Goal: Task Accomplishment & Management: Manage account settings

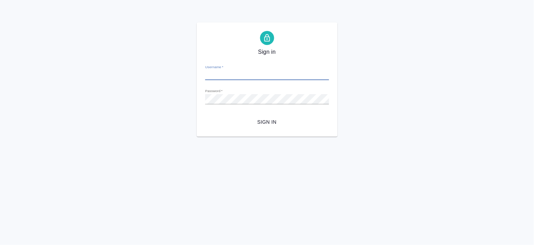
type input "a.bogomolova@awatera.com"
click at [205, 116] on button "Sign in" at bounding box center [267, 122] width 124 height 13
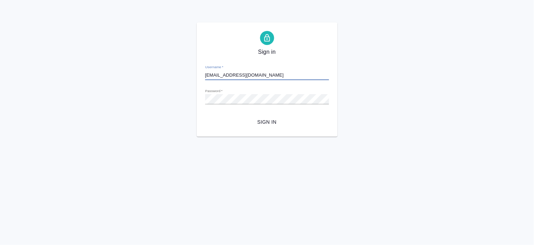
click at [205, 116] on button "Sign in" at bounding box center [267, 122] width 124 height 13
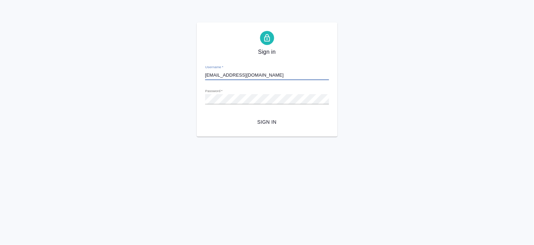
click at [205, 116] on button "Sign in" at bounding box center [267, 122] width 124 height 13
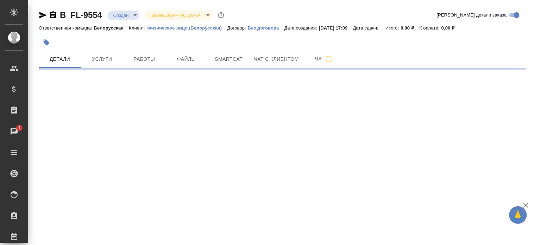
select select "RU"
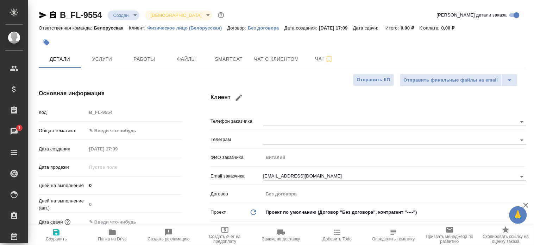
type textarea "x"
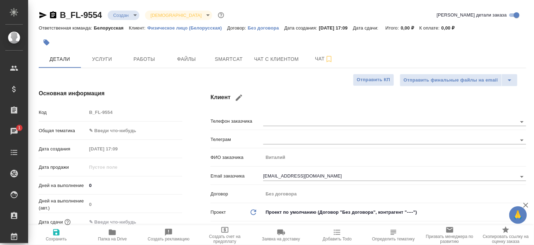
type textarea "x"
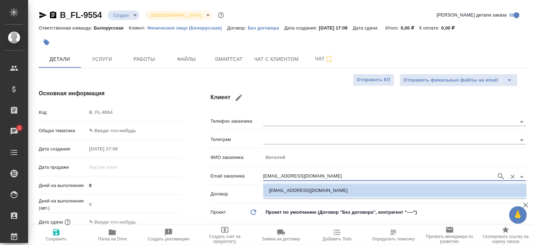
drag, startPoint x: 327, startPoint y: 176, endPoint x: 238, endPoint y: 170, distance: 89.2
click at [238, 170] on div "Email заказчика veteranautopaint@gmail.com" at bounding box center [368, 176] width 316 height 12
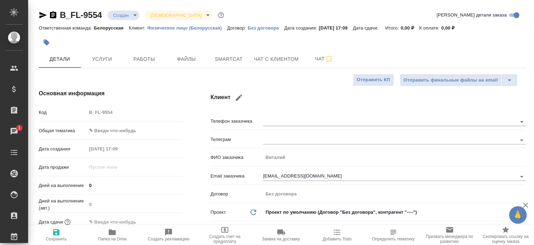
type textarea "x"
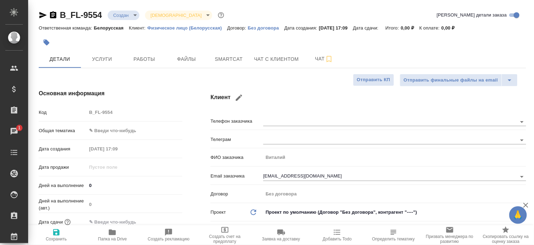
type textarea "x"
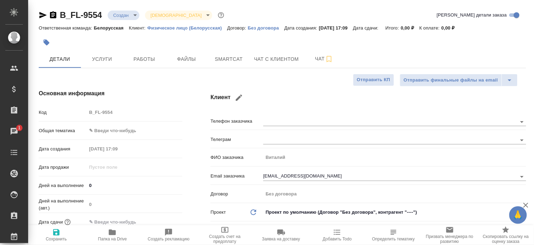
type textarea "x"
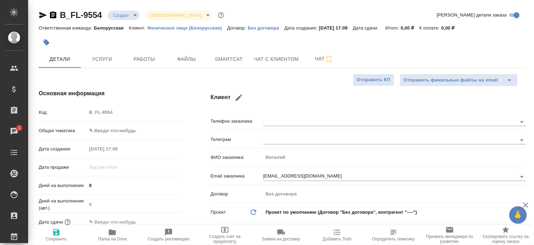
type textarea "x"
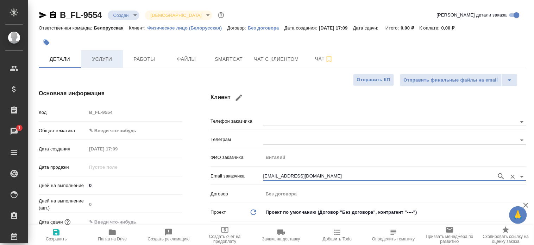
click at [103, 58] on span "Услуги" at bounding box center [102, 59] width 34 height 9
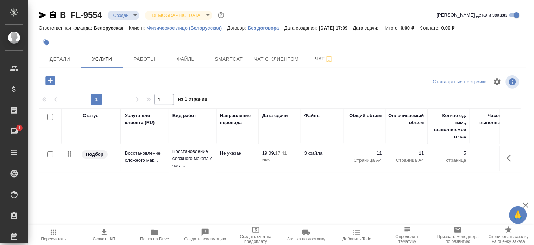
click at [52, 228] on button "Пересчитать" at bounding box center [53, 236] width 51 height 20
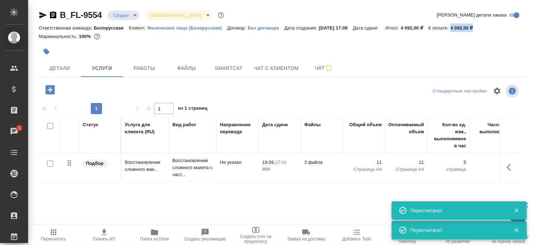
drag, startPoint x: 481, startPoint y: 27, endPoint x: 457, endPoint y: 27, distance: 23.6
click at [457, 27] on div "Ответственная команда: Белорусская Клиент: Физическое лицо (Белорусская) Догово…" at bounding box center [282, 28] width 487 height 8
copy p "4 092,00 ₽"
click at [307, 72] on span "Чат" at bounding box center [324, 68] width 34 height 9
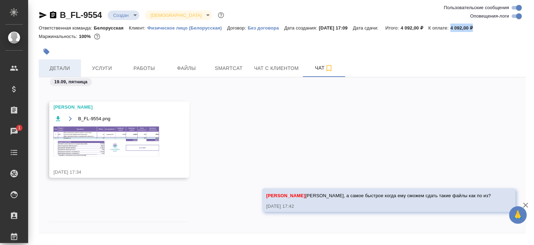
scroll to position [100, 0]
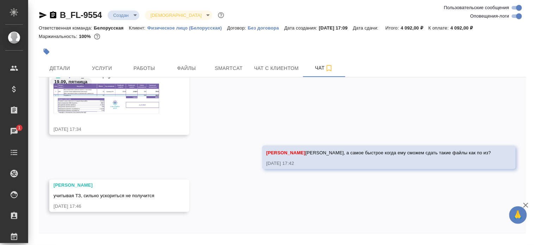
click at [309, 236] on div at bounding box center [282, 236] width 487 height 4
click at [51, 68] on span "Детали" at bounding box center [60, 68] width 34 height 9
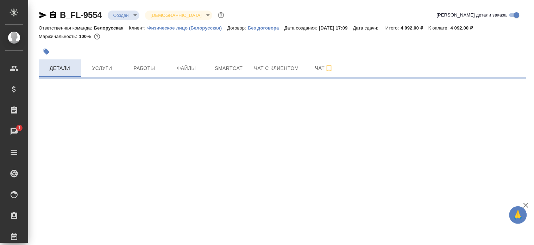
select select "RU"
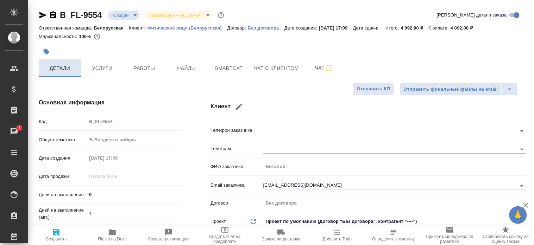
type textarea "x"
click at [263, 85] on div "Клиент Телефон заказчика Телеграм ФИО заказчика Виталий Email заказчика veteran…" at bounding box center [368, 179] width 344 height 191
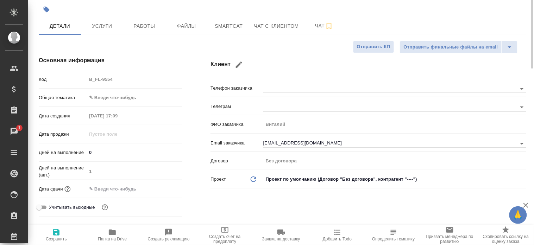
scroll to position [21, 0]
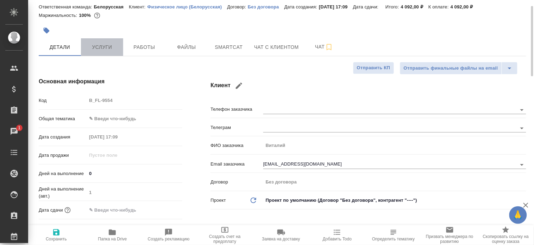
click at [108, 53] on button "Услуги" at bounding box center [102, 47] width 42 height 18
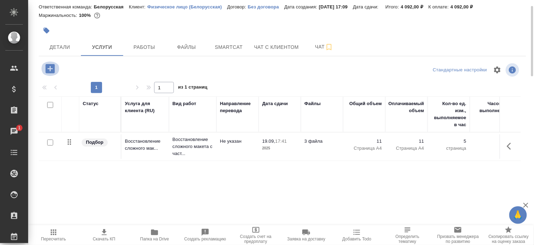
click at [49, 71] on icon "button" at bounding box center [49, 68] width 9 height 9
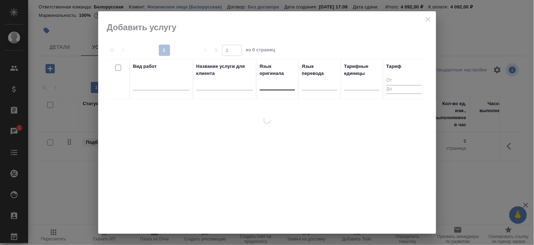
click at [286, 81] on div at bounding box center [277, 83] width 35 height 10
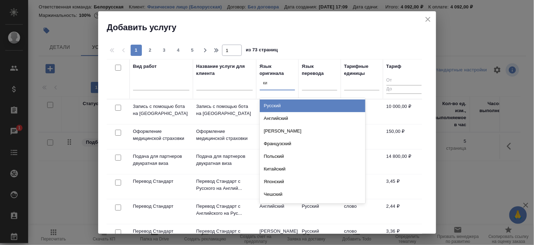
type input "кит"
click at [274, 107] on div "Китайский" at bounding box center [313, 106] width 106 height 13
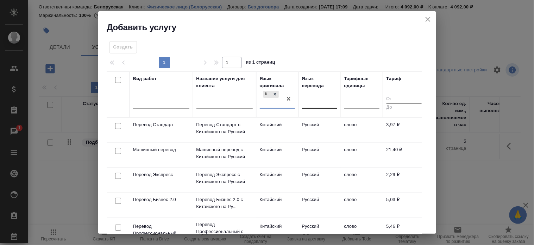
click at [310, 101] on div at bounding box center [319, 102] width 35 height 10
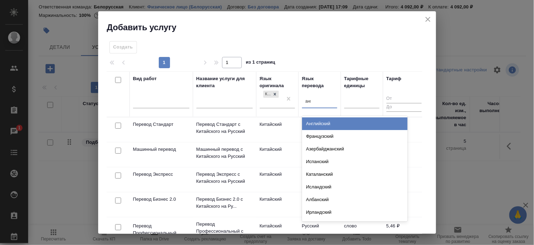
type input "англ"
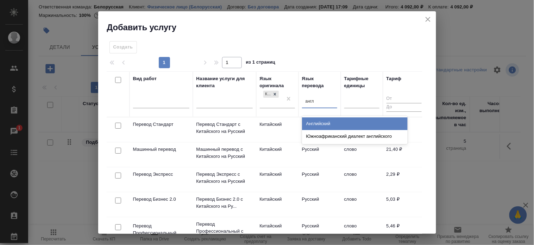
click at [312, 123] on div "Английский" at bounding box center [355, 124] width 106 height 13
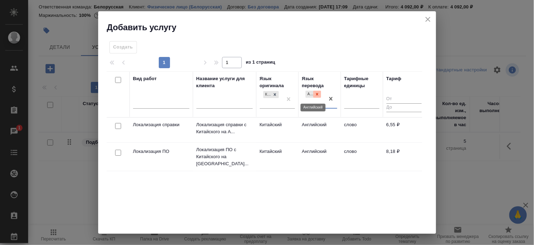
click at [313, 96] on div at bounding box center [317, 94] width 8 height 7
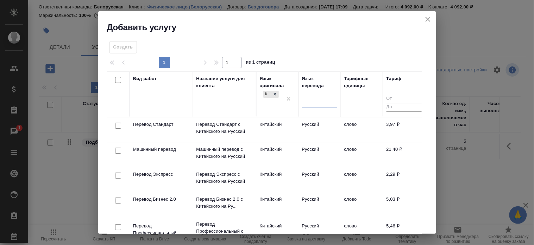
click at [311, 100] on div at bounding box center [319, 101] width 35 height 10
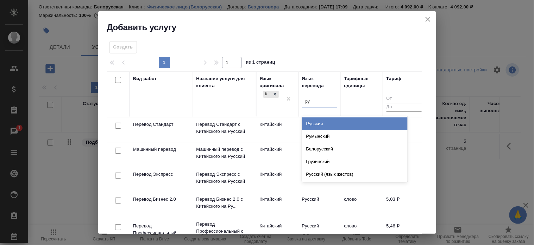
type input "рус"
click at [307, 120] on div "Русский" at bounding box center [355, 124] width 106 height 13
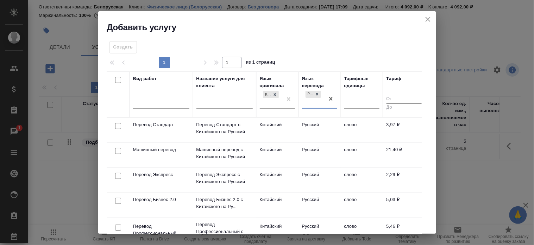
click at [310, 129] on td "Русский" at bounding box center [319, 130] width 42 height 25
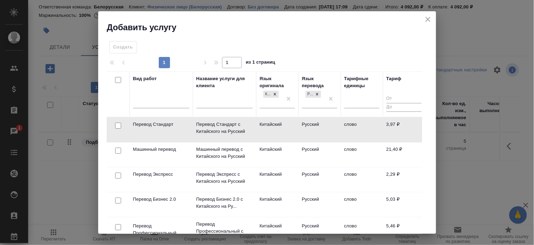
click at [310, 129] on td "Русский" at bounding box center [319, 130] width 42 height 25
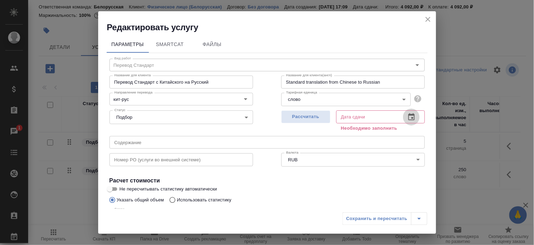
click at [407, 116] on icon "button" at bounding box center [411, 117] width 8 height 8
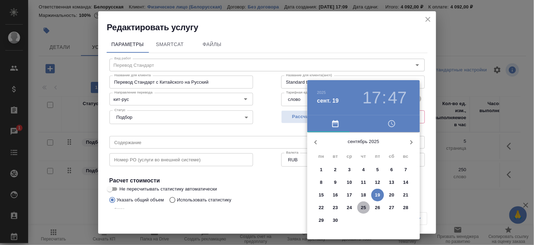
click at [361, 208] on p "25" at bounding box center [363, 207] width 5 height 7
type input "25.09.2025 17:47"
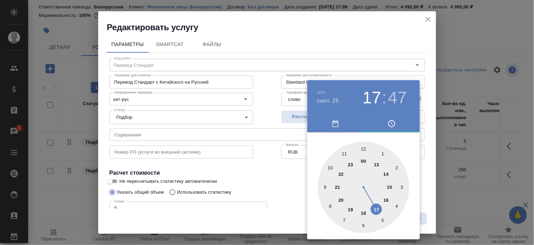
click at [274, 184] on div at bounding box center [267, 122] width 534 height 245
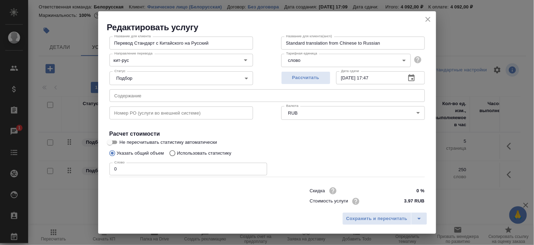
scroll to position [43, 0]
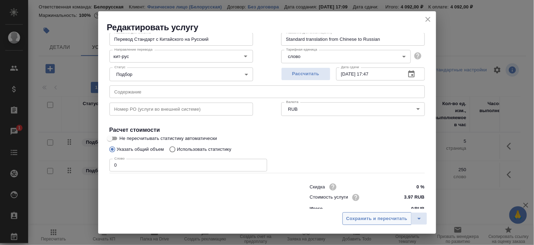
click at [357, 217] on span "Сохранить и пересчитать" at bounding box center [376, 219] width 61 height 8
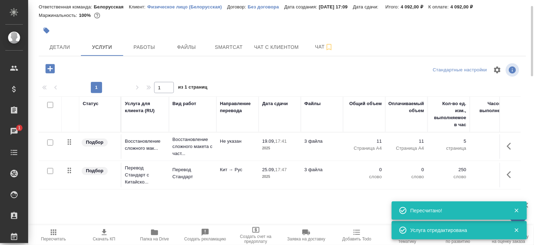
click at [46, 170] on div at bounding box center [50, 171] width 16 height 10
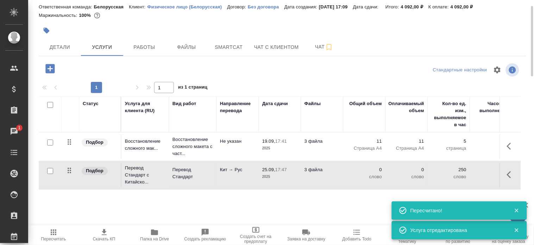
click at [46, 170] on div at bounding box center [50, 171] width 16 height 10
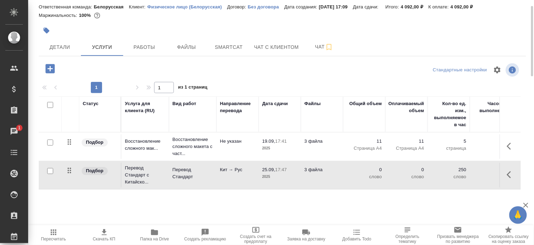
click at [46, 170] on div at bounding box center [50, 171] width 16 height 10
click at [505, 177] on button "button" at bounding box center [510, 174] width 17 height 17
click at [46, 171] on div at bounding box center [50, 171] width 16 height 10
click at [46, 104] on div at bounding box center [48, 105] width 12 height 10
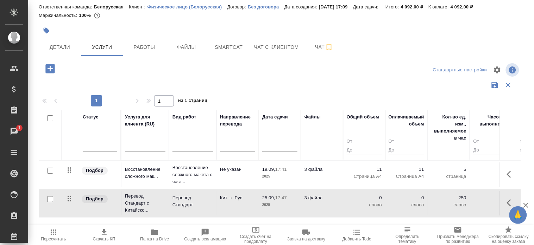
click at [46, 115] on div at bounding box center [48, 119] width 12 height 10
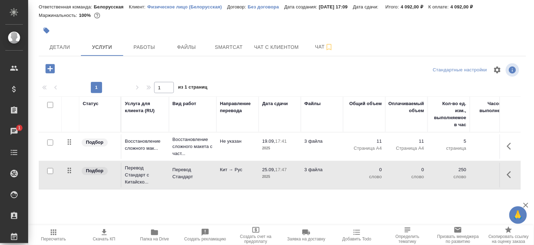
click at [45, 103] on div at bounding box center [48, 105] width 12 height 10
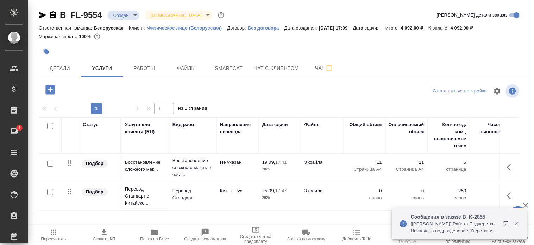
click at [48, 192] on input "checkbox" at bounding box center [50, 192] width 6 height 6
checkbox input "true"
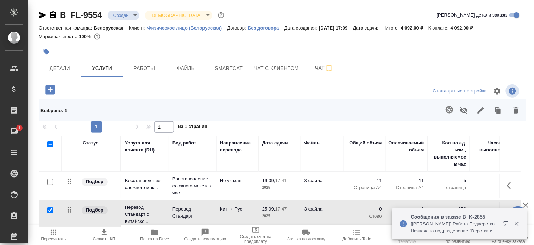
click at [447, 107] on icon "button" at bounding box center [448, 109] width 7 height 7
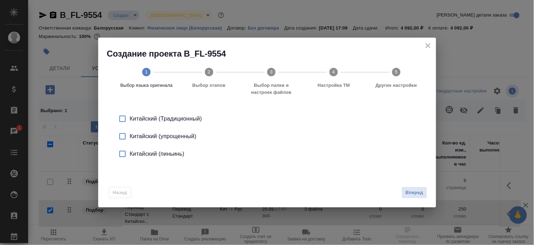
click at [184, 137] on div "Китайский (упрощенный)" at bounding box center [274, 136] width 289 height 8
click at [410, 189] on span "Вперед" at bounding box center [414, 193] width 18 height 8
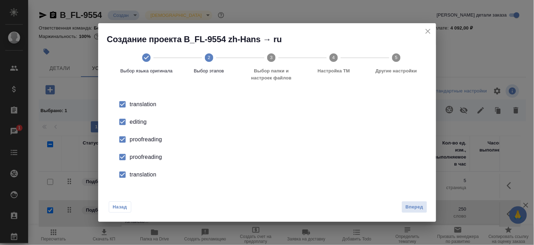
click at [400, 203] on div "Вперед" at bounding box center [413, 207] width 28 height 12
click at [414, 207] on span "Вперед" at bounding box center [414, 207] width 18 height 8
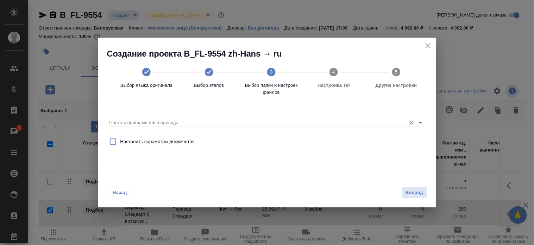
click at [255, 121] on input "Папка с файлами для перевода" at bounding box center [255, 123] width 293 height 8
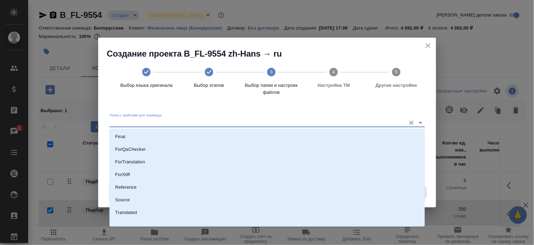
scroll to position [69, 0]
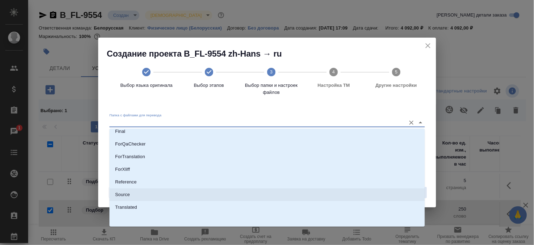
click at [265, 189] on li "Source" at bounding box center [266, 195] width 315 height 13
type input "Source"
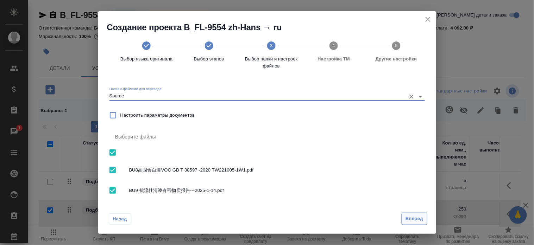
click at [406, 217] on span "Вперед" at bounding box center [414, 219] width 18 height 8
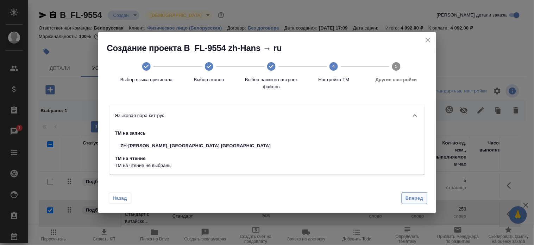
click at [408, 191] on div "Назад Вперед" at bounding box center [267, 196] width 338 height 33
click at [407, 199] on span "Вперед" at bounding box center [414, 199] width 18 height 8
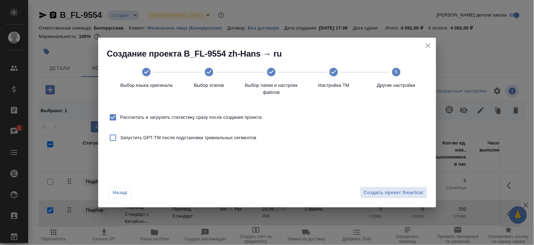
click at [250, 114] on span "Рассчитать и загрузить статистику сразу после создания проекта" at bounding box center [190, 117] width 141 height 7
click at [120, 114] on input "Рассчитать и загрузить статистику сразу после создания проекта" at bounding box center [113, 117] width 15 height 15
checkbox input "false"
click at [362, 188] on button "Создать проект Smartcat" at bounding box center [393, 193] width 67 height 12
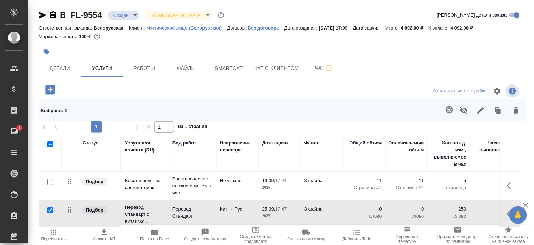
click at [44, 90] on icon "button" at bounding box center [50, 90] width 12 height 12
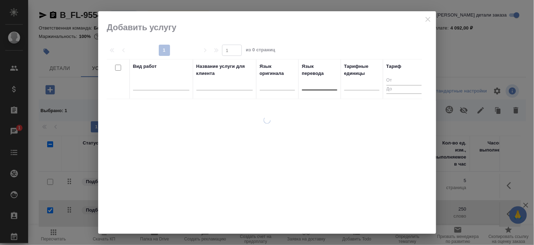
click at [303, 84] on div at bounding box center [319, 83] width 35 height 10
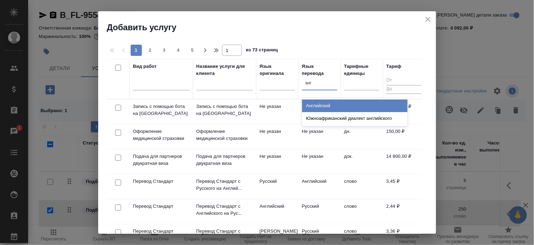
type input "англ"
click at [310, 104] on div "Английский" at bounding box center [355, 106] width 106 height 13
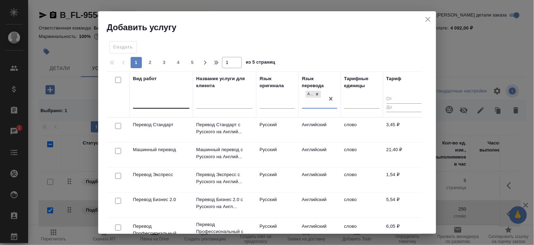
click at [170, 100] on div at bounding box center [161, 102] width 56 height 10
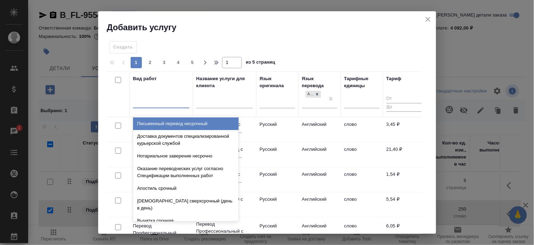
click at [310, 122] on td "Английский" at bounding box center [319, 130] width 42 height 25
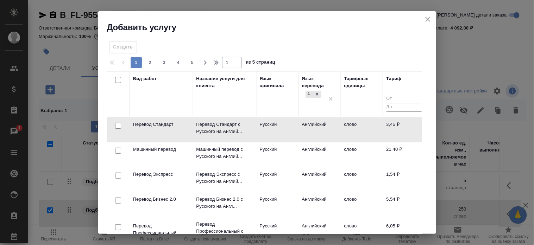
click at [310, 122] on td "Английский" at bounding box center [319, 130] width 42 height 25
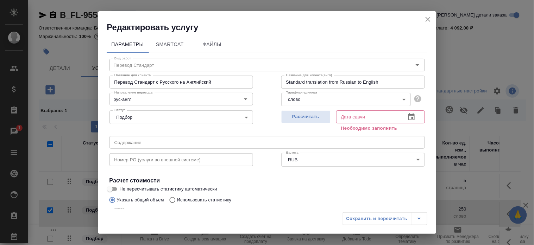
click at [403, 116] on button "button" at bounding box center [411, 117] width 17 height 17
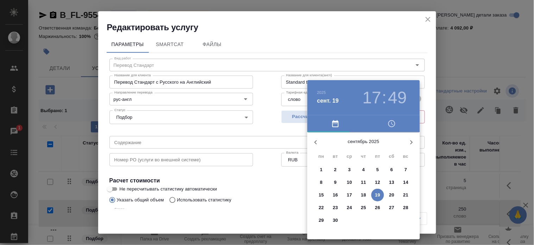
click at [374, 208] on span "26" at bounding box center [377, 207] width 13 height 7
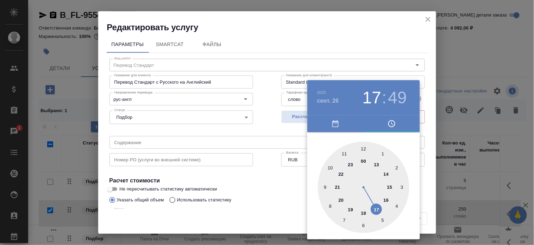
type input "26.09.2025 17:49"
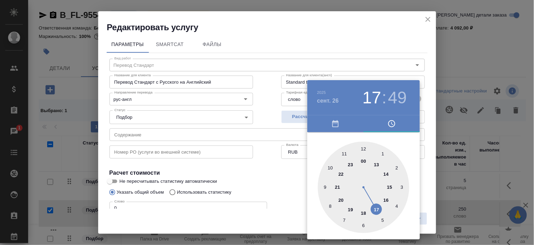
click at [256, 190] on div at bounding box center [267, 122] width 534 height 245
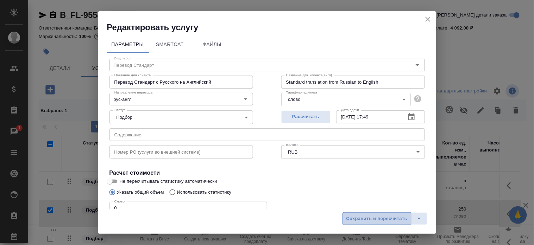
click at [357, 214] on button "Сохранить и пересчитать" at bounding box center [376, 219] width 69 height 13
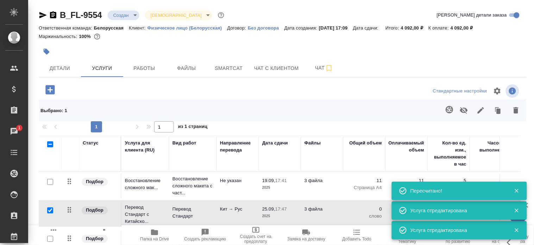
click at [173, 26] on p "Физическое лицо (Белорусская)" at bounding box center [187, 27] width 80 height 5
click at [54, 73] on button "Детали" at bounding box center [60, 68] width 42 height 18
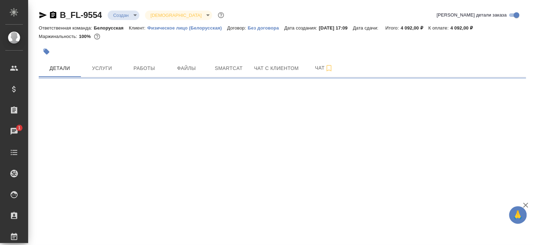
click at [241, 45] on div at bounding box center [201, 51] width 325 height 15
select select "RU"
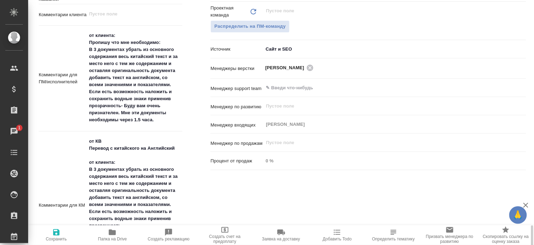
type textarea "x"
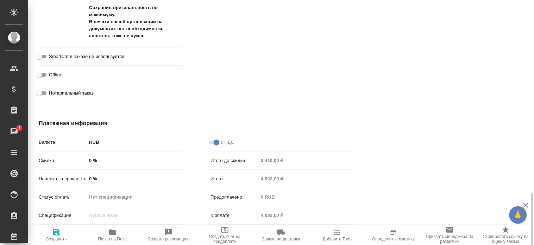
scroll to position [609, 0]
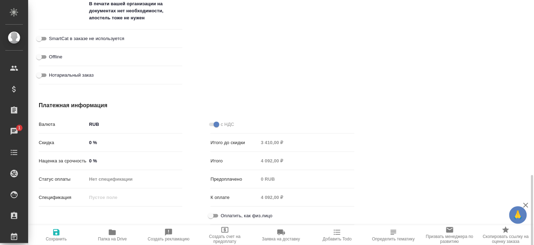
click at [213, 212] on input "Оплатить, как физ.лицо" at bounding box center [210, 216] width 25 height 8
checkbox input "true"
type textarea "x"
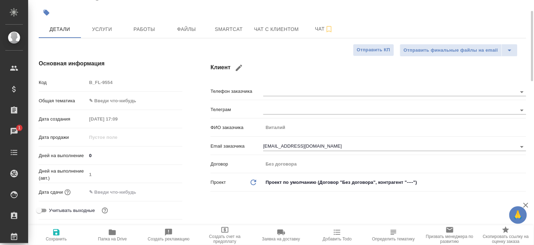
scroll to position [0, 0]
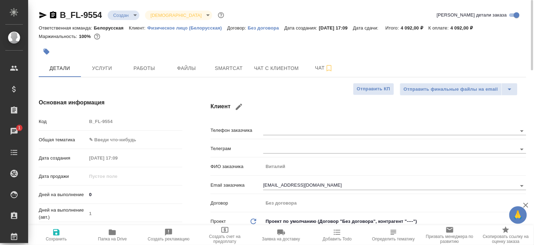
click at [57, 234] on icon "button" at bounding box center [56, 232] width 6 height 6
type textarea "x"
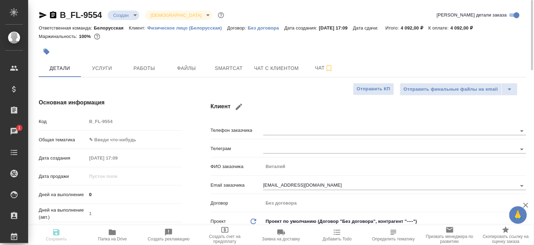
type textarea "x"
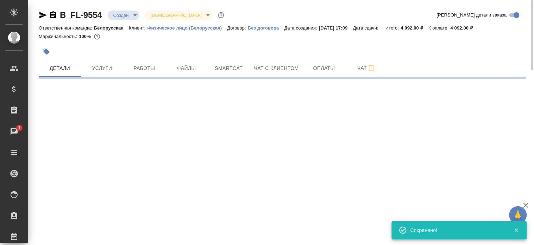
select select "RU"
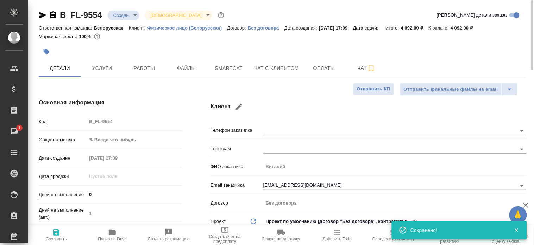
type textarea "x"
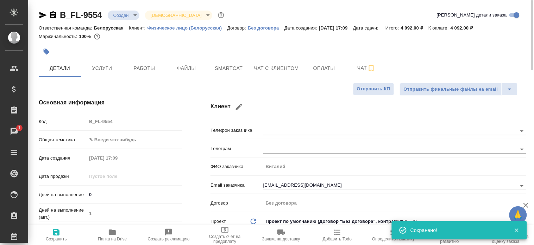
type textarea "x"
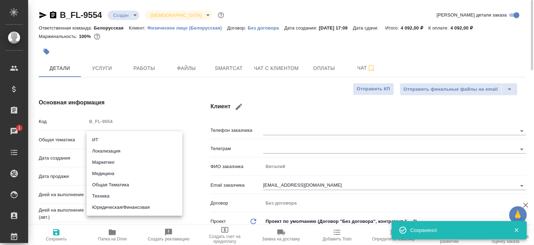
click at [113, 145] on body "🙏 .cls-1 fill:#fff; AWATERA Bogomolova Anastasiya Клиенты Спецификации Заказы 1…" at bounding box center [267, 122] width 534 height 245
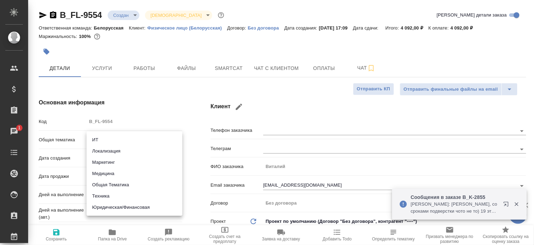
click at [119, 207] on li "Юридическая/Финансовая" at bounding box center [135, 207] width 96 height 11
type input "yr-fn"
type textarea "x"
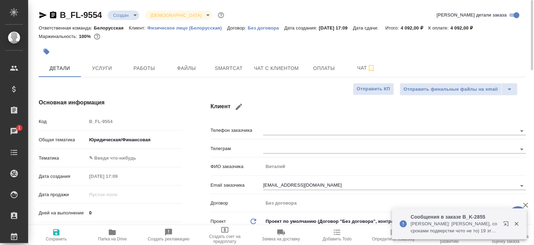
click at [132, 163] on body "🙏 .cls-1 fill:#fff; AWATERA Bogomolova Anastasiya Клиенты Спецификации Заказы 1…" at bounding box center [267, 122] width 534 height 245
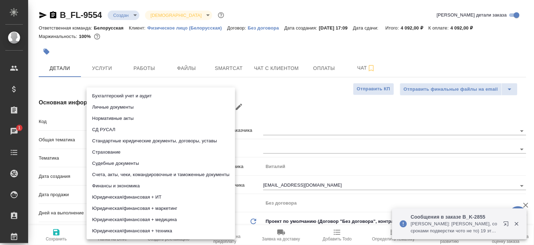
click at [155, 141] on li "Стандартные юридические документы, договоры, уставы" at bounding box center [161, 140] width 148 height 11
type textarea "x"
type input "5f647205b73bc97568ca66bf"
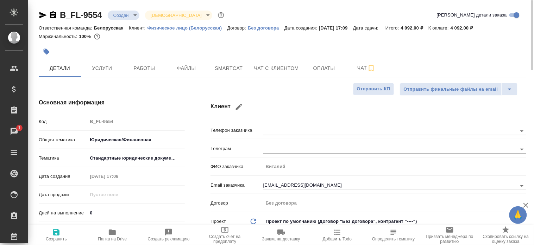
click at [194, 197] on div "Основная информация Код B_FL-9554 Общая тематика Юридическая/Финансовая yr-fn Т…" at bounding box center [111, 189] width 172 height 210
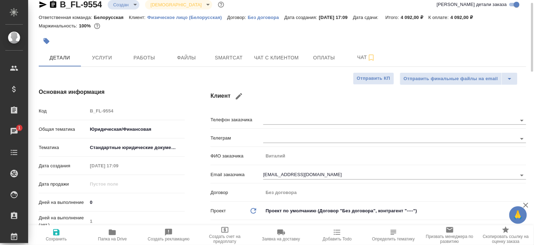
click at [194, 197] on div "Основная информация Код B_FL-9554 Общая тематика Юридическая/Финансовая yr-fn Т…" at bounding box center [111, 179] width 172 height 210
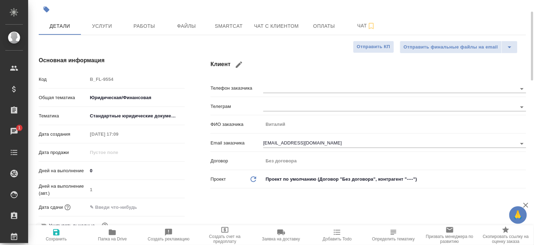
scroll to position [53, 0]
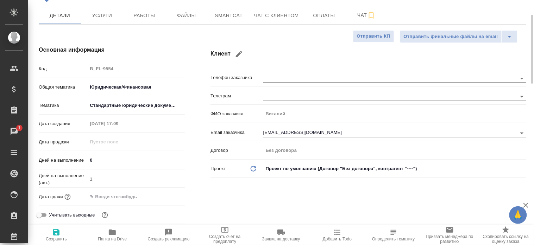
click at [134, 192] on input "text" at bounding box center [118, 197] width 62 height 10
click at [164, 195] on icon "button" at bounding box center [164, 196] width 8 height 8
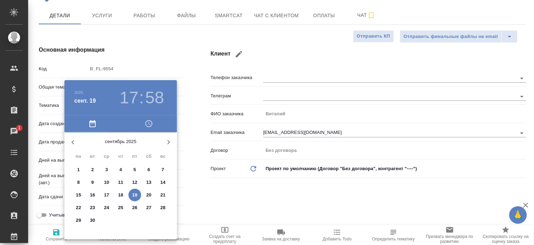
click at [74, 208] on span "22" at bounding box center [78, 207] width 13 height 7
type input "22.09.2025 17:58"
type textarea "x"
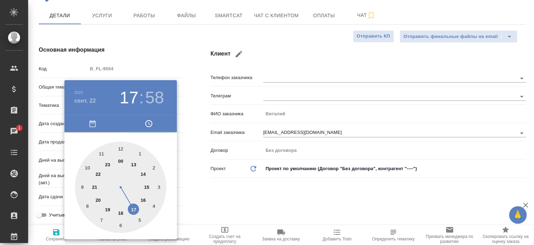
click at [83, 168] on div at bounding box center [120, 187] width 91 height 91
type input "22.09.2025 10:58"
type textarea "x"
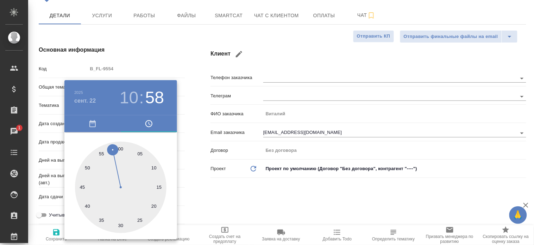
click at [118, 146] on div at bounding box center [120, 187] width 91 height 91
type input "22.09.2025 10:00"
type textarea "x"
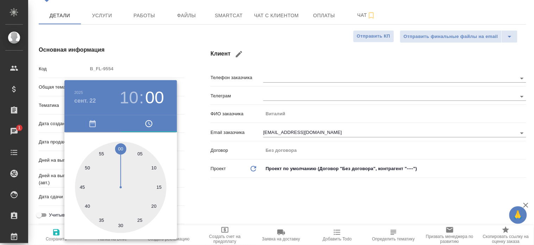
click at [237, 214] on div at bounding box center [267, 122] width 534 height 245
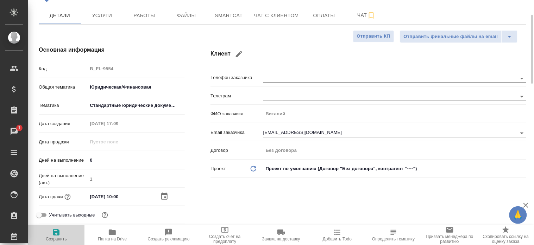
click at [53, 235] on icon "button" at bounding box center [56, 232] width 8 height 8
type textarea "x"
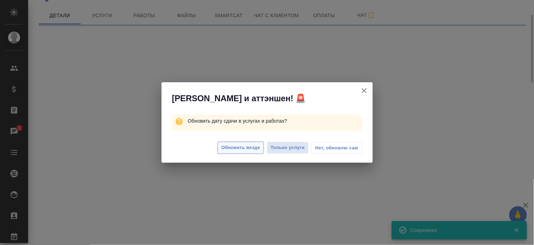
click at [223, 146] on span "Обновить везде" at bounding box center [240, 148] width 39 height 8
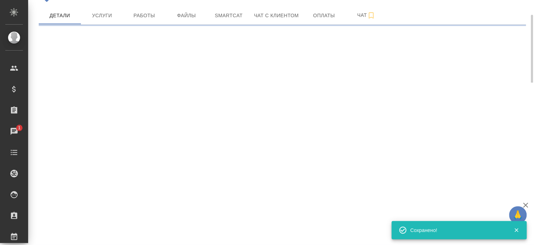
select select "RU"
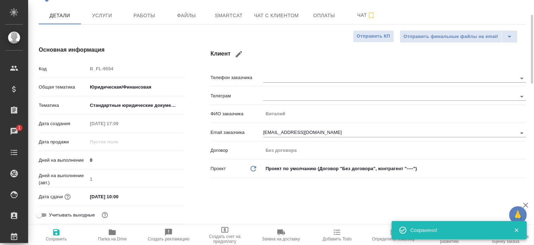
type textarea "x"
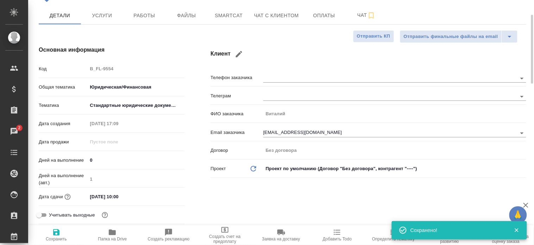
type textarea "x"
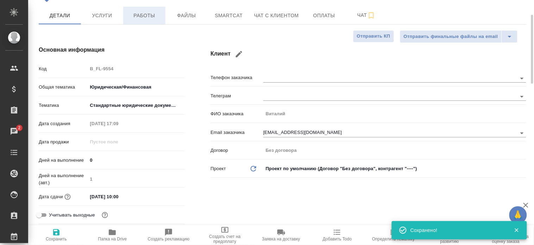
type textarea "x"
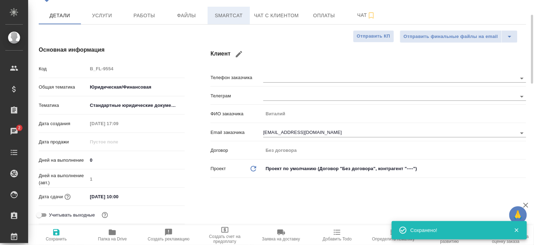
type textarea "x"
click at [247, 76] on p "Телефон заказчика" at bounding box center [236, 77] width 52 height 7
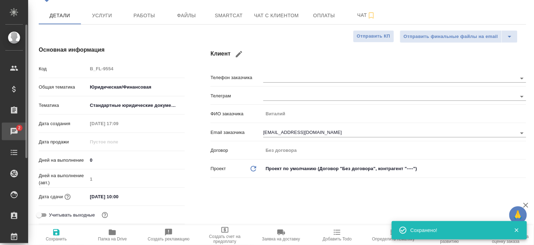
type textarea "x"
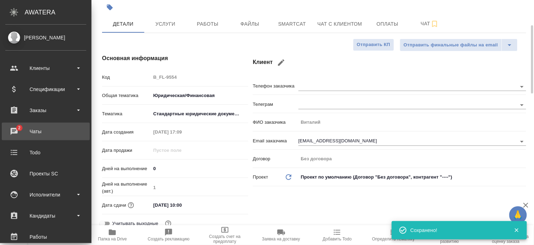
scroll to position [61, 0]
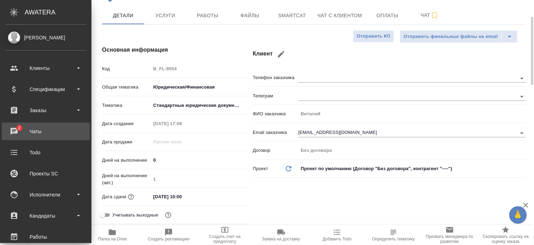
type textarea "x"
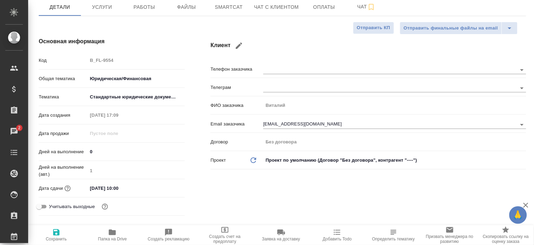
type textarea "x"
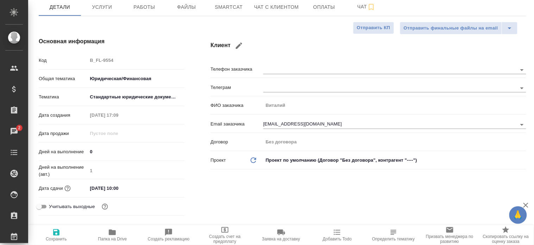
type textarea "x"
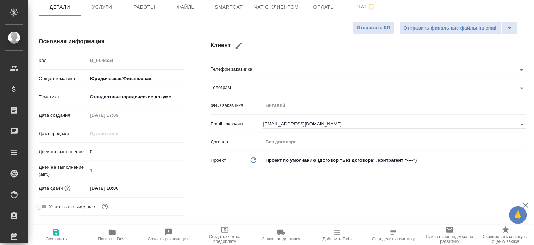
type textarea "x"
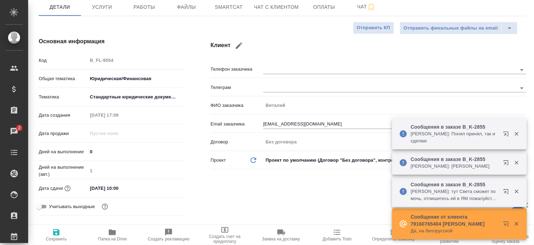
click at [131, 32] on div "Основная информация Код B_FL-9554 Общая тематика Юридическая/Финансовая yr-fn Т…" at bounding box center [111, 128] width 172 height 210
type textarea "x"
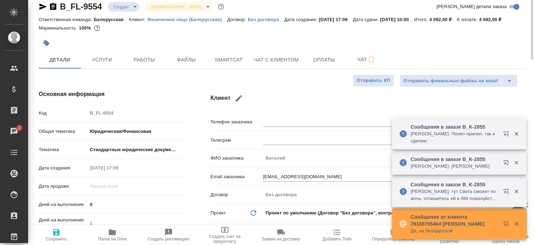
scroll to position [0, 0]
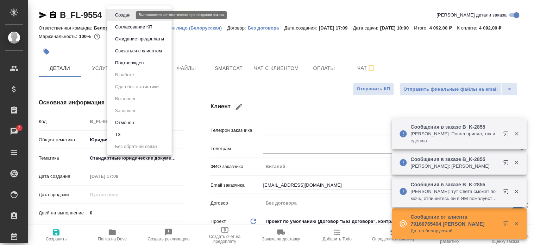
click at [126, 16] on body "🙏 .cls-1 fill:#fff; AWATERA Bogomolova Anastasiya Клиенты Спецификации Заказы 2…" at bounding box center [267, 122] width 534 height 245
click at [143, 27] on button "Согласование КП" at bounding box center [134, 27] width 42 height 8
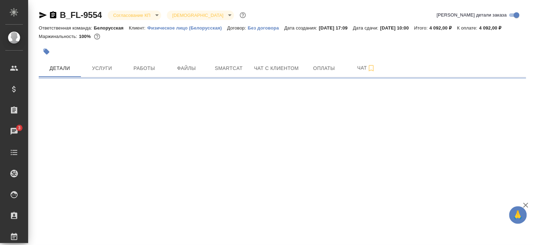
select select "RU"
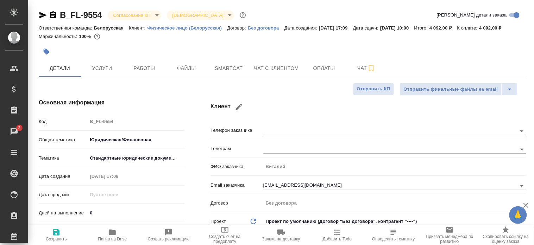
type textarea "x"
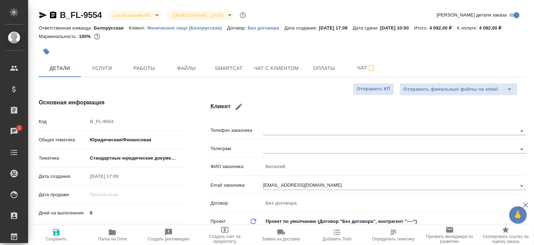
type textarea "x"
click at [105, 69] on button "Услуги" at bounding box center [102, 68] width 42 height 18
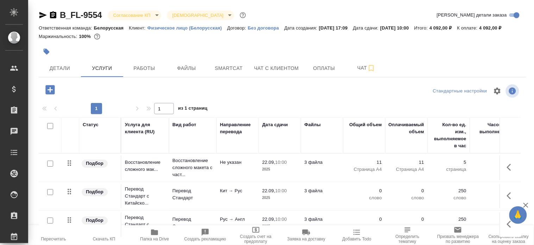
click at [282, 32] on div "Ответственная команда: Белорусская Клиент: Физическое лицо (Белорусская) Догово…" at bounding box center [282, 28] width 487 height 8
click at [49, 195] on input "checkbox" at bounding box center [50, 192] width 6 height 6
checkbox input "true"
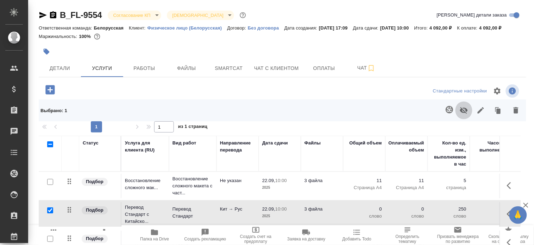
click at [460, 114] on icon "button" at bounding box center [464, 110] width 8 height 7
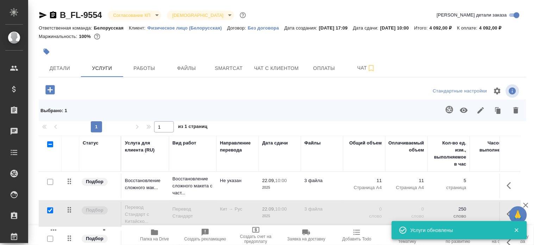
click at [48, 147] on input "checkbox" at bounding box center [50, 144] width 6 height 6
checkbox input "true"
click at [48, 147] on input "checkbox" at bounding box center [50, 144] width 6 height 6
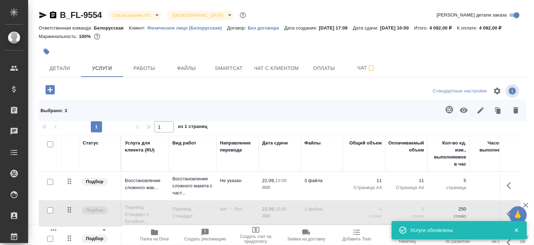
checkbox input "false"
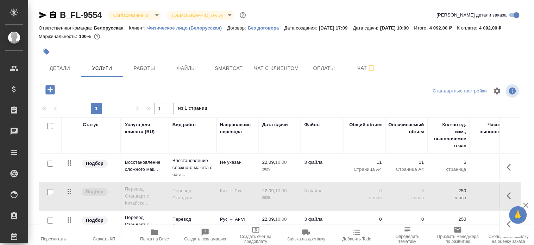
click at [50, 224] on input "checkbox" at bounding box center [50, 221] width 6 height 6
checkbox input "true"
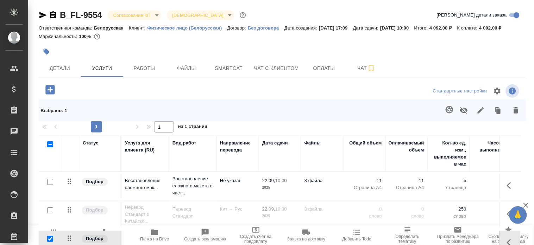
click at [455, 120] on button "button" at bounding box center [463, 110] width 17 height 18
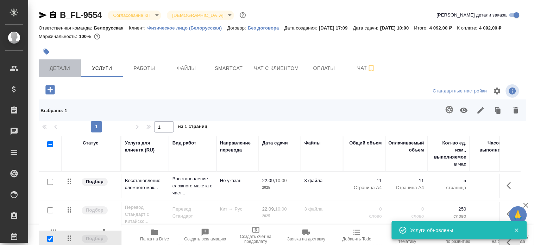
click at [55, 73] on span "Детали" at bounding box center [60, 68] width 34 height 9
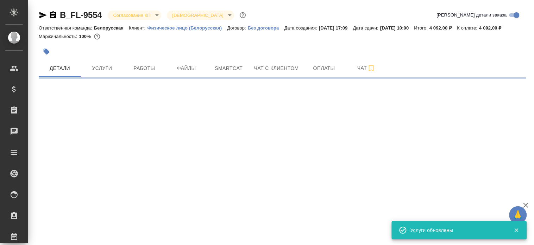
select select "RU"
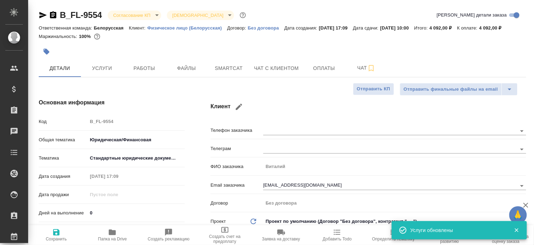
type textarea "x"
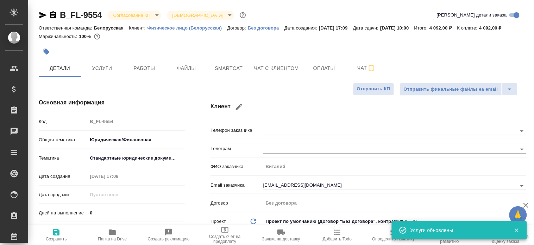
type textarea "x"
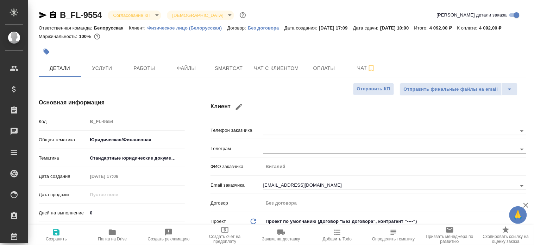
type textarea "x"
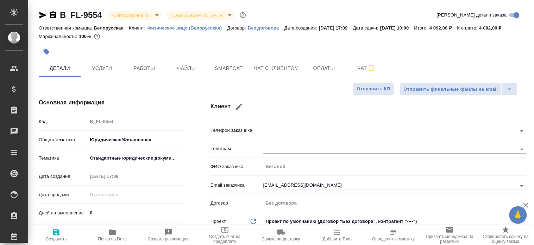
type textarea "x"
click at [266, 41] on div "Маржинальность: 100%" at bounding box center [282, 36] width 487 height 9
type textarea "x"
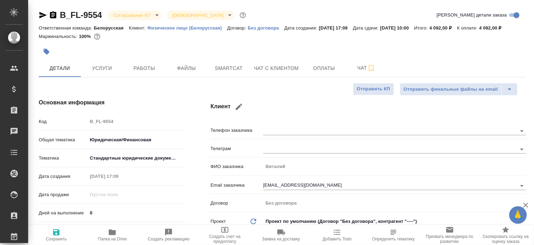
type textarea "x"
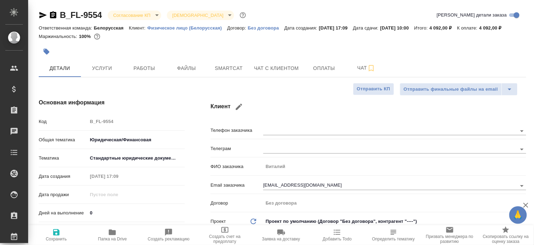
type textarea "x"
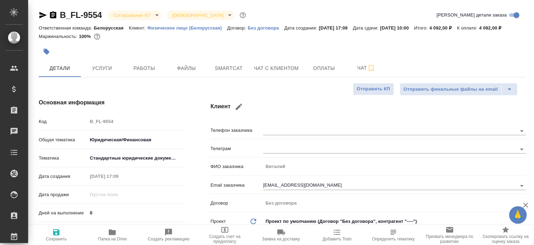
type textarea "x"
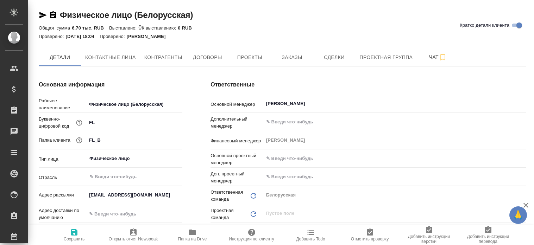
type input "(МБ) ООО "Монблан""
type textarea "x"
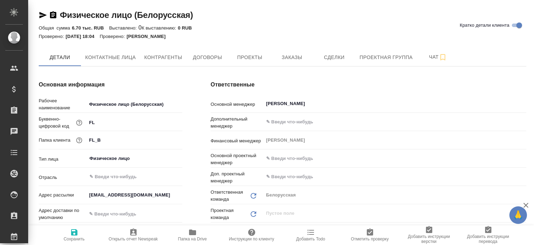
type textarea "x"
click at [297, 57] on span "Заказы" at bounding box center [292, 57] width 34 height 9
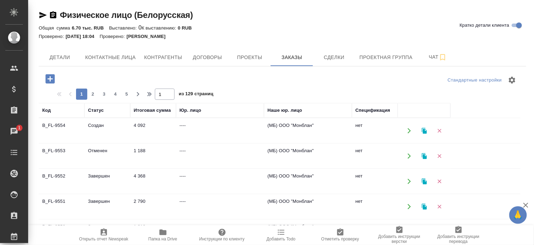
click at [50, 78] on icon "button" at bounding box center [50, 79] width 12 height 12
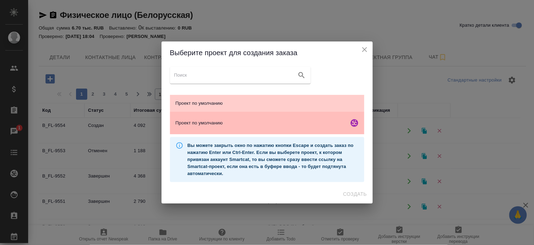
click at [271, 127] on span "Проект по умолчанию" at bounding box center [261, 123] width 170 height 7
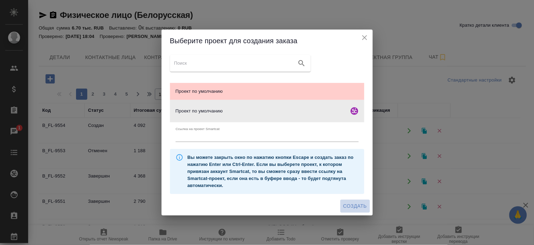
click at [353, 202] on span "Создать" at bounding box center [355, 206] width 24 height 9
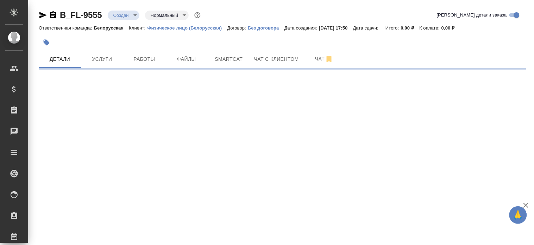
select select "RU"
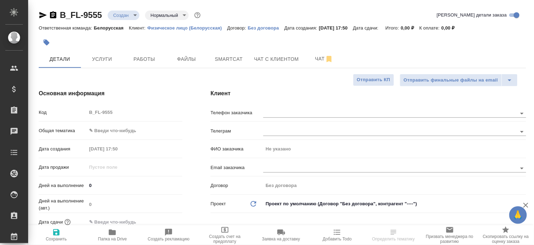
type textarea "x"
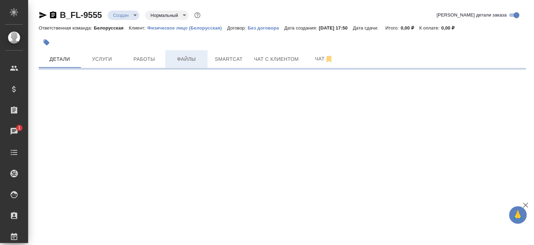
click at [173, 59] on span "Файлы" at bounding box center [187, 59] width 34 height 9
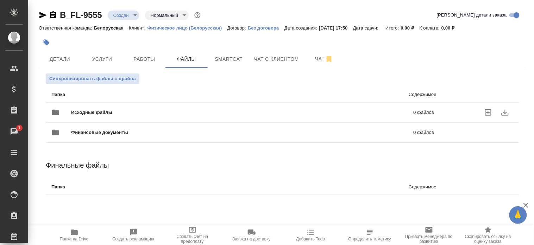
click at [480, 114] on icon "uploadFiles" at bounding box center [488, 112] width 8 height 8
click at [0, 0] on input "uploadFiles" at bounding box center [0, 0] width 0 height 0
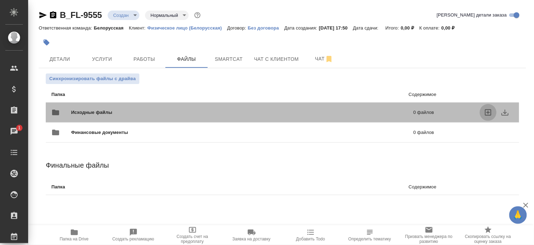
click at [480, 113] on icon "uploadFiles" at bounding box center [488, 112] width 8 height 8
click at [0, 0] on input "uploadFiles" at bounding box center [0, 0] width 0 height 0
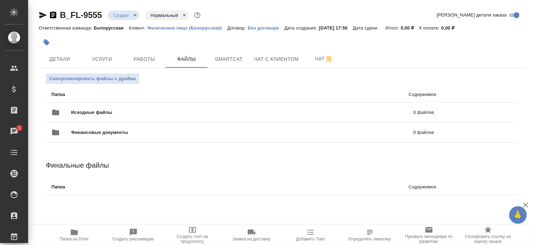
click at [116, 11] on body "🙏 .cls-1 fill:#fff; AWATERA [PERSON_NAME] Спецификации Заказы 1 Чаты Todo Проек…" at bounding box center [267, 122] width 534 height 245
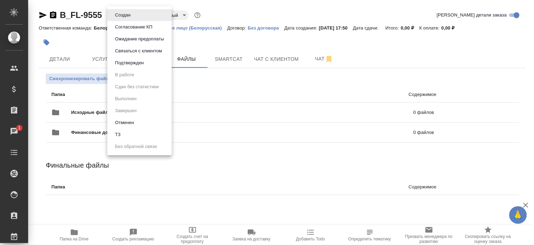
click at [125, 135] on li "ТЗ" at bounding box center [139, 135] width 64 height 12
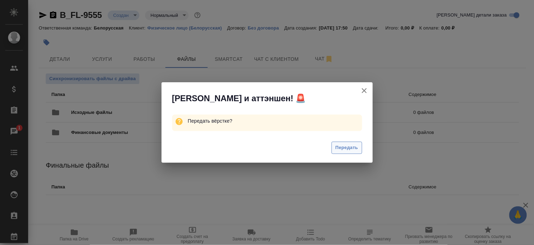
click at [338, 146] on span "Передать" at bounding box center [346, 148] width 23 height 8
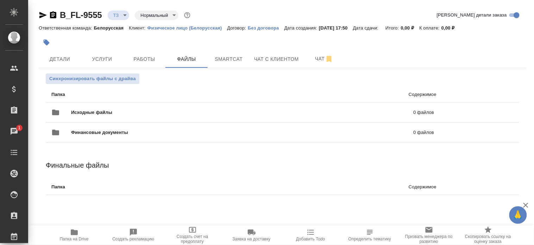
click at [35, 13] on div "B_FL-9555 ТЗ tz Нормальный normal Кратко детали заказа Ответственная команда: Б…" at bounding box center [282, 110] width 495 height 221
click at [36, 13] on div "B_FL-9555 ТЗ tz Нормальный normal Кратко детали заказа Ответственная команда: Б…" at bounding box center [282, 110] width 495 height 221
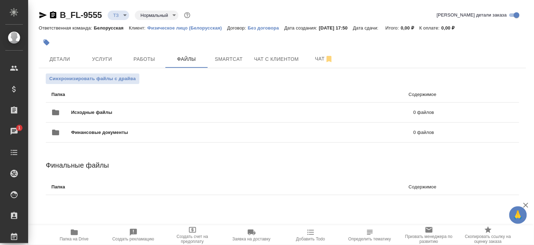
click at [38, 13] on div "B_FL-9555 ТЗ tz Нормальный normal Кратко детали заказа Ответственная команда: Б…" at bounding box center [282, 110] width 495 height 221
click at [39, 14] on icon "button" at bounding box center [43, 15] width 8 height 8
copy link "B_FL"
click at [39, 15] on icon "button" at bounding box center [43, 15] width 8 height 8
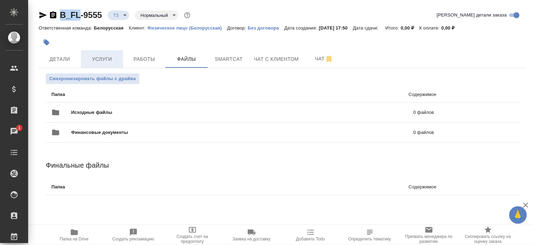
click at [98, 62] on span "Услуги" at bounding box center [102, 59] width 34 height 9
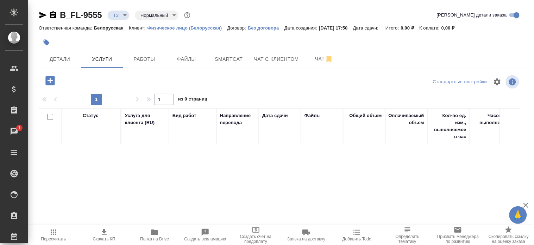
click at [50, 82] on icon "button" at bounding box center [50, 81] width 12 height 12
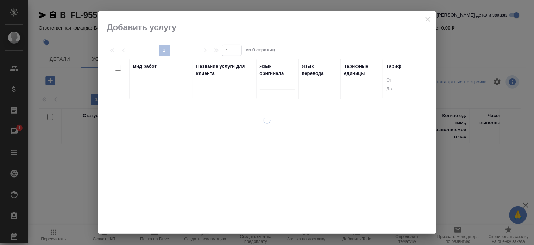
click at [261, 88] on div at bounding box center [277, 83] width 35 height 10
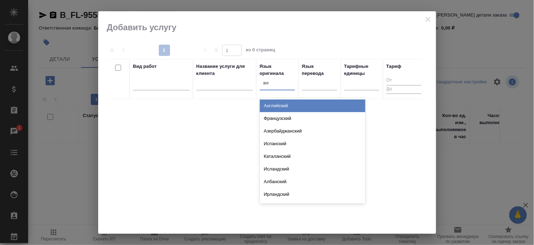
type input "англ"
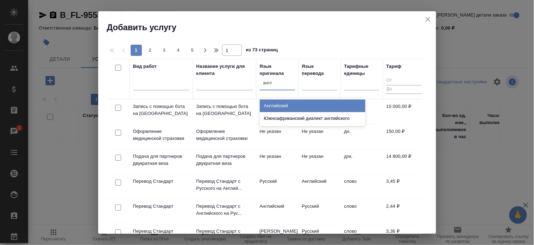
click at [283, 109] on div "Английский" at bounding box center [313, 106] width 106 height 13
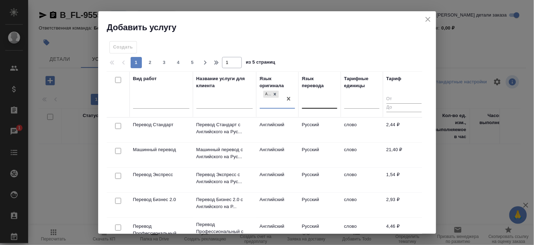
click at [308, 102] on div at bounding box center [319, 102] width 35 height 10
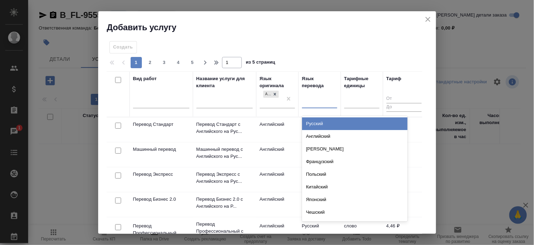
click at [309, 120] on div "Русский" at bounding box center [355, 124] width 106 height 13
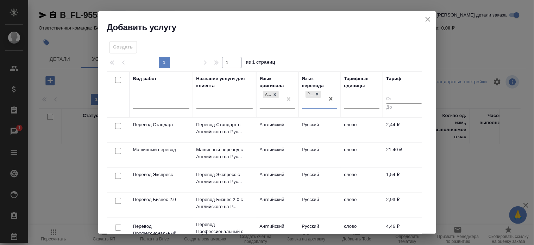
click at [311, 131] on td "Русский" at bounding box center [319, 130] width 42 height 25
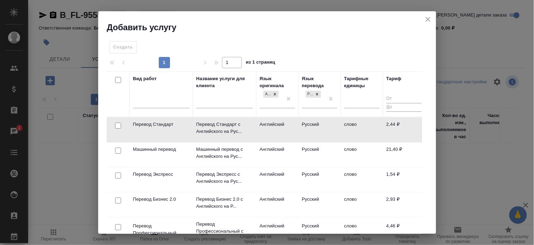
click at [311, 131] on td "Русский" at bounding box center [319, 130] width 42 height 25
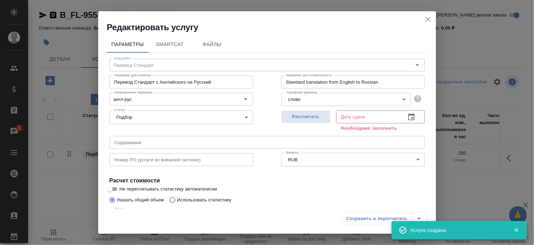
click at [407, 118] on icon "button" at bounding box center [411, 117] width 8 height 8
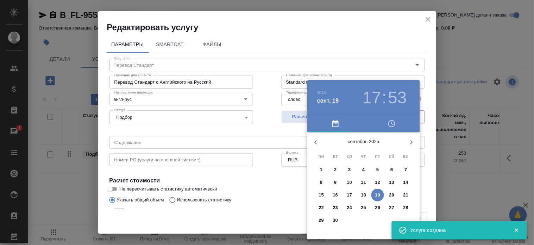
click at [362, 208] on p "25" at bounding box center [363, 207] width 5 height 7
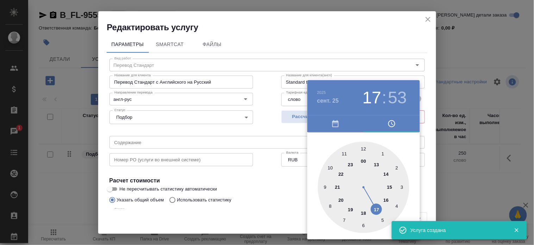
type input "[DATE] 17:53"
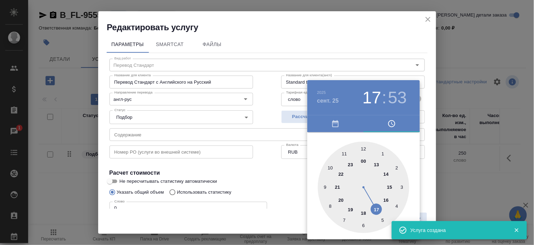
click at [277, 188] on div at bounding box center [267, 122] width 534 height 245
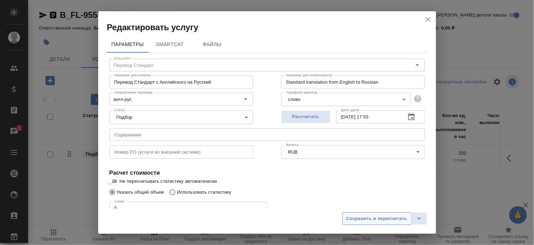
click at [355, 221] on span "Сохранить и пересчитать" at bounding box center [376, 219] width 61 height 8
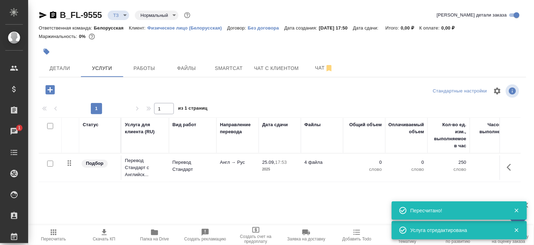
click at [44, 163] on div at bounding box center [50, 164] width 16 height 10
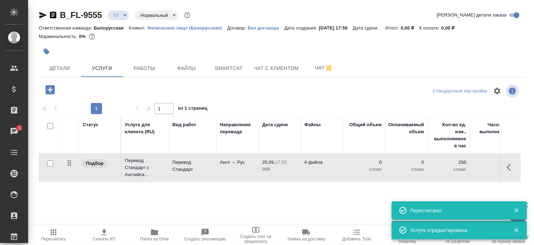
click at [47, 163] on input "checkbox" at bounding box center [50, 164] width 6 height 6
checkbox input "true"
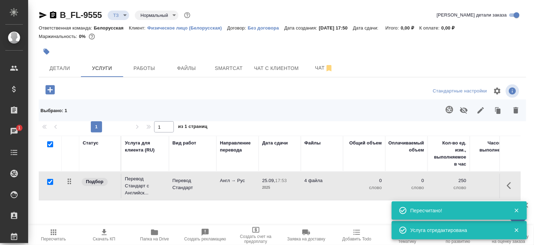
click at [445, 107] on icon "button" at bounding box center [449, 110] width 8 height 8
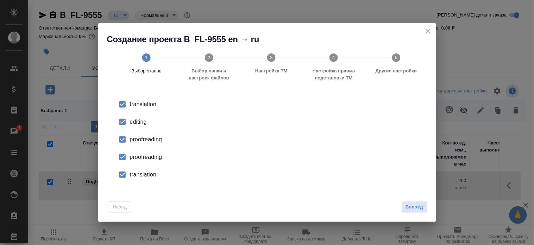
click at [401, 209] on div "Вперед" at bounding box center [413, 207] width 28 height 12
click at [405, 209] on button "Вперед" at bounding box center [413, 207] width 25 height 12
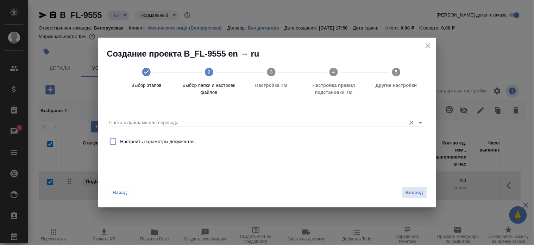
click at [191, 122] on input "Папка с файлами для перевода" at bounding box center [255, 123] width 293 height 8
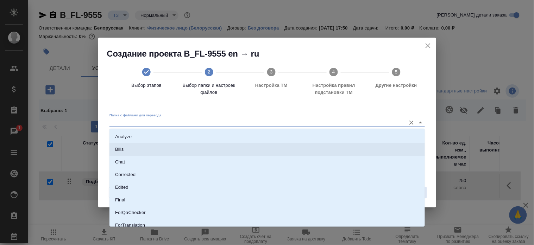
scroll to position [69, 0]
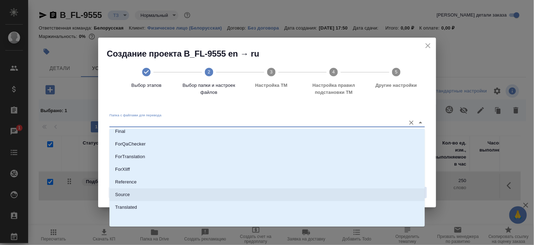
click at [287, 197] on li "Source" at bounding box center [266, 195] width 315 height 13
type input "Source"
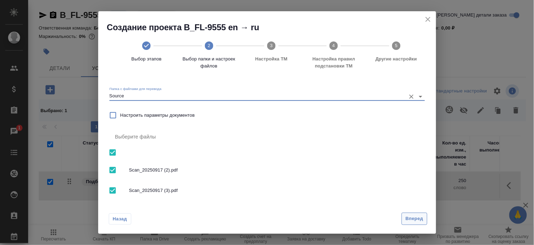
click at [404, 215] on button "Вперед" at bounding box center [413, 219] width 25 height 12
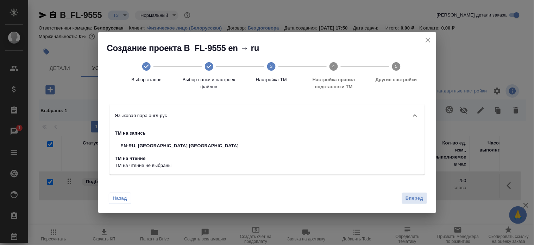
click at [407, 202] on button "Вперед" at bounding box center [413, 198] width 25 height 12
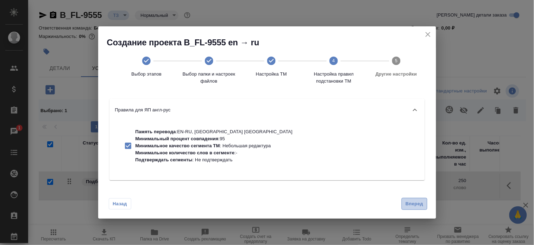
click at [403, 199] on button "Вперед" at bounding box center [413, 204] width 25 height 12
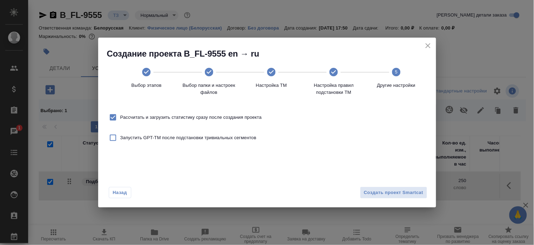
click at [253, 115] on span "Рассчитать и загрузить статистику сразу после создания проекта" at bounding box center [190, 117] width 141 height 7
click at [120, 115] on input "Рассчитать и загрузить статистику сразу после создания проекта" at bounding box center [113, 117] width 15 height 15
checkbox input "false"
click at [386, 197] on button "Создать проект Smartcat" at bounding box center [393, 193] width 67 height 12
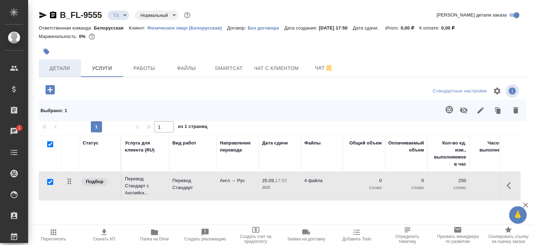
click at [64, 68] on span "Детали" at bounding box center [60, 68] width 34 height 9
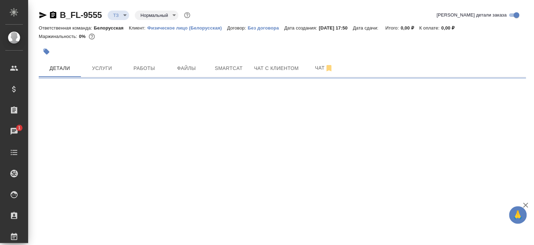
select select "RU"
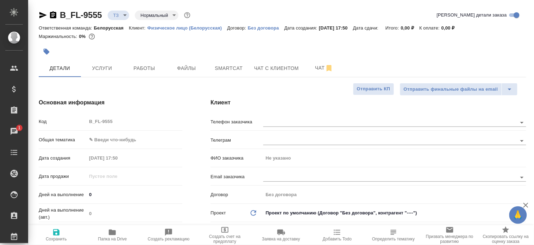
type textarea "x"
click at [147, 48] on div at bounding box center [201, 51] width 325 height 15
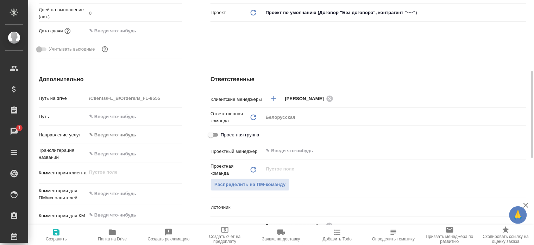
scroll to position [211, 0]
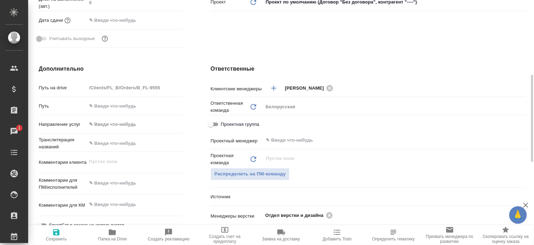
type textarea "x"
click at [117, 184] on textarea at bounding box center [134, 184] width 95 height 12
type textarea "пере"
type textarea "x"
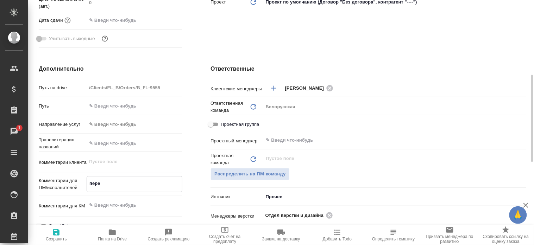
type textarea "x"
type textarea "перев"
type textarea "x"
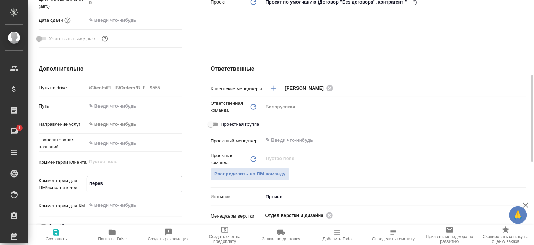
type textarea "перево"
type textarea "x"
type textarea "перевод"
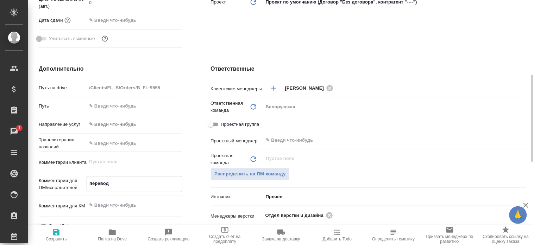
type textarea "x"
type textarea "переводи"
type textarea "x"
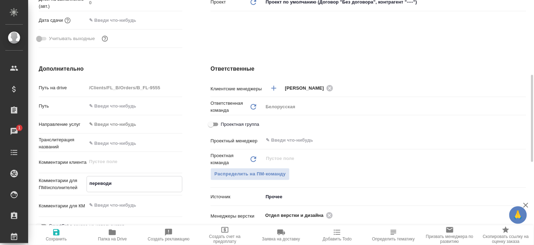
type textarea "переводим"
type textarea "x"
type textarea "переводим"
type textarea "x"
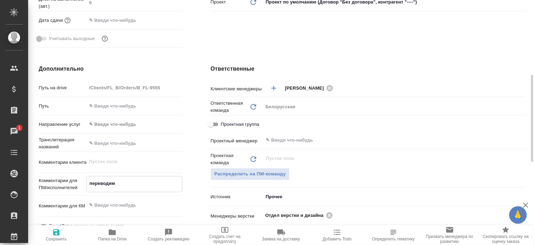
type textarea "x"
type textarea "переводим а"
type textarea "x"
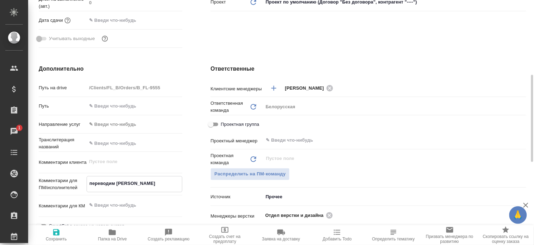
type textarea "x"
type textarea "переводим ан"
type textarea "x"
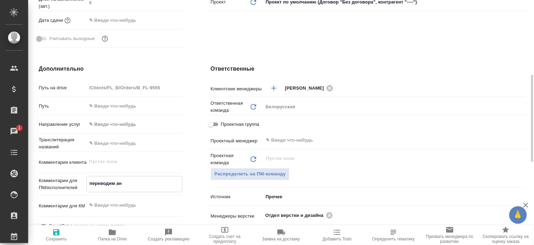
type textarea "переводим анг"
type textarea "x"
type textarea "переводим англ"
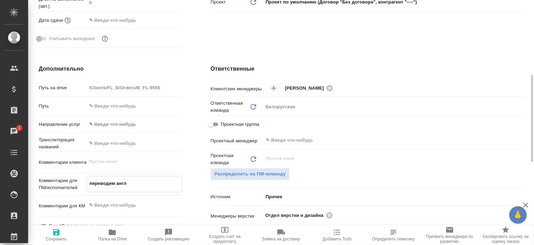
type textarea "x"
type textarea "переводим англи"
type textarea "x"
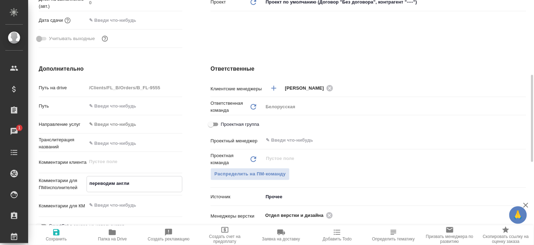
type textarea "x"
type textarea "переводим англит"
type textarea "x"
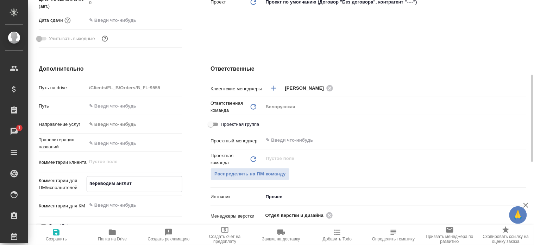
type textarea "x"
type textarea "переводим англите"
type textarea "x"
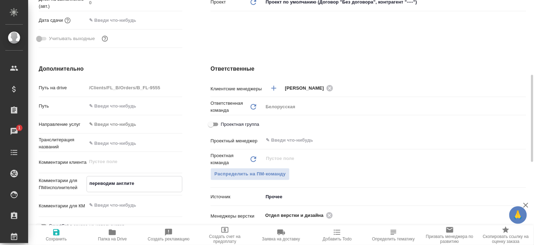
type textarea "переводим англитек"
type textarea "x"
type textarea "переводим англитекс"
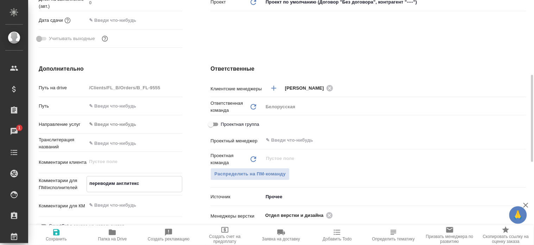
type textarea "x"
type textarea "переводим англитекст"
type textarea "x"
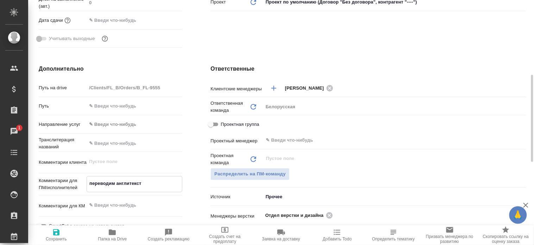
type textarea "x"
type textarea "переводим англитекст,"
type textarea "x"
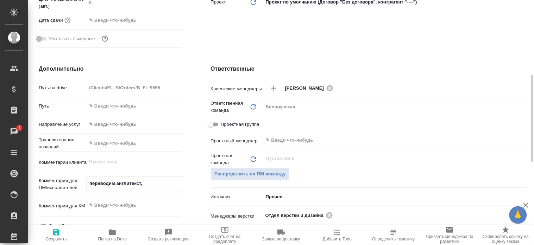
type textarea "x"
type textarea "переводим англитекст,"
type textarea "x"
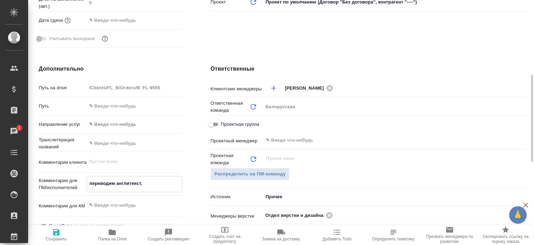
type textarea "переводим англитекст, в"
type textarea "x"
type textarea "переводим англитекст, все"
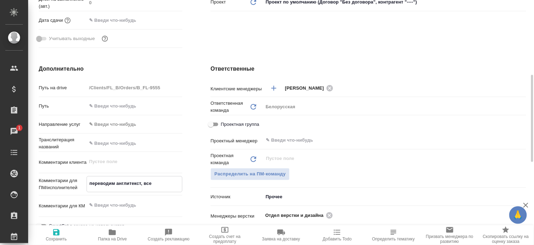
type textarea "x"
type textarea "переводим англитекст, все"
type textarea "x"
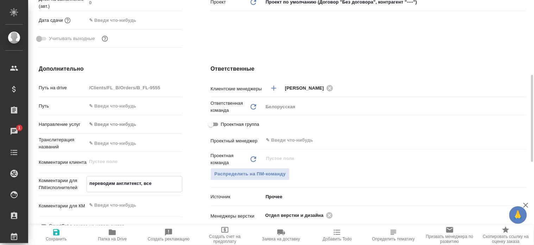
type textarea "x"
type textarea "переводим англитекст, все в"
type textarea "x"
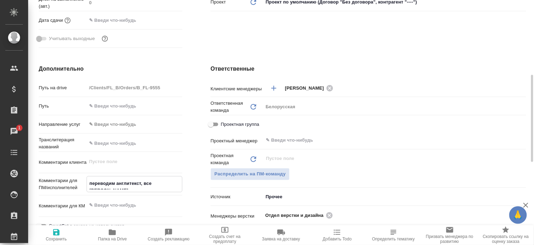
type textarea "x"
type textarea "переводим англитекст, все в"
type textarea "x"
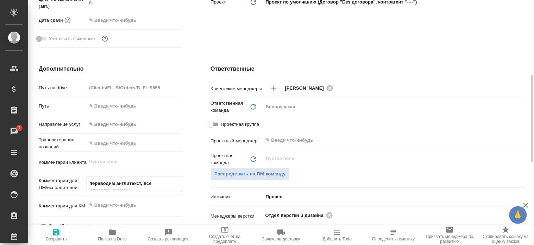
type textarea "переводим англитекст, все в о"
type textarea "x"
type textarea "переводим англитекст, все в од"
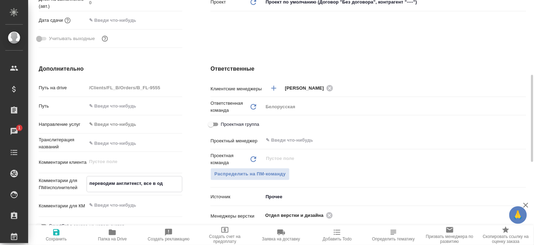
type textarea "x"
type textarea "переводим англитекст, все в оди"
type textarea "x"
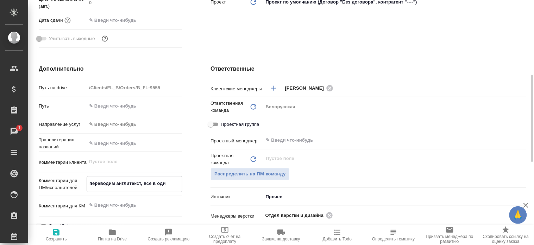
type textarea "переводим англитекст, все в один"
type textarea "x"
type textarea "переводим англитекст, все в одинн"
type textarea "x"
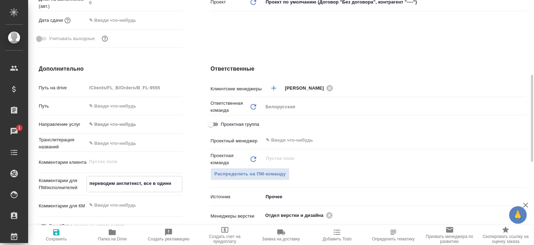
type textarea "x"
type textarea "переводим англитекст, все в один"
type textarea "x"
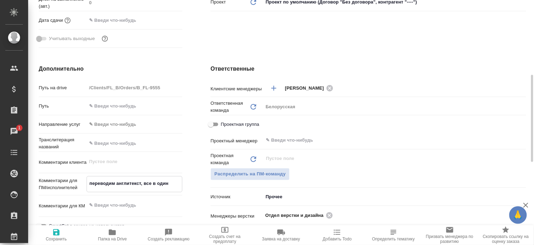
type textarea "x"
type textarea "переводим англитекст, все в один"
type textarea "x"
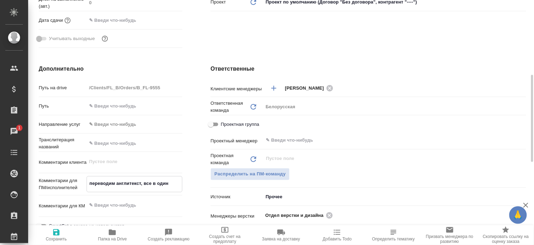
type textarea "переводим англитекст, все в один д"
type textarea "x"
type textarea "переводим англитекст, все в один до"
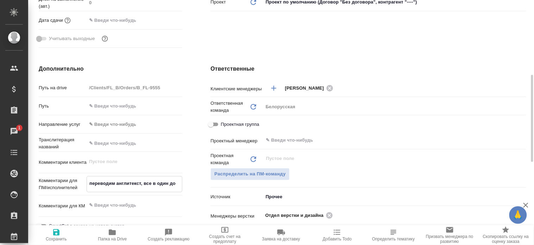
type textarea "x"
type textarea "переводим англитекст, все в один док"
type textarea "x"
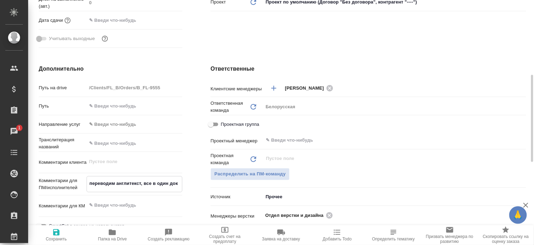
type textarea "x"
type textarea "переводим англитекст, все в один док н"
type textarea "x"
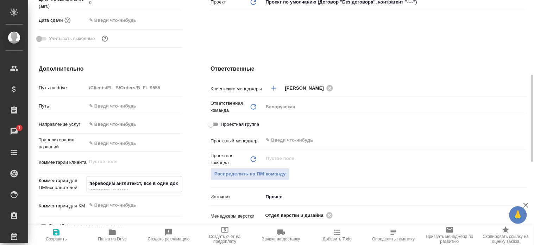
type textarea "x"
type textarea "переводим англитекст, все в один док на"
type textarea "x"
type textarea "переводим англитекст, все в один док на"
type textarea "x"
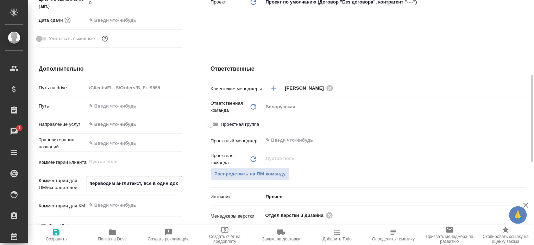
type textarea "x"
type textarea "переводим англитекст, все в один док на вы"
type textarea "x"
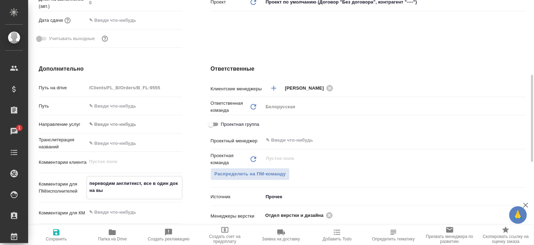
type textarea "переводим англитекст, все в один док на вых"
type textarea "x"
type textarea "переводим англитекст, все в один док на выхо"
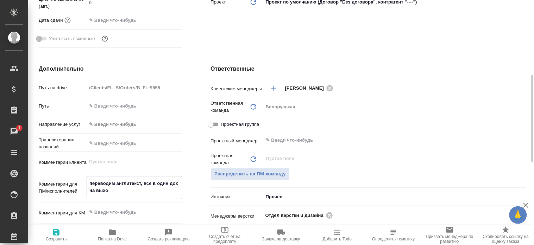
type textarea "x"
type textarea "переводим англитекст, все в один док на выход"
type textarea "x"
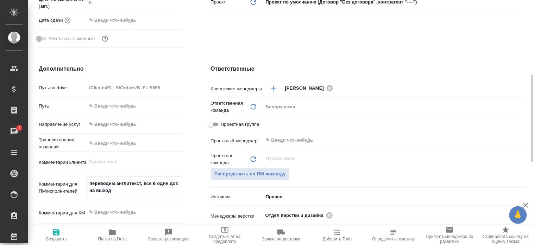
type textarea "x"
type textarea "переводим англитекст, все в один док на выходе"
type textarea "x"
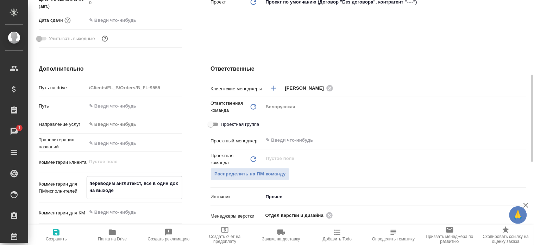
type textarea "x"
click at [127, 183] on textarea "переводим англитекст, все в один док на выходе" at bounding box center [134, 187] width 95 height 19
type textarea "переводим англтекст, все в один док на выходе"
type textarea "x"
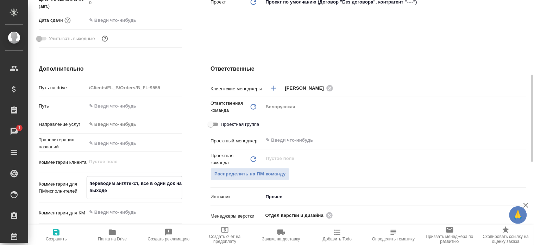
type textarea "x"
type textarea "переводим англттекст, все в один док на выходе"
type textarea "x"
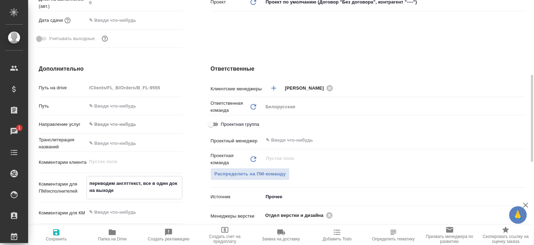
type textarea "переводим англтекст, все в один док на выходе"
type textarea "x"
type textarea "переводим англ текст, все в один док на выходе"
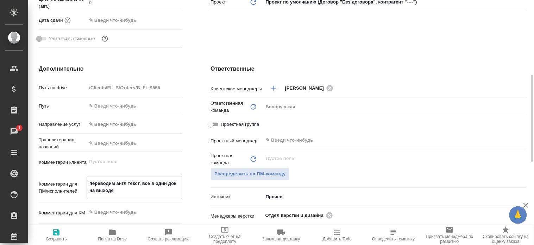
type textarea "x"
type textarea "переводим англ текст, все в один док на выходе"
type textarea "x"
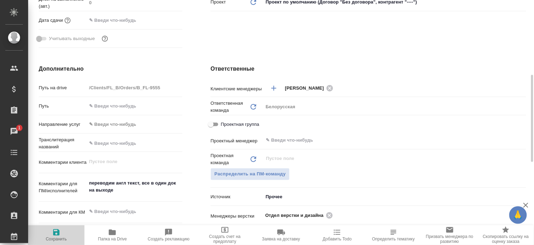
click at [55, 221] on span "Сохранить" at bounding box center [56, 239] width 21 height 5
type textarea "x"
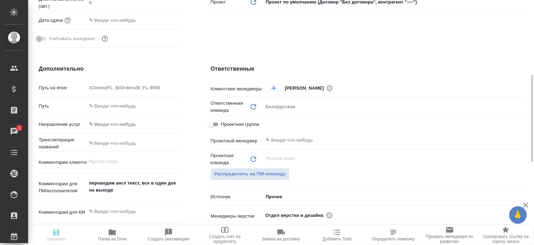
type textarea "x"
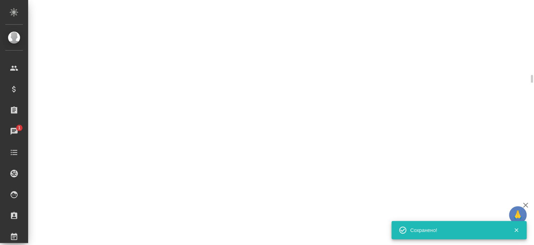
select select "RU"
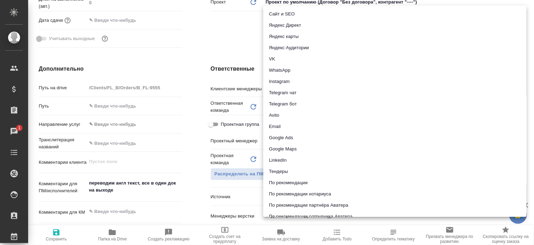
click at [278, 198] on body "🙏 .cls-1 fill:#fff; AWATERA Bogomolova Anastasiya Клиенты Спецификации Заказы 1…" at bounding box center [267, 122] width 534 height 245
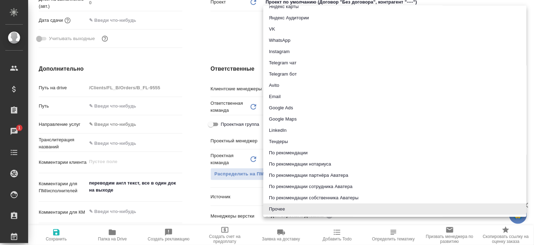
click at [273, 97] on li "Email" at bounding box center [394, 96] width 263 height 11
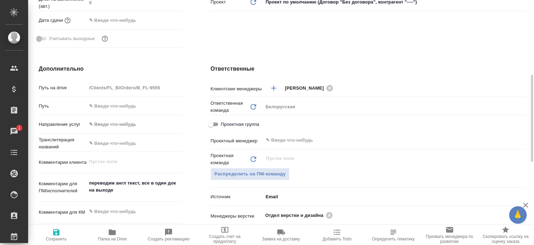
click at [56, 221] on span "Сохранить" at bounding box center [56, 239] width 21 height 5
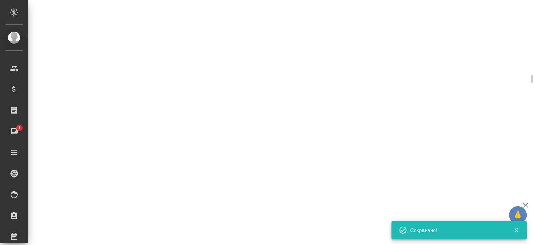
click at [220, 41] on div "B_FL-9555 ТЗ tz Нормальный normal Кратко детали заказа Ответственная команда: Б…" at bounding box center [281, 41] width 506 height 83
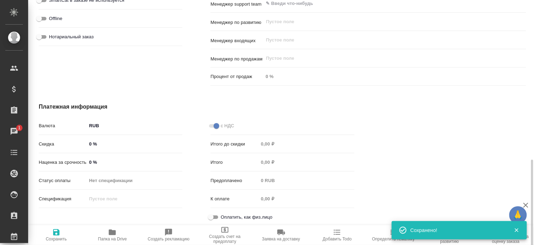
scroll to position [445, 0]
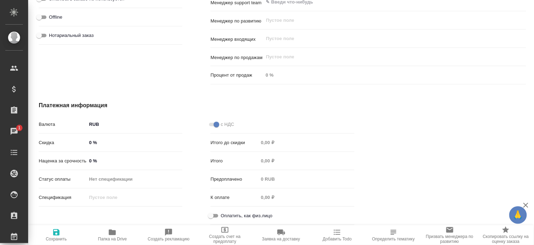
click at [209, 214] on input "Оплатить, как физ.лицо" at bounding box center [210, 216] width 25 height 8
click at [50, 221] on span "Сохранить" at bounding box center [56, 234] width 48 height 13
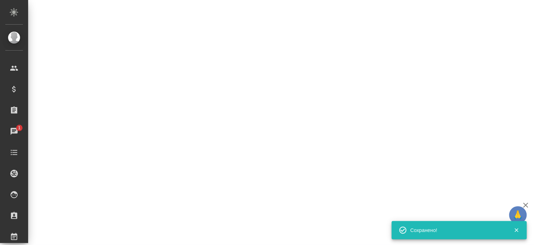
click at [170, 99] on div ".cls-1 fill:#fff; AWATERA Bogomolova Anastasiya Клиенты Спецификации Заказы 1 Ч…" at bounding box center [267, 122] width 534 height 245
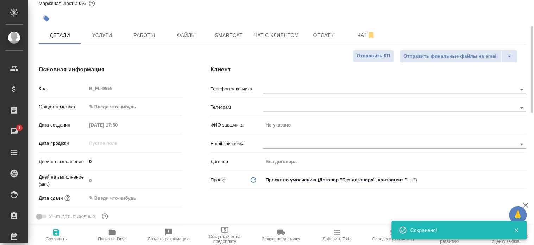
scroll to position [0, 0]
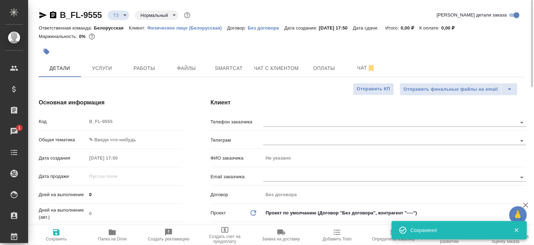
click at [121, 141] on body "🙏 .cls-1 fill:#fff; AWATERA Bogomolova Anastasiya Клиенты Спецификации Заказы 1…" at bounding box center [267, 122] width 534 height 245
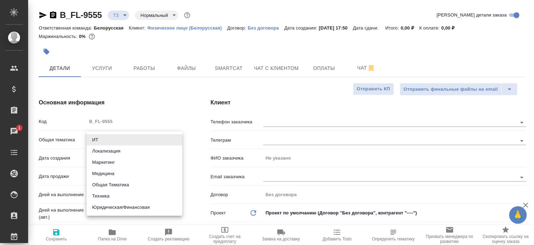
click at [103, 205] on li "Юридическая/Финансовая" at bounding box center [135, 207] width 96 height 11
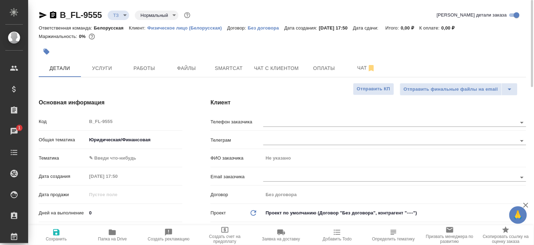
click at [123, 161] on body "🙏 .cls-1 fill:#fff; AWATERA Bogomolova Anastasiya Клиенты Спецификации Заказы 1…" at bounding box center [267, 122] width 534 height 245
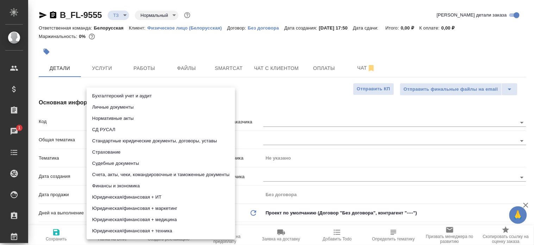
click at [160, 140] on li "Стандартные юридические документы, договоры, уставы" at bounding box center [161, 140] width 148 height 11
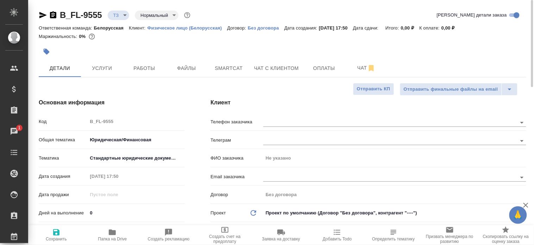
click at [187, 196] on div "Основная информация Код B_FL-9555 Общая тематика Юридическая/Финансовая yr-fn Т…" at bounding box center [111, 189] width 172 height 210
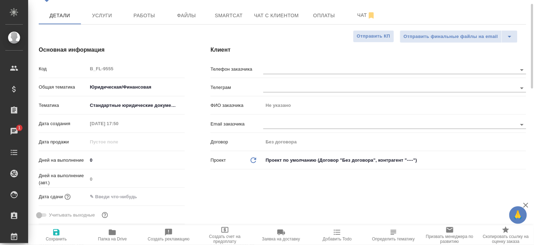
scroll to position [63, 0]
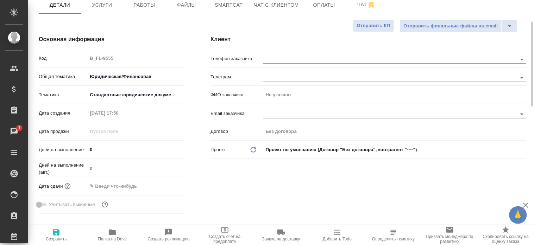
click at [136, 184] on input "text" at bounding box center [118, 186] width 62 height 10
click at [160, 182] on icon "button" at bounding box center [164, 186] width 8 height 8
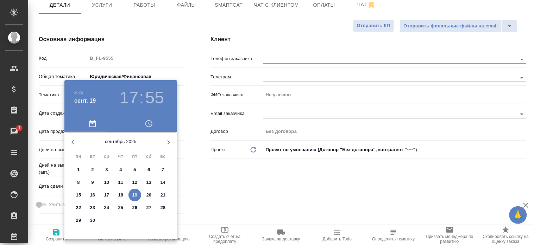
click at [90, 205] on p "23" at bounding box center [92, 207] width 5 height 7
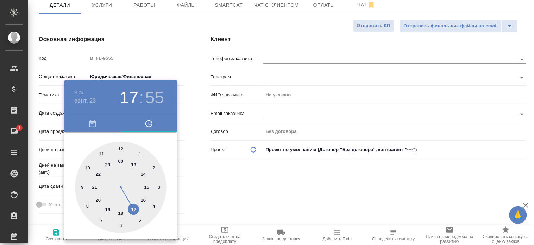
click at [81, 167] on div at bounding box center [120, 187] width 91 height 91
click at [118, 148] on div at bounding box center [120, 187] width 91 height 91
click at [119, 147] on div at bounding box center [120, 187] width 91 height 91
click at [229, 165] on div at bounding box center [267, 122] width 534 height 245
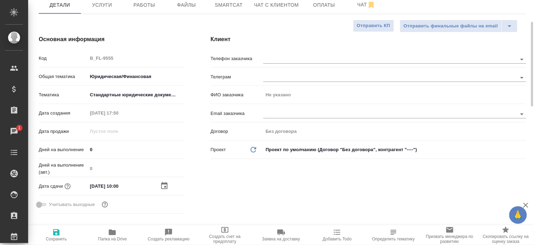
click at [60, 221] on icon "button" at bounding box center [56, 232] width 8 height 8
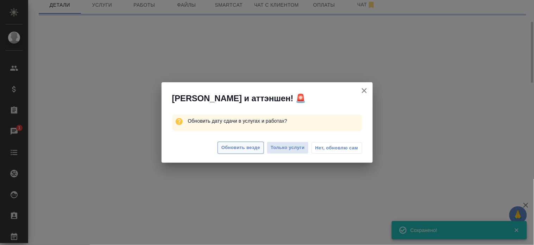
click at [241, 144] on span "Обновить везде" at bounding box center [240, 148] width 39 height 8
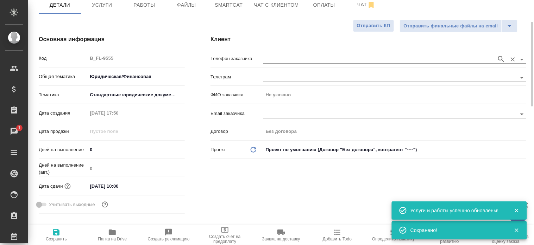
click at [275, 62] on div at bounding box center [394, 59] width 263 height 9
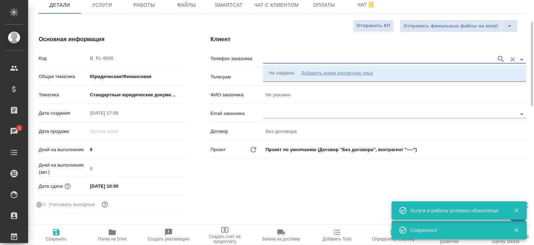
click at [282, 60] on input "text" at bounding box center [378, 59] width 230 height 8
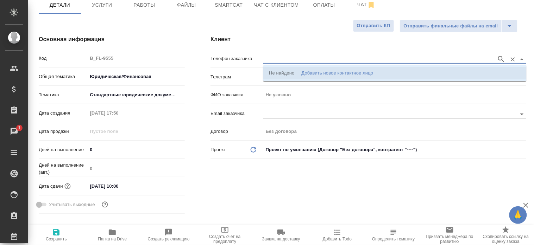
click at [365, 72] on div "Добавить новое контактное лицо" at bounding box center [337, 73] width 72 height 7
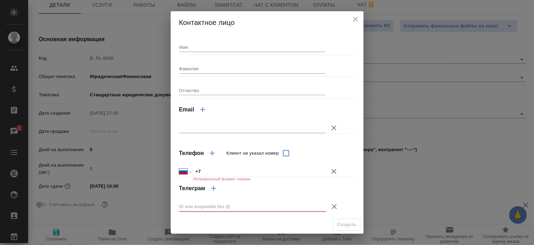
click at [258, 50] on input "Имя" at bounding box center [252, 47] width 147 height 10
click at [209, 167] on input "+7" at bounding box center [259, 172] width 133 height 10
paste input "7 916 076 54 04"
click at [332, 206] on icon "button" at bounding box center [334, 206] width 5 height 5
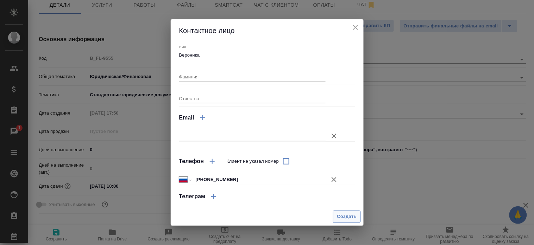
click at [335, 212] on button "Создать" at bounding box center [346, 217] width 27 height 12
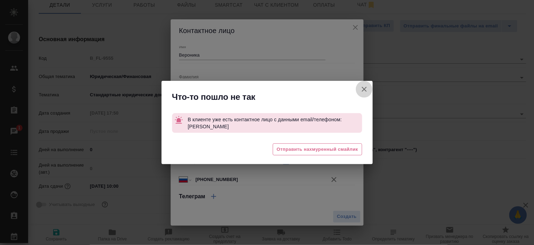
click at [360, 91] on icon "button" at bounding box center [364, 89] width 8 height 8
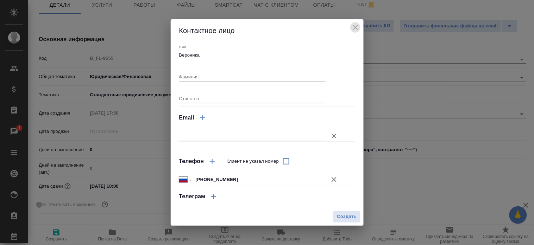
click at [350, 28] on button "close" at bounding box center [355, 27] width 11 height 11
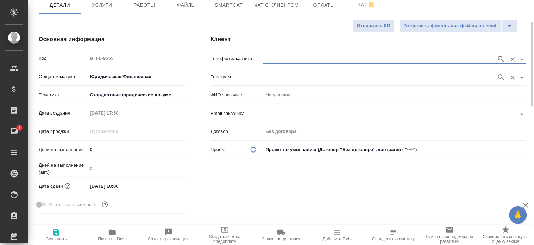
paste input "79160765404"
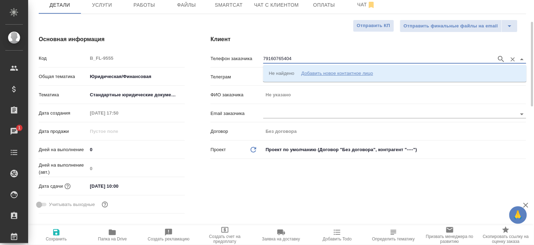
click at [480, 57] on button "button" at bounding box center [501, 59] width 11 height 11
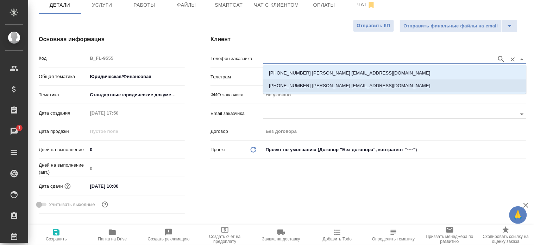
click at [391, 83] on li "+79160765404 Максимова Вероника ver0406@yandex.ru" at bounding box center [394, 86] width 263 height 13
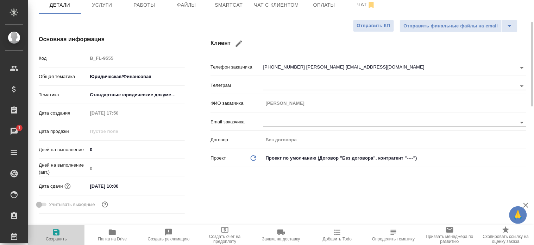
click at [46, 221] on span "Сохранить" at bounding box center [56, 234] width 48 height 13
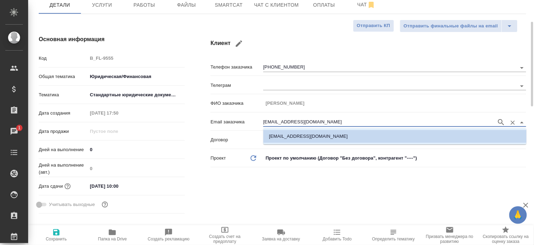
drag, startPoint x: 318, startPoint y: 121, endPoint x: 252, endPoint y: 124, distance: 65.8
click at [252, 124] on div "Email заказчика ver0406@yandex.ru" at bounding box center [368, 121] width 316 height 12
click at [218, 8] on span "Smartcat" at bounding box center [229, 5] width 34 height 9
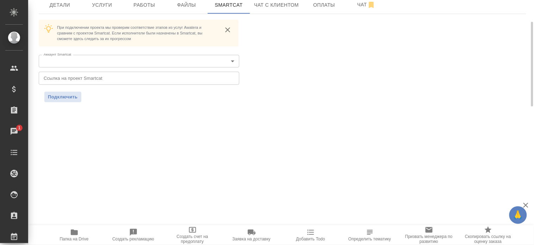
click at [275, 27] on div "При подключении проекта мы проверим соответствие этапов из услуг Awatera и срав…" at bounding box center [282, 61] width 487 height 83
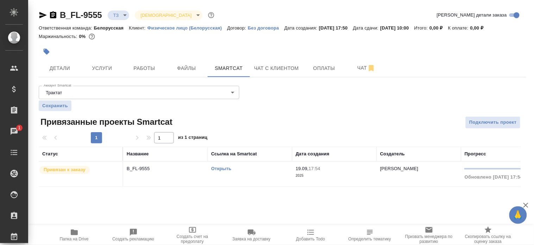
click at [221, 165] on td "Открыть" at bounding box center [250, 174] width 84 height 25
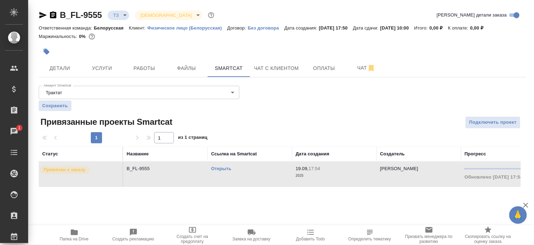
click at [221, 167] on link "Открыть" at bounding box center [221, 168] width 20 height 5
click at [87, 65] on span "Услуги" at bounding box center [102, 68] width 34 height 9
click at [349, 66] on span "Чат" at bounding box center [366, 68] width 34 height 9
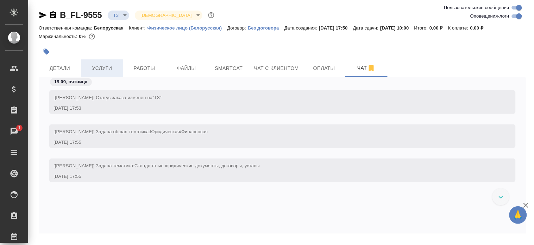
click at [116, 75] on button "Услуги" at bounding box center [102, 68] width 42 height 18
click at [115, 72] on span "Услуги" at bounding box center [102, 68] width 34 height 9
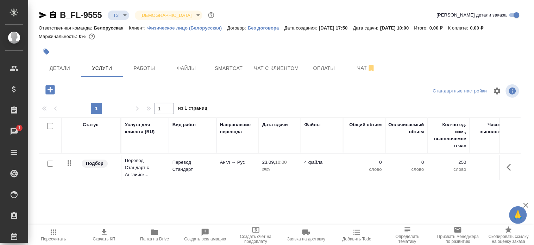
click at [48, 90] on icon "button" at bounding box center [49, 89] width 9 height 9
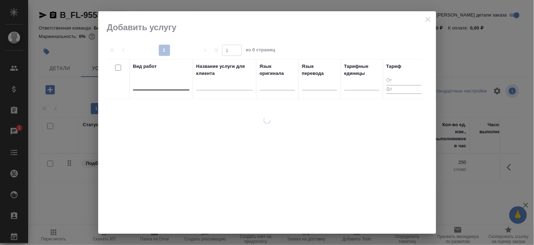
click at [166, 87] on div at bounding box center [161, 83] width 56 height 10
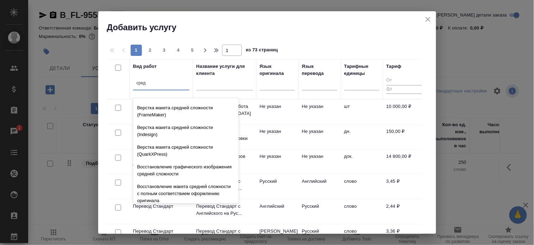
scroll to position [73, 0]
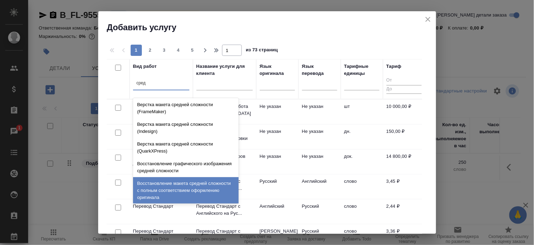
click at [205, 184] on div "Восстановление макета средней сложности с полным соответствием оформлению ориги…" at bounding box center [186, 190] width 106 height 27
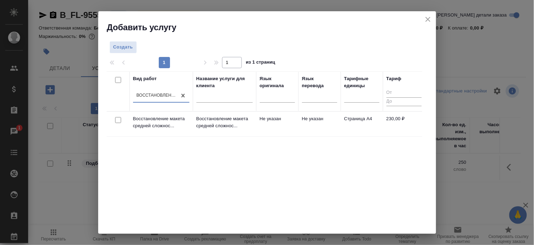
click at [298, 121] on td "Не указан" at bounding box center [319, 124] width 42 height 25
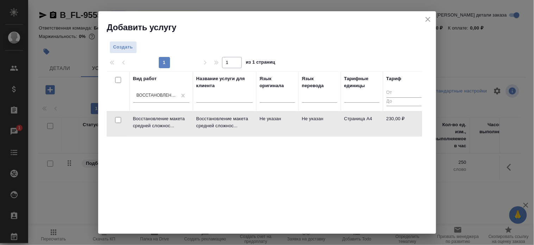
click at [298, 121] on td "Не указан" at bounding box center [319, 124] width 42 height 25
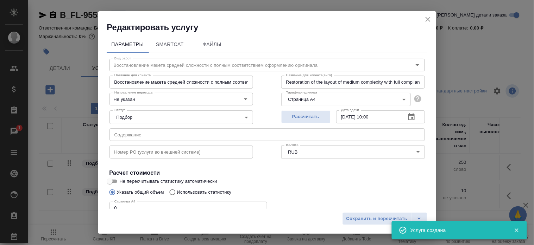
click at [164, 206] on input "0" at bounding box center [188, 208] width 158 height 13
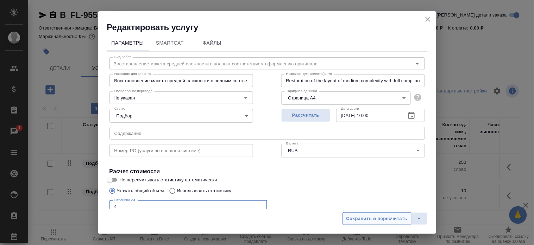
click at [349, 217] on span "Сохранить и пересчитать" at bounding box center [376, 219] width 61 height 8
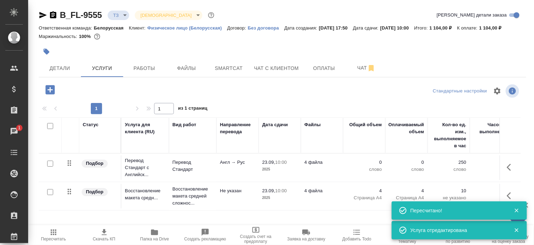
click at [45, 90] on icon "button" at bounding box center [50, 90] width 12 height 12
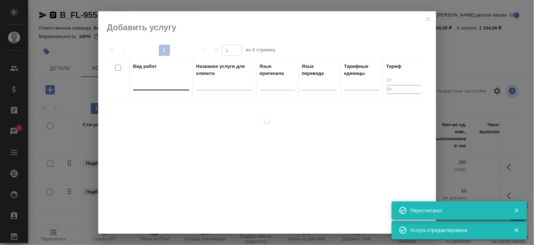
click at [166, 84] on div at bounding box center [161, 83] width 56 height 10
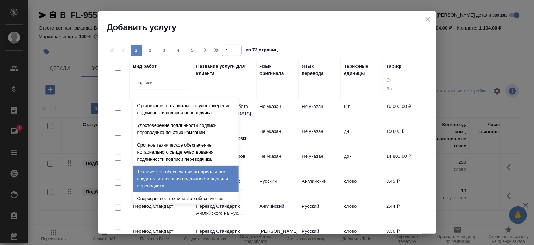
click at [185, 185] on div "Техническое обеспечение нотариального свидетельствования подлинности подписи пе…" at bounding box center [186, 179] width 106 height 27
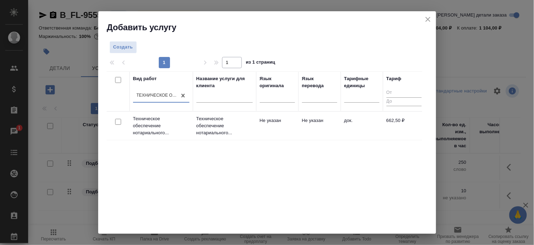
click at [283, 121] on td "Не указан" at bounding box center [277, 126] width 42 height 25
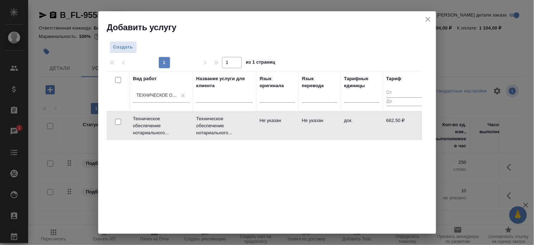
click at [283, 121] on td "Не указан" at bounding box center [277, 126] width 42 height 25
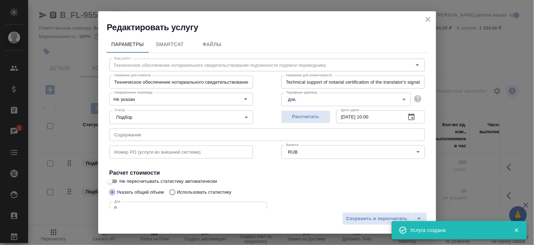
click at [128, 210] on div "Сохранить и пересчитать" at bounding box center [267, 221] width 338 height 25
click at [131, 205] on input "0" at bounding box center [188, 208] width 158 height 13
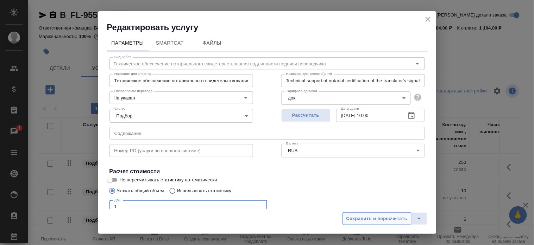
click at [375, 221] on span "Сохранить и пересчитать" at bounding box center [376, 219] width 61 height 8
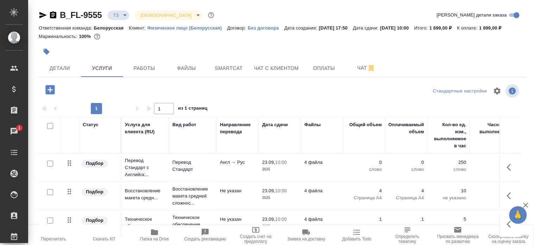
click at [298, 162] on td "23.09, 10:00 2025" at bounding box center [280, 168] width 42 height 25
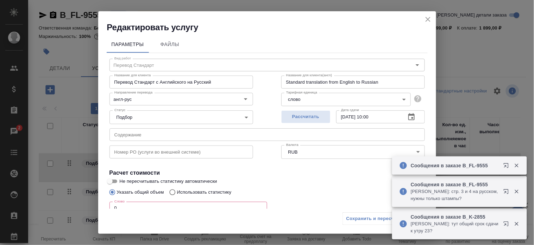
click at [132, 204] on input "0" at bounding box center [188, 208] width 158 height 13
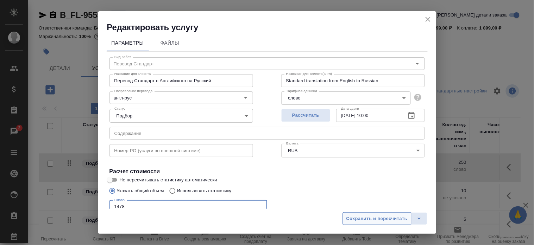
click at [361, 217] on span "Сохранить и пересчитать" at bounding box center [376, 219] width 61 height 8
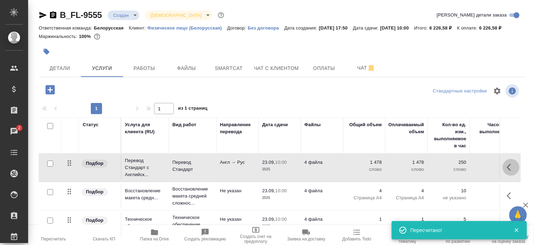
click at [480, 167] on icon "button" at bounding box center [511, 167] width 8 height 8
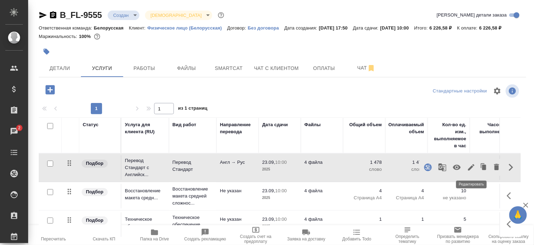
click at [470, 166] on icon "button" at bounding box center [471, 167] width 8 height 8
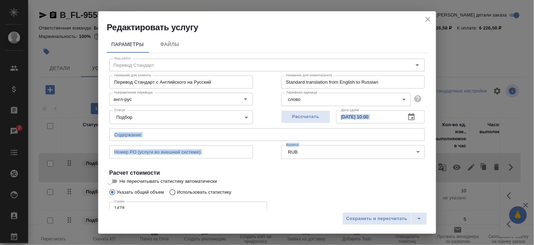
drag, startPoint x: 429, startPoint y: 135, endPoint x: 426, endPoint y: 182, distance: 46.5
click at [426, 182] on div "Параметры Файлы Вид работ Перевод Стандарт Вид работ Название для клиента Перев…" at bounding box center [267, 121] width 338 height 176
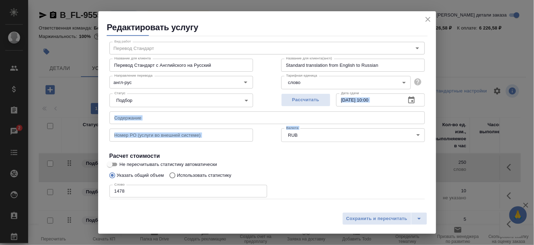
scroll to position [51, 0]
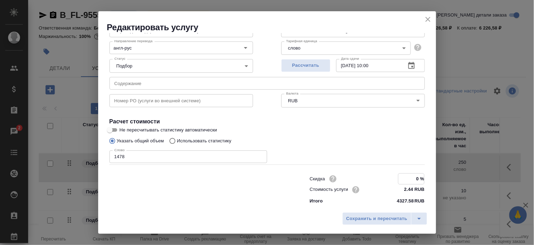
drag, startPoint x: 406, startPoint y: 177, endPoint x: 418, endPoint y: 176, distance: 11.3
click at [418, 176] on input "0 %" at bounding box center [411, 179] width 26 height 10
click at [376, 217] on span "Сохранить и пересчитать" at bounding box center [376, 219] width 61 height 8
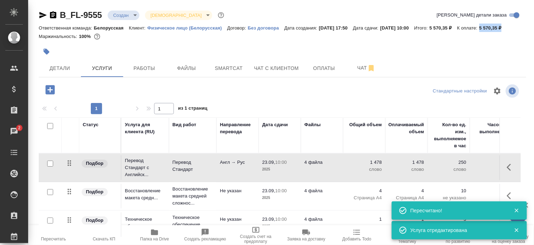
drag, startPoint x: 518, startPoint y: 26, endPoint x: 497, endPoint y: 26, distance: 20.8
click at [480, 26] on p "5 570,35 ₽" at bounding box center [493, 27] width 28 height 5
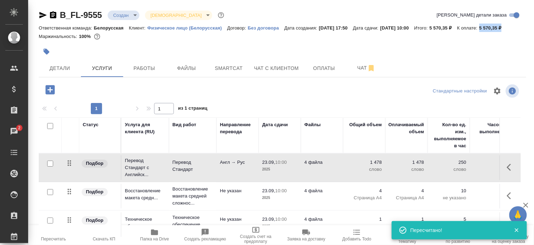
copy p "5 570,35 ₽"
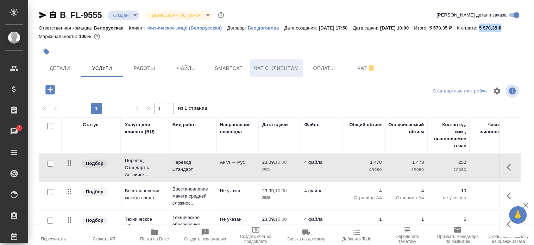
click at [268, 65] on span "Чат с клиентом" at bounding box center [276, 68] width 45 height 9
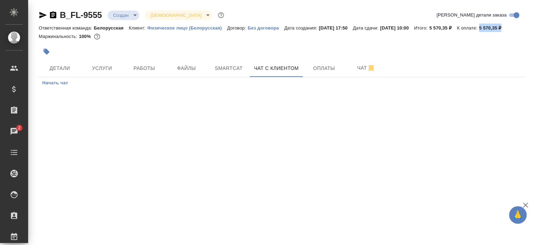
click at [64, 83] on span "Начать чат" at bounding box center [55, 83] width 26 height 8
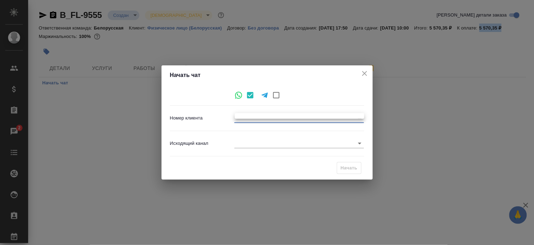
click at [255, 118] on body "🙏 .cls-1 fill:#fff; AWATERA Bogomolova Anastasiya Клиенты Спецификации Заказы 2…" at bounding box center [267, 122] width 534 height 245
click at [254, 142] on div at bounding box center [267, 122] width 534 height 245
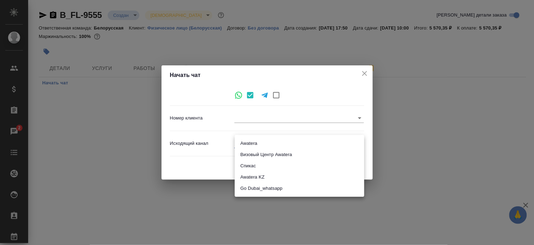
click at [254, 142] on body "🙏 .cls-1 fill:#fff; AWATERA Bogomolova Anastasiya Клиенты Спецификации Заказы 2…" at bounding box center [267, 122] width 534 height 245
click at [254, 142] on li "Awatera" at bounding box center [299, 143] width 129 height 11
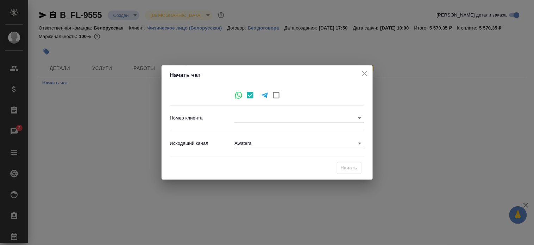
click at [254, 142] on li "Awatera" at bounding box center [283, 143] width 97 height 6
click at [266, 115] on body "🙏 .cls-1 fill:#fff; AWATERA Bogomolova Anastasiya Клиенты Спецификации Заказы 2…" at bounding box center [267, 122] width 534 height 245
click at [361, 72] on div at bounding box center [267, 122] width 534 height 245
click at [63, 62] on div "Начать чат Номер клиента +79160765404 9830ea0226a0a70a6add4b32 Исходящий канал …" at bounding box center [267, 122] width 534 height 245
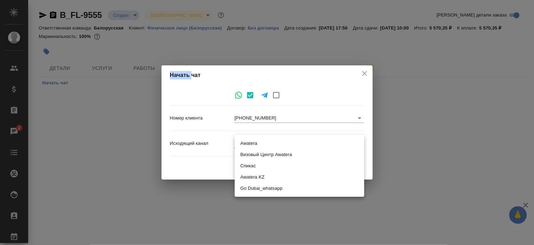
click at [251, 141] on body "🙏 .cls-1 fill:#fff; AWATERA Bogomolova Anastasiya Клиенты Спецификации Заказы 2…" at bounding box center [267, 122] width 534 height 245
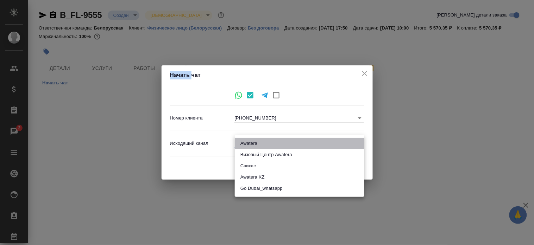
click at [251, 141] on li "Awatera" at bounding box center [299, 143] width 129 height 11
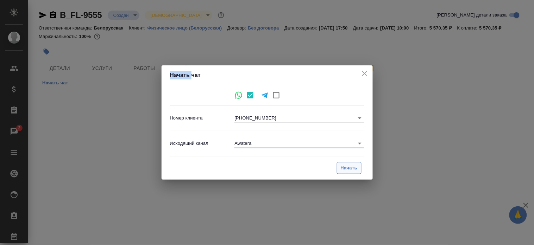
click at [349, 169] on span "Начать" at bounding box center [349, 168] width 17 height 8
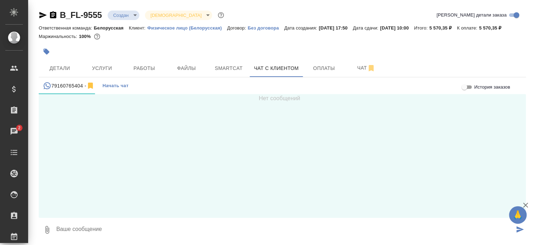
click at [88, 221] on textarea at bounding box center [285, 230] width 459 height 24
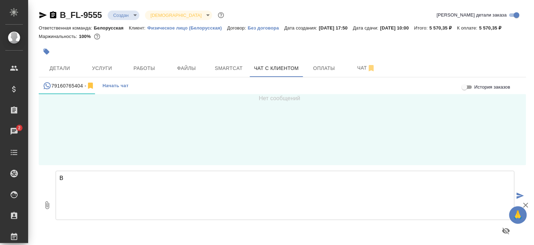
scroll to position [4, 0]
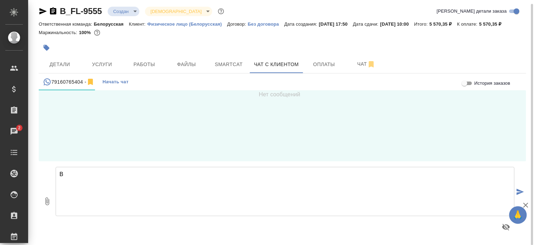
click at [143, 192] on textarea "В" at bounding box center [285, 191] width 459 height 49
click at [162, 171] on textarea "Вероника, добрый день! Вы осталвляи запрос на нотаривлаьный перевод." at bounding box center [285, 191] width 459 height 49
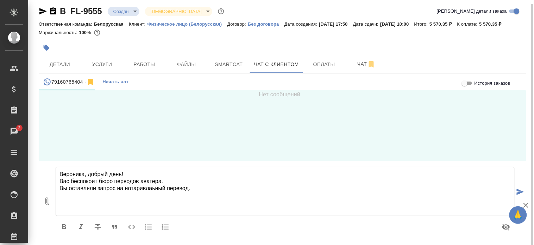
click at [160, 183] on textarea "Вероника, добрый день! Вас беспокоит бюро перводов аватера. Вы оставляли запрос…" at bounding box center [285, 191] width 459 height 49
drag, startPoint x: 190, startPoint y: 187, endPoint x: 47, endPoint y: 165, distance: 144.4
click at [47, 165] on div "0 Вероника, добрый день! Вас беспокоит бюро перводов аватера. Вы оставляли запр…" at bounding box center [282, 201] width 487 height 80
click at [266, 200] on textarea "Вероника, добрый день! Вас беспокоит бюро перводов аватера. Вы оставляли запрос…" at bounding box center [285, 191] width 459 height 49
click at [153, 178] on textarea "Вероника, добрый день! Вас беспокоит бюро переводов аватера. Вы оставляли запро…" at bounding box center [285, 191] width 459 height 49
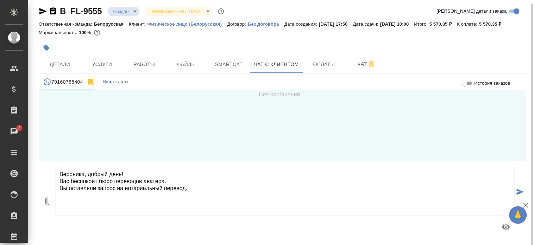
click at [153, 178] on textarea "Вероника, добрый день! Вас беспокоит бюро переводов аватера. Вы оставляли запро…" at bounding box center [285, 191] width 459 height 49
click at [207, 190] on textarea "Вероника, добрый день! Вас беспокоит бюро переводов AWATERA. Вы оставляли запро…" at bounding box center [285, 191] width 459 height 49
paste textarea "5 570,35 ₽"
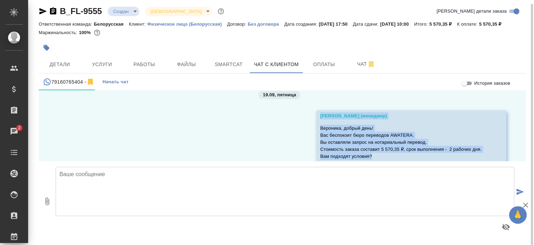
scroll to position [0, 0]
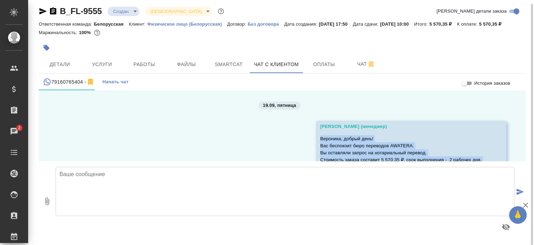
drag, startPoint x: 372, startPoint y: 125, endPoint x: 312, endPoint y: 135, distance: 60.3
click at [316, 135] on div "Богомолова Анастасия (менеджер) Вероника, добрый день! Вас беспокоит бюро перев…" at bounding box center [411, 157] width 190 height 73
copy p "Вероника, добрый день! Вас беспокоит бюро переводов AWATERA. Вы оставляли запро…"
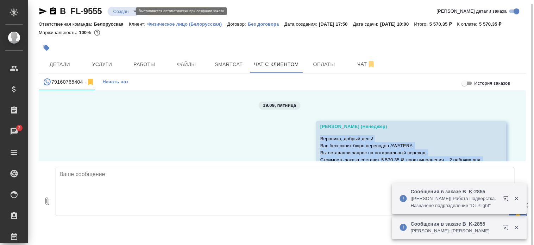
click at [124, 11] on body "🙏 .cls-1 fill:#fff; AWATERA Bogomolova Anastasiya Клиенты Спецификации Заказы 2…" at bounding box center [267, 122] width 534 height 245
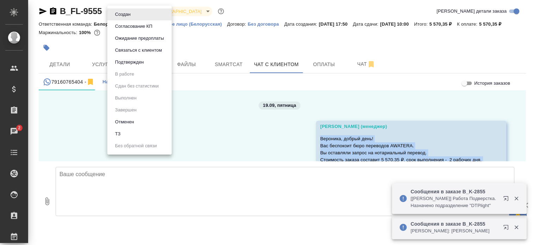
click at [127, 23] on button "Согласование КП" at bounding box center [134, 27] width 42 height 8
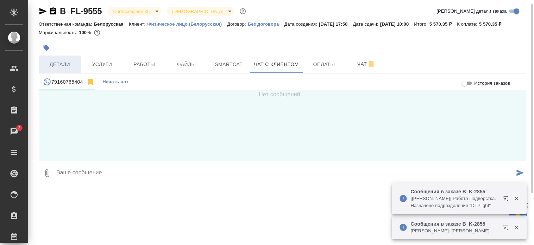
click at [61, 67] on span "Детали" at bounding box center [60, 64] width 34 height 9
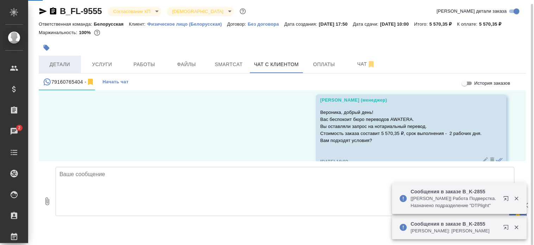
click at [61, 67] on span "Детали" at bounding box center [60, 64] width 34 height 9
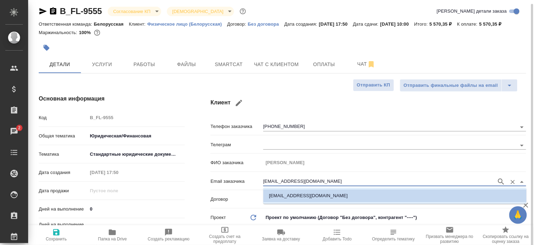
drag, startPoint x: 312, startPoint y: 179, endPoint x: 241, endPoint y: 178, distance: 71.8
click at [241, 178] on div "Email заказчика ver0406@yandex.ru" at bounding box center [368, 181] width 316 height 12
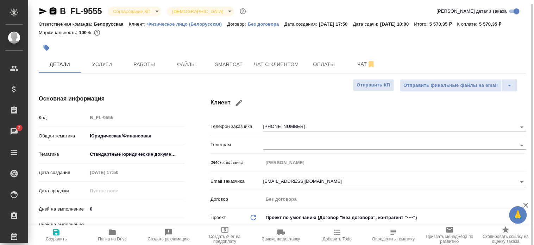
click at [50, 11] on icon "button" at bounding box center [53, 10] width 6 height 7
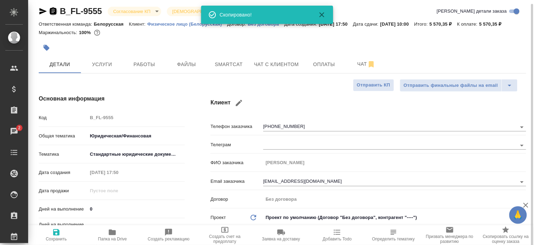
click at [50, 11] on icon "button" at bounding box center [53, 10] width 6 height 7
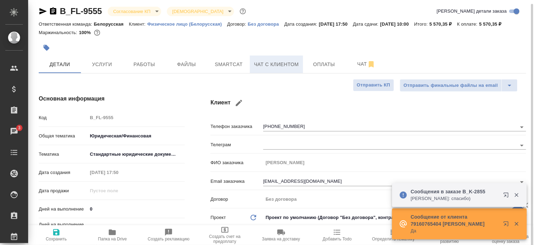
click at [261, 67] on span "Чат с клиентом" at bounding box center [276, 64] width 45 height 9
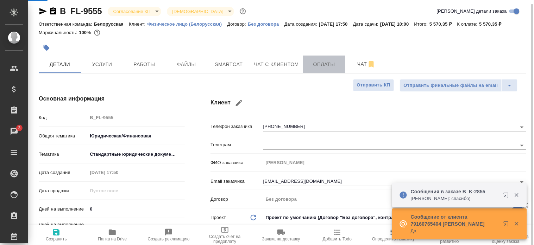
click at [312, 68] on span "Оплаты" at bounding box center [324, 64] width 34 height 9
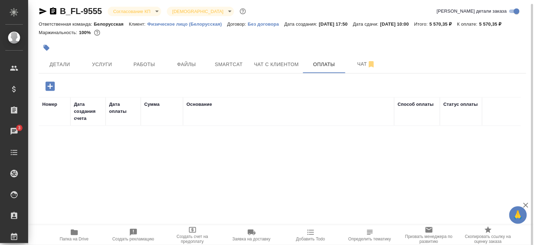
click at [41, 87] on button "button" at bounding box center [49, 86] width 19 height 14
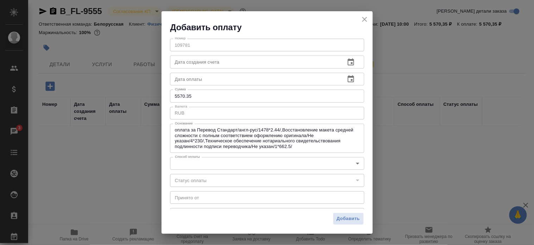
click at [322, 161] on body "🙏 .cls-1 fill:#fff; AWATERA Bogomolova Anastasiya Клиенты Спецификации Заказы 3…" at bounding box center [267, 122] width 534 height 245
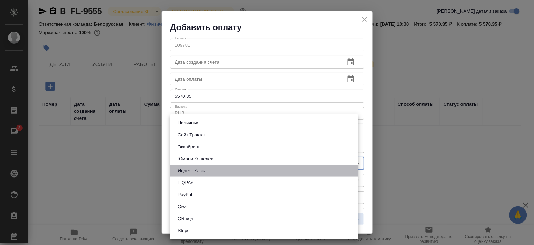
click at [258, 168] on li "Яндекс.Касса" at bounding box center [264, 171] width 188 height 12
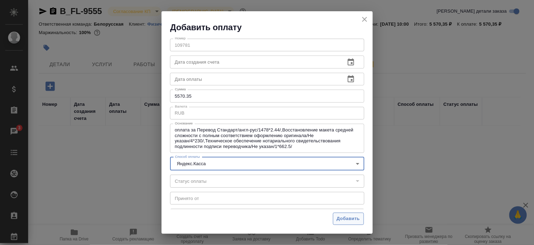
click at [340, 219] on span "Добавить" at bounding box center [348, 219] width 23 height 8
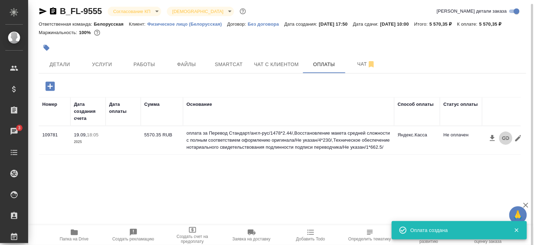
click at [480, 139] on icon "button" at bounding box center [505, 139] width 7 height 4
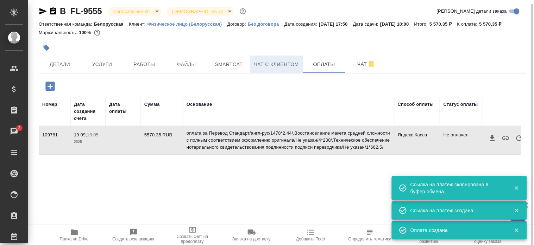
click at [265, 62] on span "Чат с клиентом" at bounding box center [276, 64] width 45 height 9
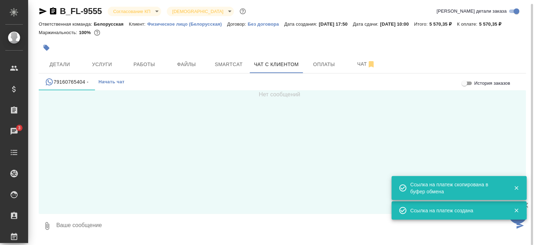
click at [103, 221] on textarea at bounding box center [285, 226] width 459 height 24
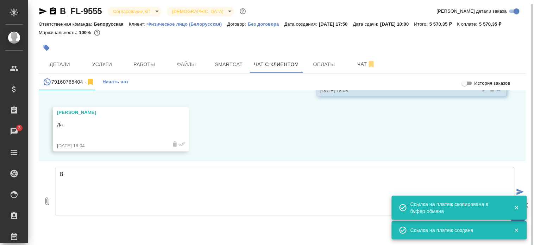
scroll to position [98, 0]
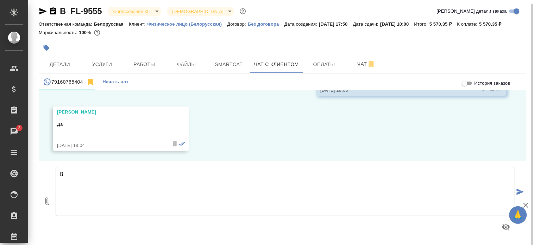
click at [152, 171] on textarea "В" at bounding box center [285, 191] width 459 height 49
paste textarea "https://yoomoney.ru/checkout/payments/v2/contract?orderId=305f84f5-000f-5001-90…"
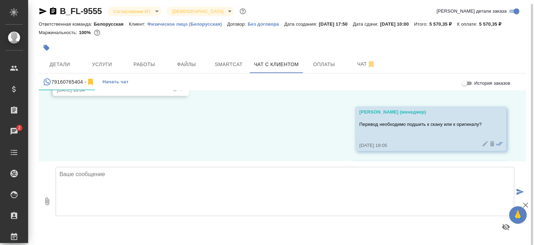
scroll to position [215, 0]
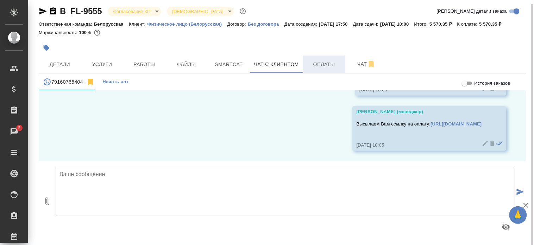
click at [317, 65] on span "Оплаты" at bounding box center [324, 64] width 34 height 9
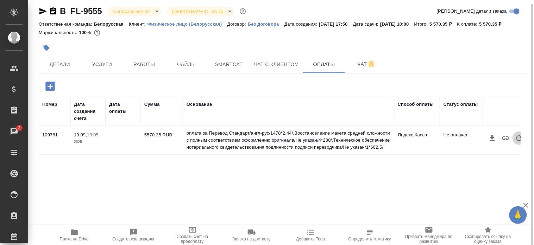
click at [480, 136] on button "button" at bounding box center [518, 138] width 13 height 13
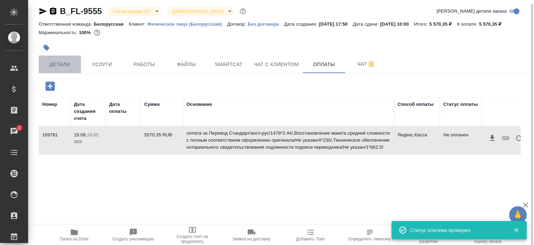
click at [60, 68] on span "Детали" at bounding box center [60, 64] width 34 height 9
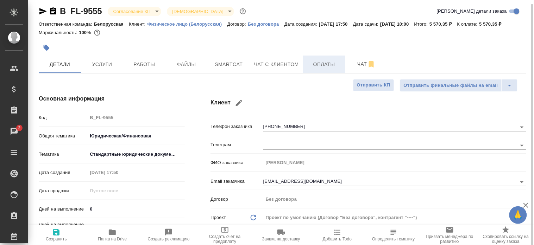
click at [324, 62] on span "Оплаты" at bounding box center [324, 64] width 34 height 9
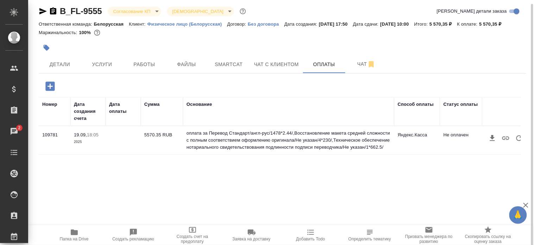
click at [480, 140] on icon "button" at bounding box center [519, 138] width 8 height 8
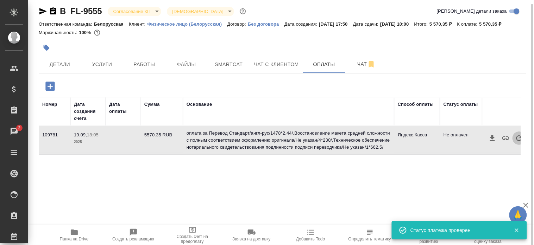
click at [480, 140] on icon "button" at bounding box center [519, 138] width 8 height 8
click at [480, 141] on icon "button" at bounding box center [519, 138] width 8 height 8
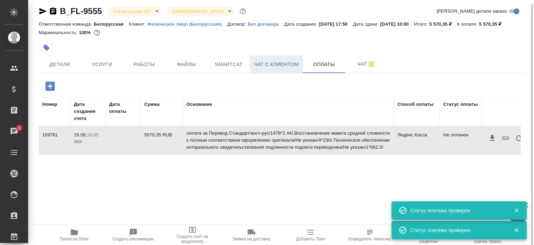
click at [264, 69] on button "Чат с клиентом" at bounding box center [276, 65] width 53 height 18
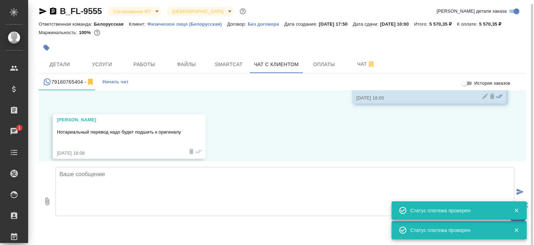
scroll to position [271, 0]
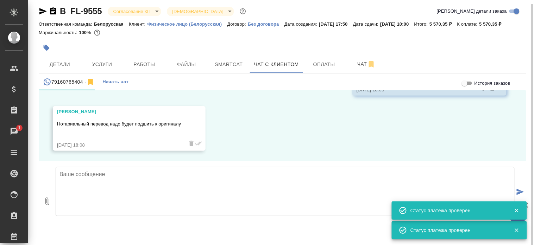
click at [180, 203] on textarea at bounding box center [285, 191] width 459 height 49
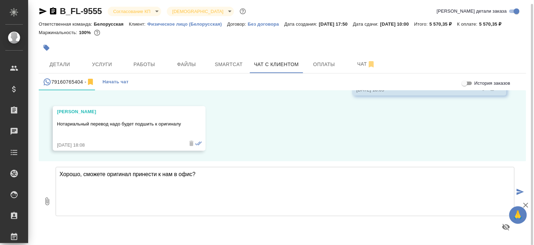
click at [220, 180] on textarea "Хорошо, сможете оригинал принести к нам в офис?" at bounding box center [285, 191] width 459 height 49
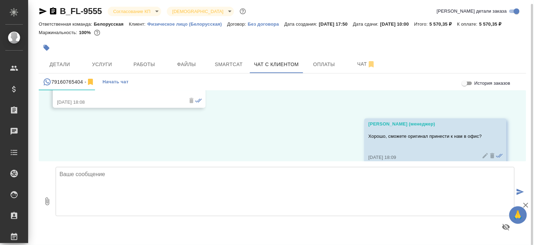
scroll to position [326, 0]
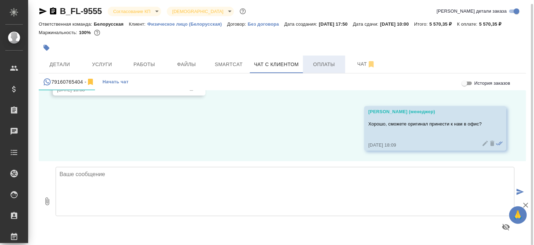
click at [321, 64] on span "Оплаты" at bounding box center [324, 64] width 34 height 9
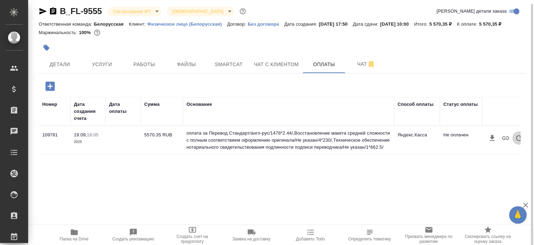
click at [480, 138] on icon "button" at bounding box center [519, 138] width 8 height 8
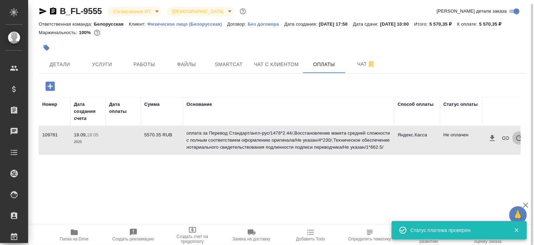
click at [480, 138] on icon "button" at bounding box center [519, 138] width 8 height 8
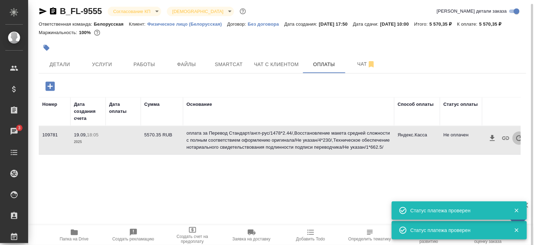
click at [480, 138] on icon "button" at bounding box center [519, 138] width 8 height 8
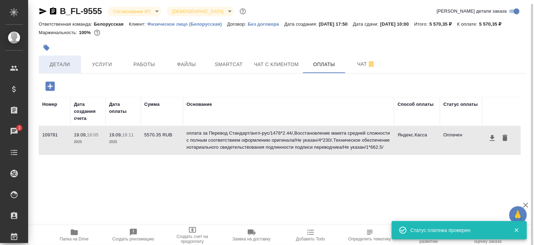
click at [63, 58] on button "Детали" at bounding box center [60, 65] width 42 height 18
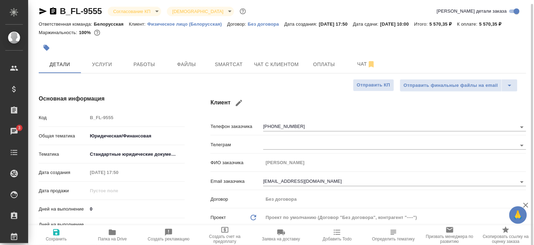
click at [177, 97] on h4 "Основная информация" at bounding box center [111, 99] width 144 height 8
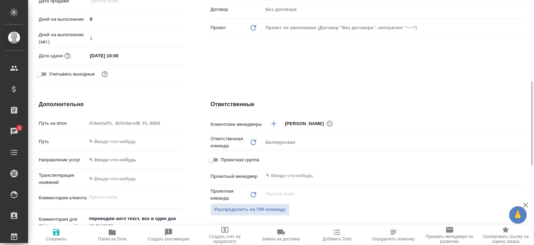
scroll to position [204, 0]
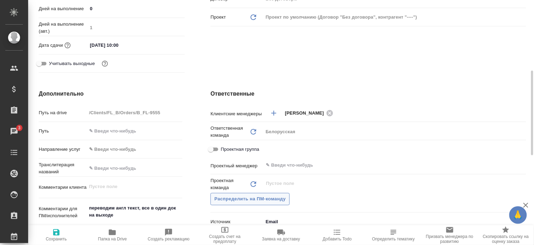
click at [215, 199] on span "Распределить на ПМ-команду" at bounding box center [249, 199] width 71 height 8
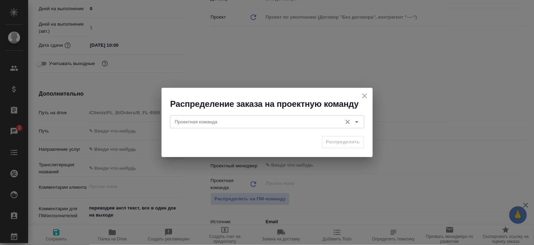
click at [238, 118] on input "Проектная команда" at bounding box center [255, 122] width 166 height 8
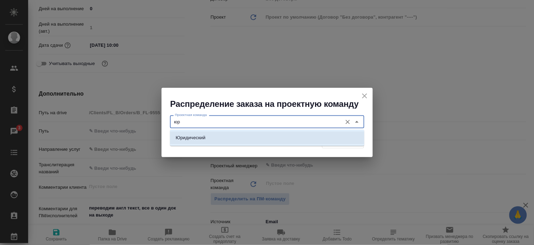
click at [235, 135] on li "Юридический" at bounding box center [267, 138] width 194 height 13
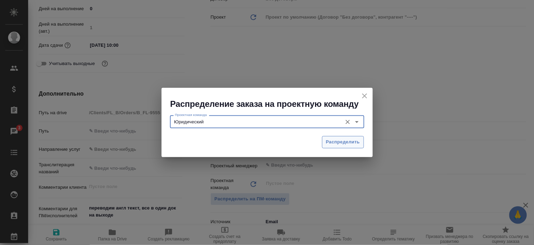
click at [346, 145] on span "Распределить" at bounding box center [343, 142] width 34 height 8
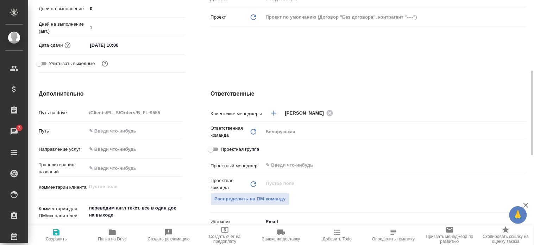
click at [49, 221] on span "Сохранить" at bounding box center [56, 234] width 48 height 13
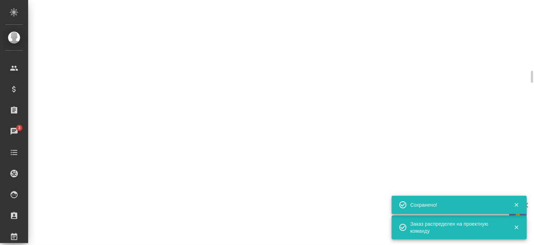
click at [233, 65] on div "B_FL-9555 Согласование КП kpNegotiation Святая троица holyTrinity Кратко детали…" at bounding box center [281, 41] width 506 height 83
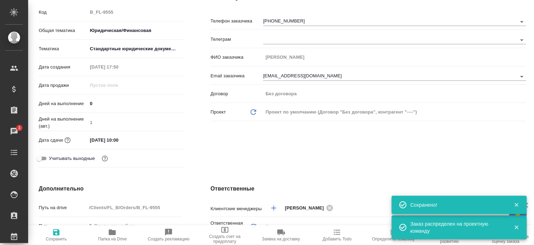
scroll to position [0, 0]
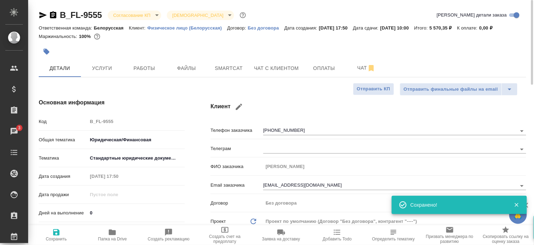
click at [144, 16] on body "🙏 .cls-1 fill:#fff; AWATERA Bogomolova Anastasiya Клиенты Спецификации Заказы 3…" at bounding box center [267, 122] width 534 height 245
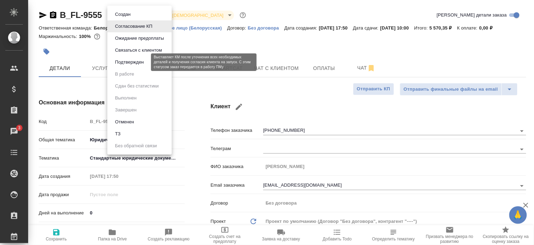
click at [135, 65] on button "Подтвержден" at bounding box center [129, 62] width 33 height 8
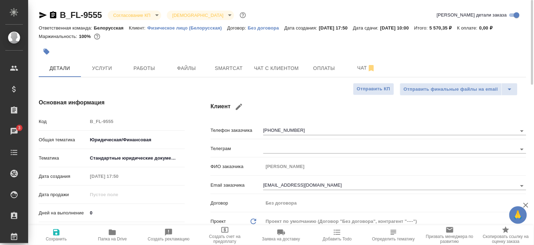
click at [39, 14] on icon "button" at bounding box center [43, 15] width 8 height 8
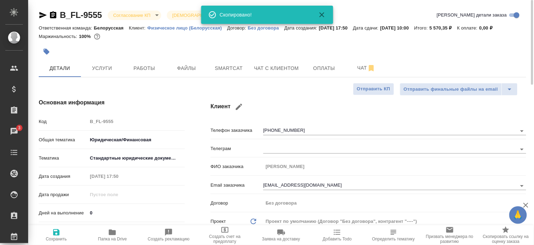
click at [39, 14] on icon "button" at bounding box center [43, 15] width 8 height 8
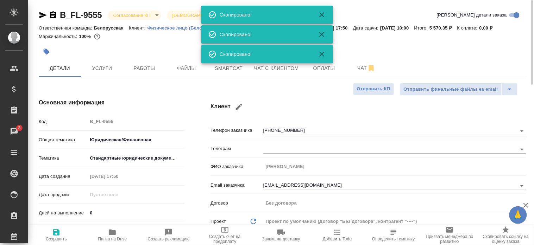
click at [39, 14] on icon "button" at bounding box center [43, 15] width 8 height 8
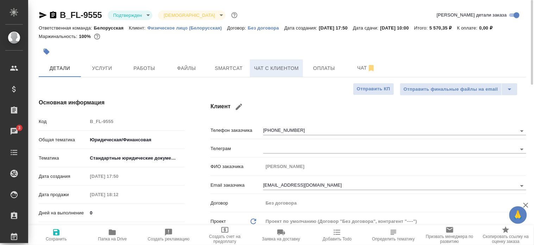
click at [286, 69] on span "Чат с клиентом" at bounding box center [276, 68] width 45 height 9
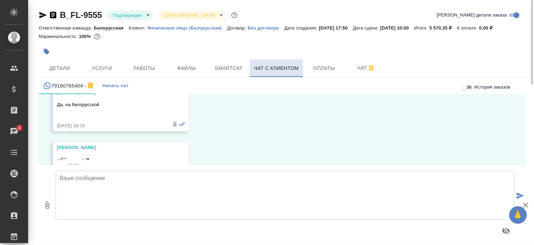
scroll to position [426, 0]
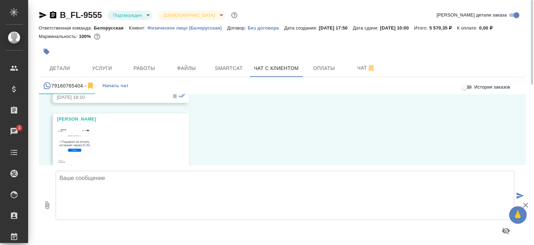
click at [128, 191] on textarea at bounding box center [285, 195] width 459 height 49
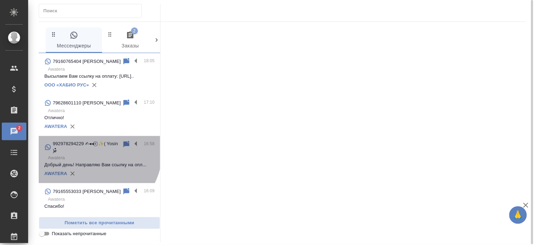
click at [87, 154] on p "992978294229 ✍︎◂◂⍣̶⃝̶ ✨( Yosin )⸙ꠋꠋꠋꠋꠋ" at bounding box center [87, 147] width 69 height 14
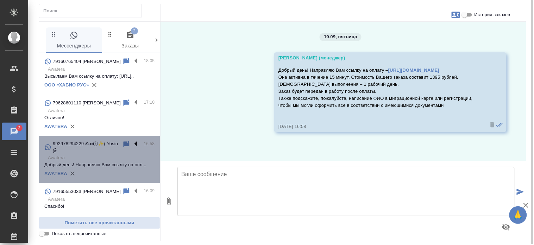
click at [132, 148] on label at bounding box center [138, 144] width 12 height 8
click at [0, 0] on input "checkbox" at bounding box center [0, 0] width 0 height 0
click at [104, 149] on icon at bounding box center [108, 144] width 8 height 8
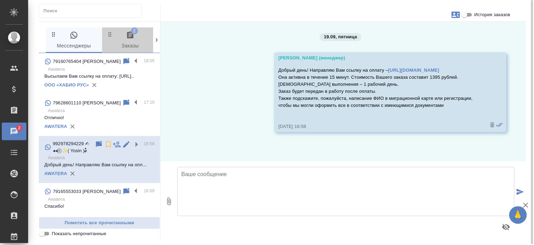
click at [128, 43] on span "2 Заказы" at bounding box center [130, 40] width 48 height 19
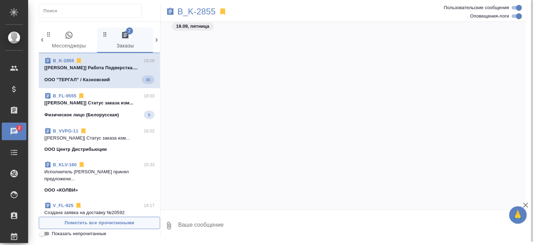
scroll to position [13072, 0]
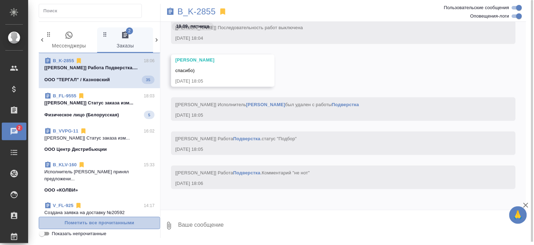
click at [122, 224] on span "Пометить все прочитанными" at bounding box center [100, 223] width 114 height 8
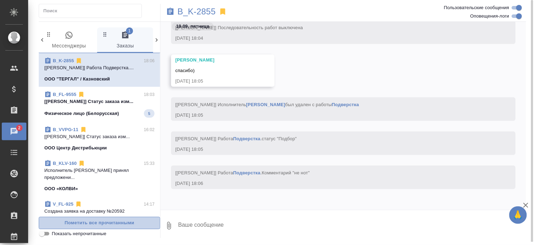
click at [122, 224] on span "Пометить все прочитанными" at bounding box center [100, 223] width 114 height 8
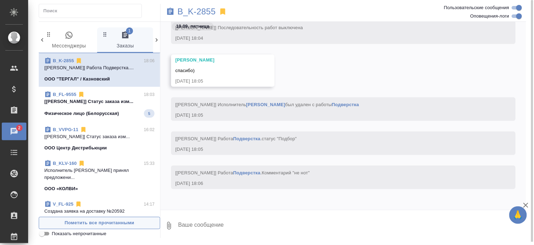
click at [122, 224] on span "Пометить все прочитанными" at bounding box center [100, 223] width 114 height 8
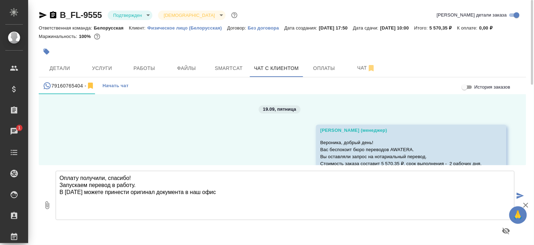
scroll to position [426, 0]
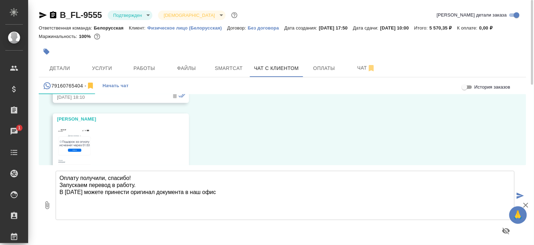
paste textarea "Адрес нашего офиса: [STREET_ADDRESS] 1, этаж 2, оф. 17. (С улицы вход после кор…"
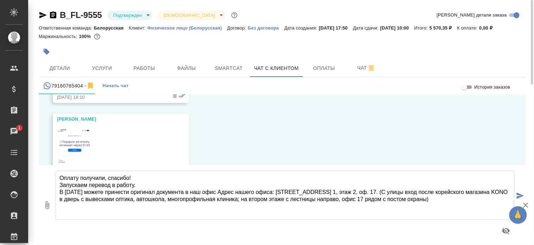
click at [236, 190] on textarea "Оплату получили, спасибо! Запускаем перевод в работу. В [DATE] можете принести …" at bounding box center [285, 195] width 459 height 49
click at [228, 193] on textarea "Оплату получили, спасибо! Запускаем перевод в работу. В [DATE] можете принести …" at bounding box center [285, 195] width 459 height 49
click at [367, 206] on textarea "Оплату получили, спасибо! Запускаем перевод в работу. В [DATE] можете принести …" at bounding box center [285, 195] width 459 height 49
type textarea "Оплату получили, спасибо! Запускаем перевод в работу. В [DATE] можете принести …"
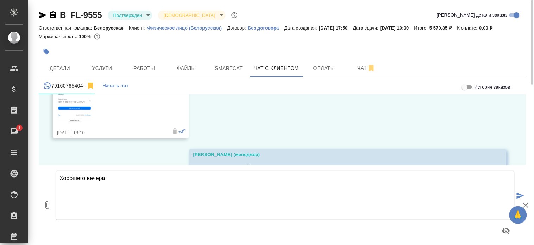
scroll to position [509, 0]
type textarea "Хорошего вечера!"
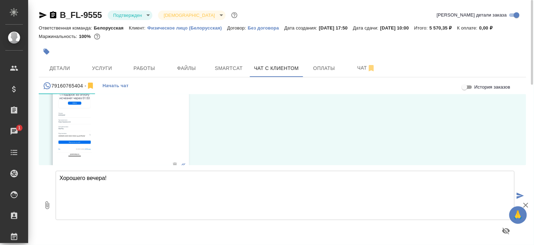
scroll to position [469, 0]
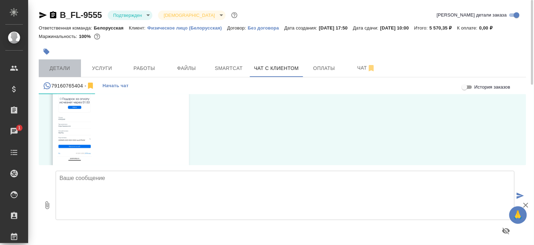
click at [64, 68] on span "Детали" at bounding box center [60, 68] width 34 height 9
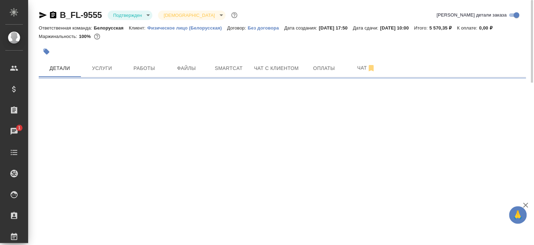
select select "RU"
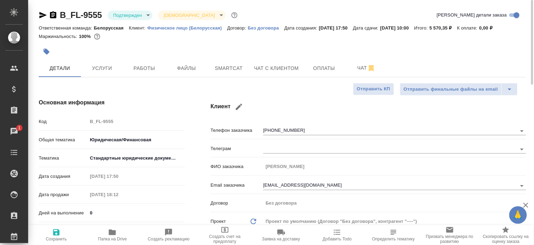
type textarea "x"
click at [201, 89] on div "Клиент Телефон заказчика [PHONE_NUMBER] Телеграм ФИО заказчика [PERSON_NAME] Em…" at bounding box center [368, 189] width 344 height 210
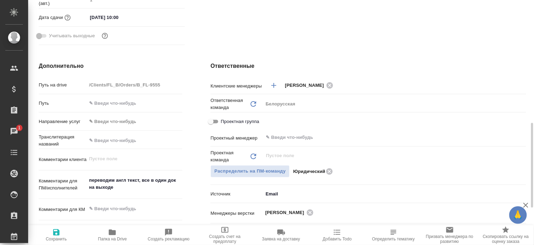
scroll to position [285, 0]
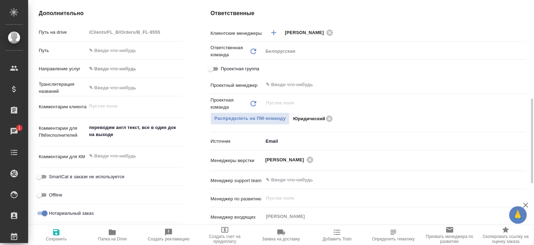
type textarea "x"
click at [116, 154] on textarea at bounding box center [134, 157] width 95 height 12
type textarea "к о"
type textarea "x"
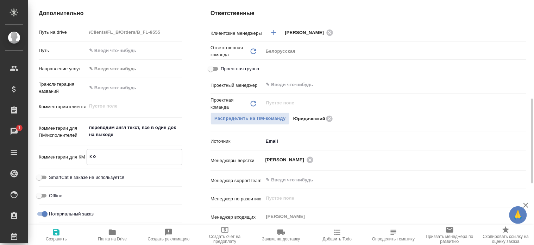
type textarea "x"
type textarea "к о"
type textarea "x"
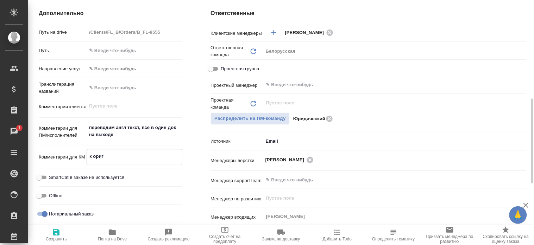
type textarea "к оригу"
type textarea "x"
type textarea "к оригу"
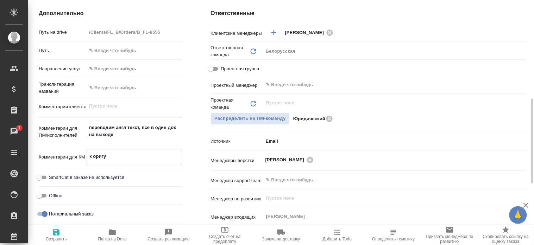
type textarea "x"
click at [61, 236] on span "Сохранить" at bounding box center [56, 234] width 48 height 13
type textarea "x"
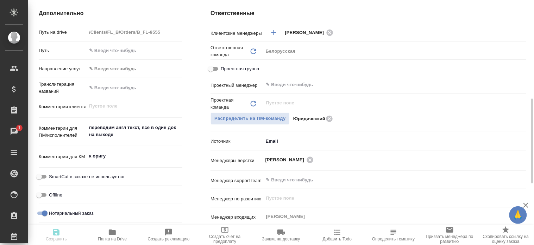
click at [61, 236] on span "Сохранить" at bounding box center [56, 234] width 48 height 13
type textarea "x"
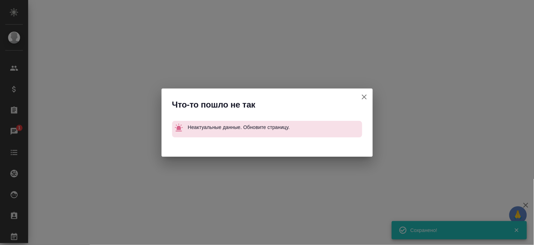
select select "RU"
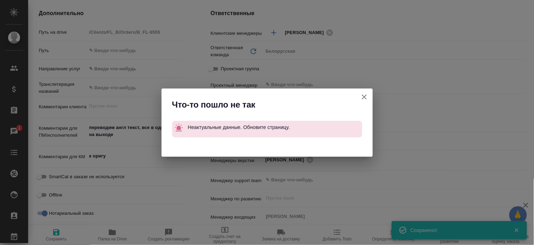
type textarea "x"
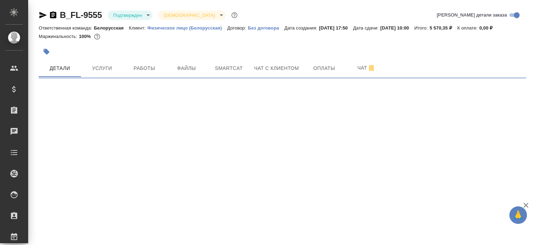
select select "RU"
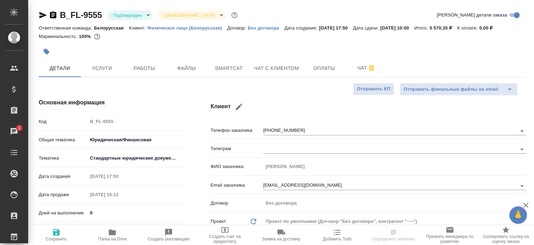
type textarea "x"
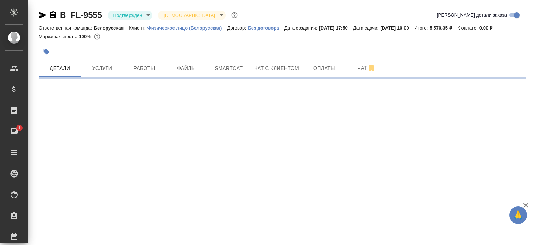
select select "RU"
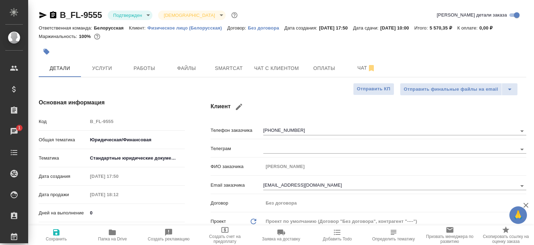
type textarea "x"
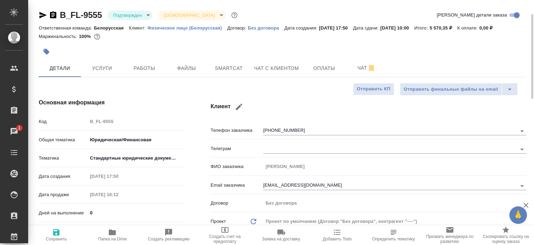
type textarea "x"
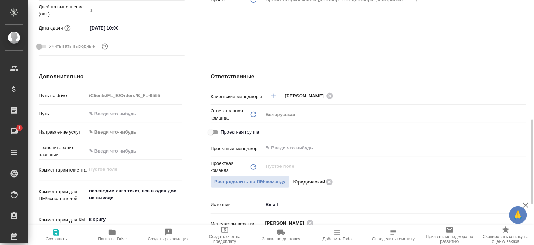
scroll to position [285, 0]
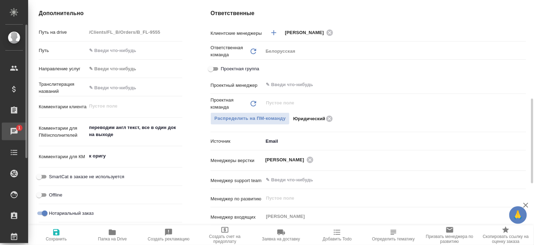
type textarea "x"
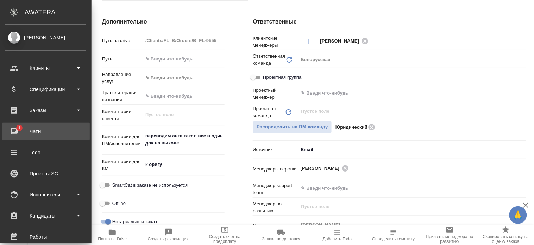
click at [12, 132] on div "Чаты" at bounding box center [45, 131] width 81 height 11
type textarea "x"
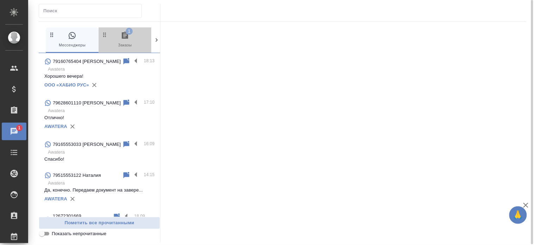
click at [119, 46] on span "1 Заказы" at bounding box center [124, 39] width 47 height 17
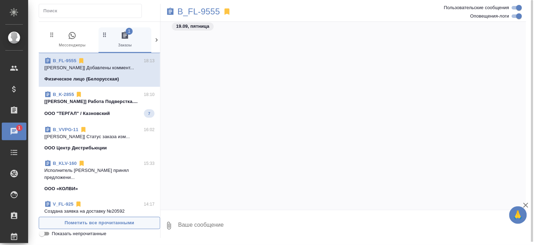
scroll to position [558, 0]
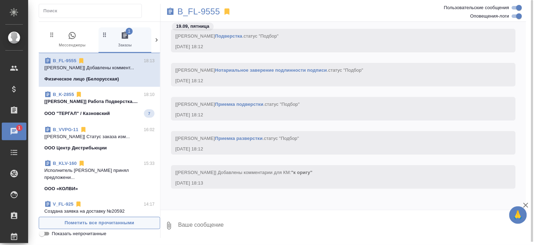
click at [117, 224] on span "Пометить все прочитанными" at bounding box center [100, 223] width 114 height 8
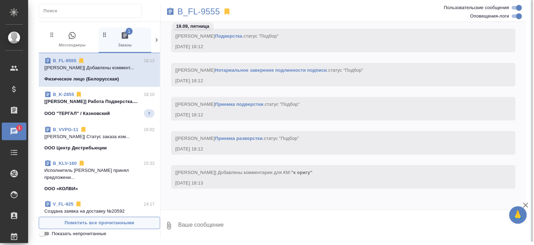
click at [117, 224] on span "Пометить все прочитанными" at bounding box center [100, 223] width 114 height 8
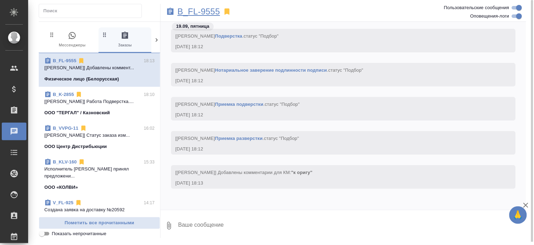
click at [195, 11] on p "B_FL-9555" at bounding box center [198, 11] width 43 height 7
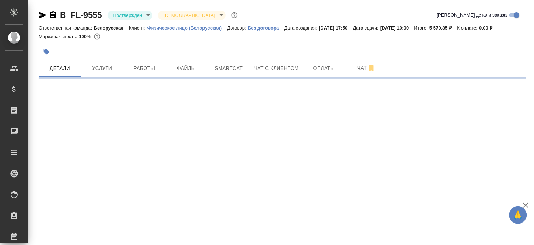
select select "RU"
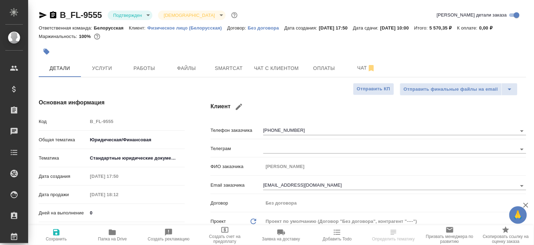
type textarea "x"
click at [321, 65] on span "Оплаты" at bounding box center [324, 68] width 34 height 9
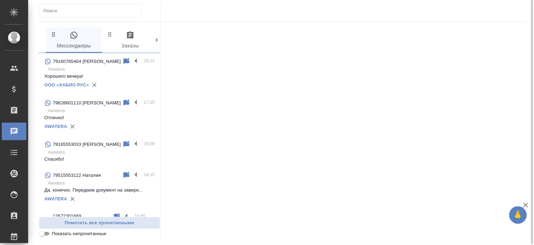
click at [95, 65] on p "79160765404 [PERSON_NAME]" at bounding box center [87, 61] width 68 height 7
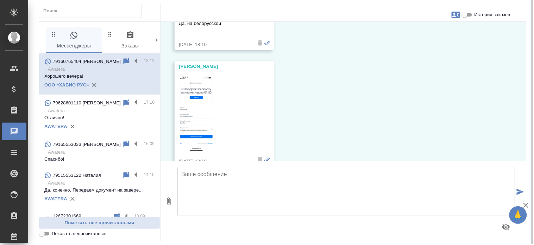
click at [202, 196] on textarea at bounding box center [345, 191] width 337 height 49
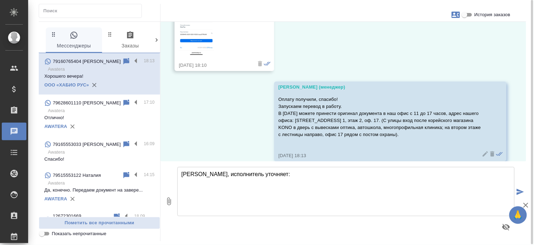
paste textarea "Имеющийся рус текст перенабираем, нужен в переводе?"
click at [271, 173] on textarea "[PERSON_NAME], исполнитель уточняет: Имеющийся рус текст перенабираем, нужен в …" at bounding box center [345, 191] width 337 height 49
click at [302, 176] on textarea "[PERSON_NAME], исполнитель уточняет: имеющийся рус текст перенабираем, нужен в …" at bounding box center [345, 191] width 337 height 49
click at [305, 176] on textarea "[PERSON_NAME], исполнитель уточняет: имеющийся рус текст перенабираем, нужен в …" at bounding box center [345, 191] width 337 height 49
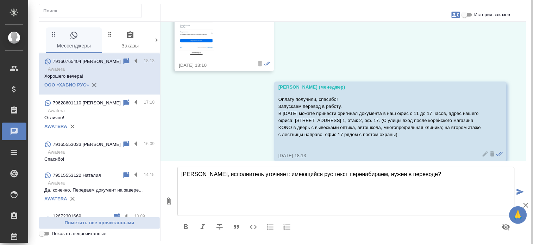
click at [305, 176] on textarea "[PERSON_NAME], исполнитель уточняет: имеющийся рус текст перенабираем, нужен в …" at bounding box center [345, 191] width 337 height 49
click at [347, 174] on textarea "[PERSON_NAME], исполнитель уточняет: имеющийся русский текст перенабираем, нуже…" at bounding box center [345, 191] width 337 height 49
click at [438, 175] on textarea "[PERSON_NAME], исполнитель уточняет: имеющийся русский текст перенабираем, нуже…" at bounding box center [345, 191] width 337 height 49
type textarea "[PERSON_NAME], исполнитель уточняет: имеющийся русский текст перенабираем, нуже…"
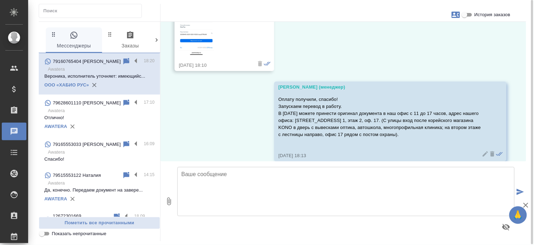
scroll to position [565, 0]
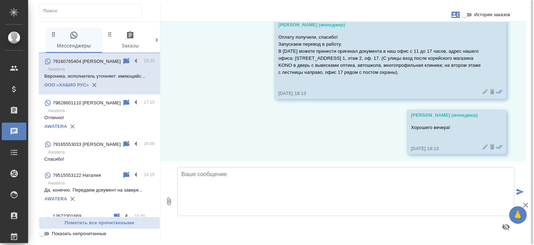
click at [128, 42] on span "0 Заказы" at bounding box center [130, 40] width 48 height 19
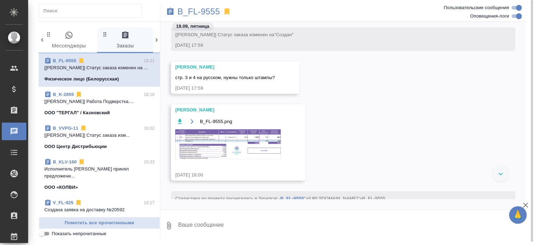
scroll to position [104, 0]
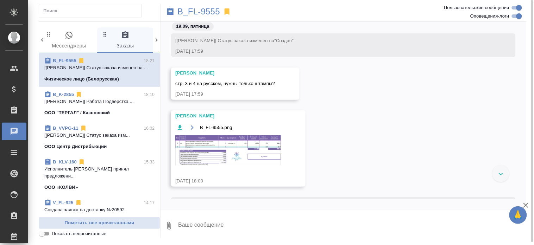
click at [262, 148] on img at bounding box center [228, 150] width 106 height 30
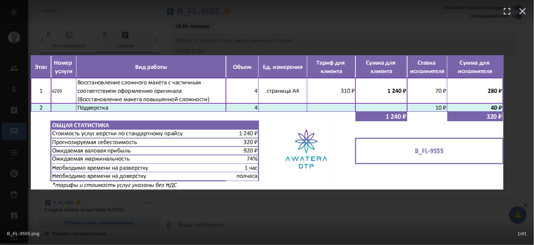
click at [220, 13] on div at bounding box center [267, 13] width 534 height 26
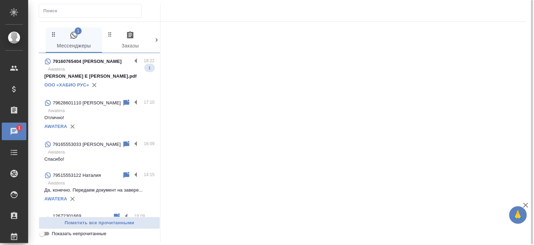
click at [104, 64] on p "79160765404 [PERSON_NAME]" at bounding box center [87, 61] width 69 height 7
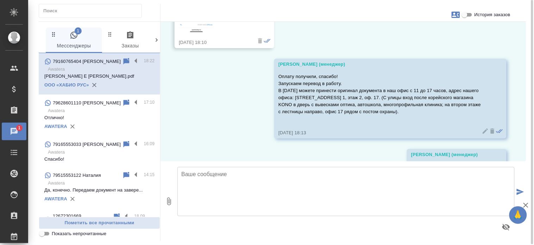
scroll to position [620, 0]
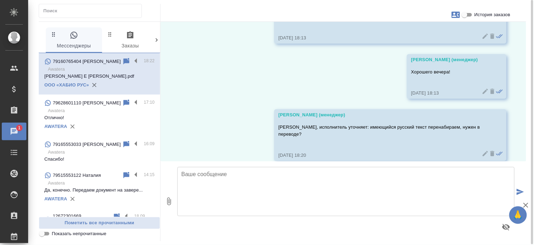
click at [210, 184] on div "[PERSON_NAME] E [PERSON_NAME].pdf" at bounding box center [231, 193] width 90 height 19
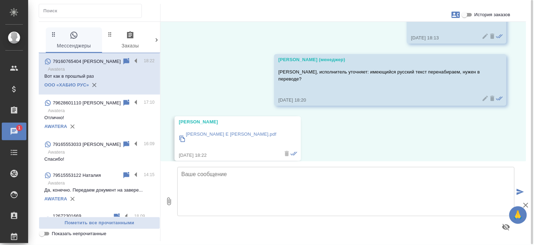
click at [210, 192] on textarea at bounding box center [345, 191] width 337 height 49
type textarea "Хорошо, принято. Благодарю!"
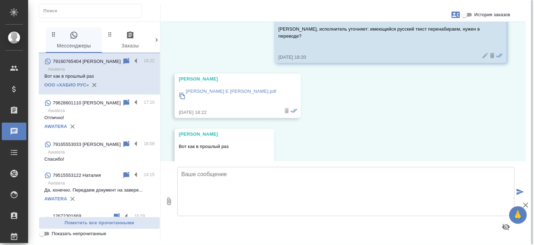
scroll to position [730, 0]
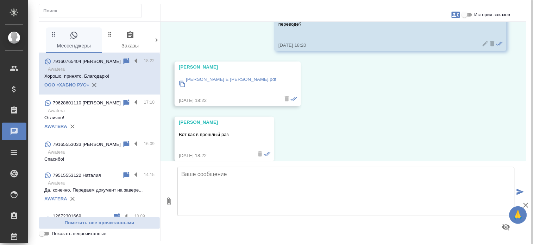
click at [469, 15] on input "История заказов" at bounding box center [464, 15] width 25 height 8
checkbox input "true"
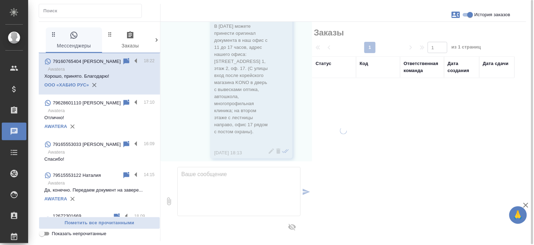
scroll to position [1149, 0]
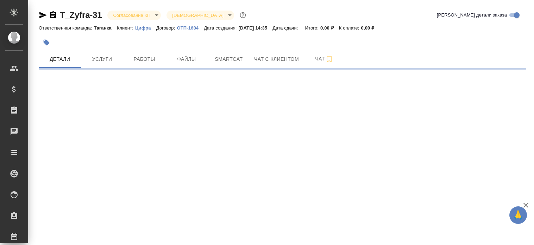
select select "RU"
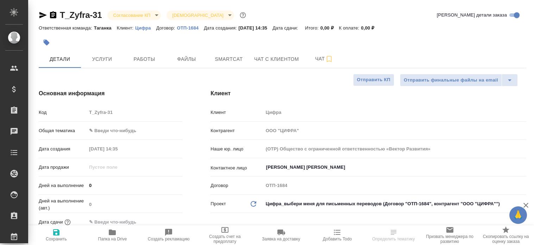
type textarea "x"
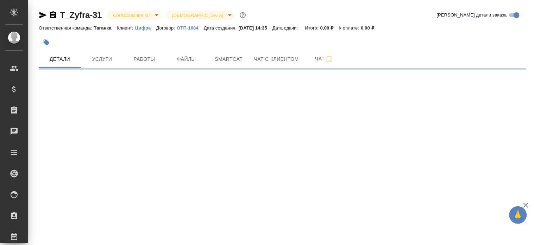
select select "RU"
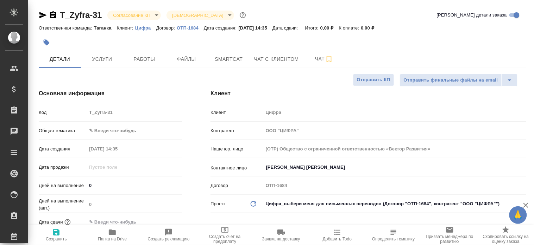
type textarea "x"
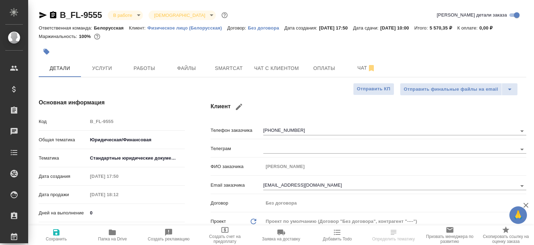
select select "RU"
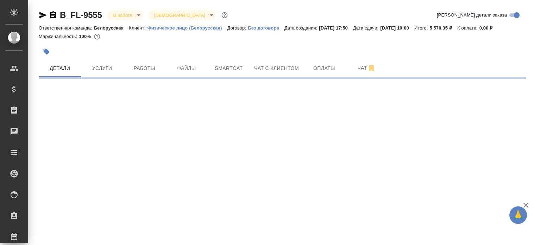
select select "RU"
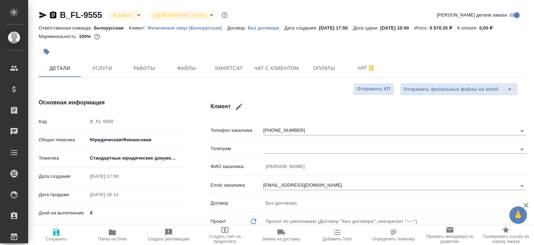
type textarea "x"
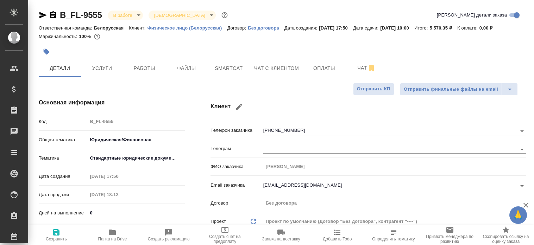
type textarea "x"
click at [110, 234] on icon "button" at bounding box center [112, 233] width 7 height 6
type textarea "x"
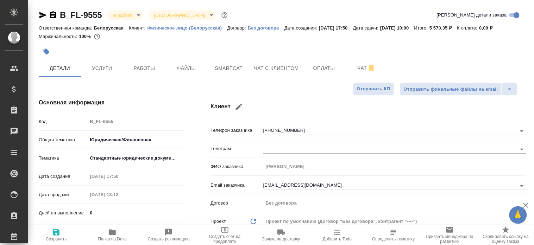
type textarea "x"
click at [114, 235] on icon "button" at bounding box center [112, 233] width 7 height 6
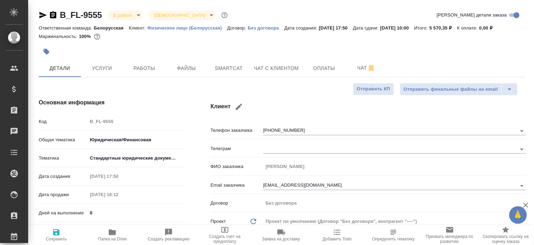
type textarea "x"
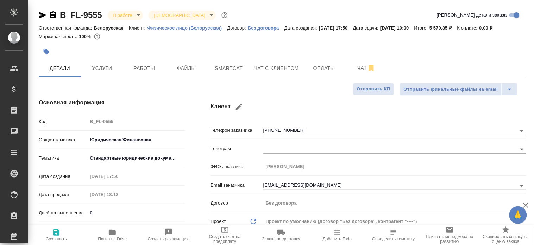
type textarea "x"
click at [298, 61] on button "Чат с клиентом" at bounding box center [276, 68] width 53 height 18
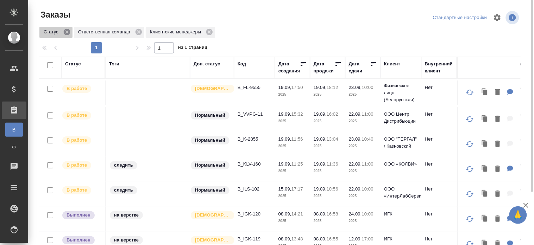
click at [63, 32] on icon at bounding box center [67, 32] width 8 height 8
click at [264, 11] on div at bounding box center [282, 17] width 163 height 17
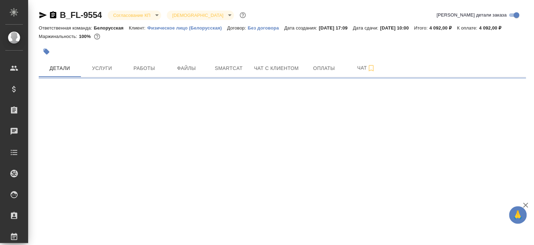
click at [341, 36] on div "Маржинальность: 100%" at bounding box center [282, 36] width 487 height 9
select select "RU"
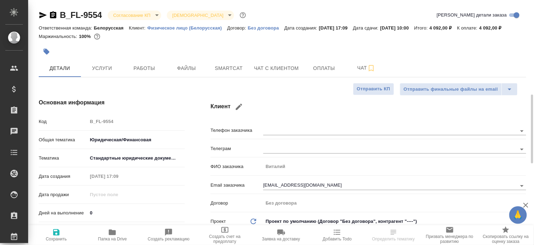
type textarea "x"
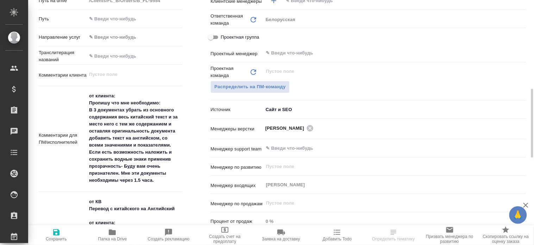
scroll to position [327, 0]
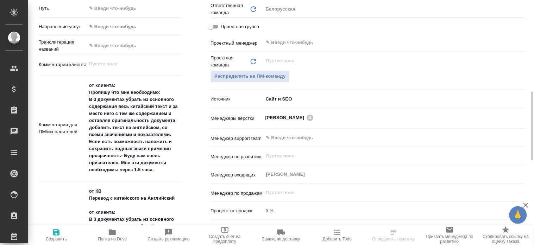
type textarea "x"
click at [155, 172] on textarea "от клиента: Пропишу что мне необходимо: В 3 документах убрать из основного соде…" at bounding box center [134, 128] width 95 height 96
type textarea "от клиента: Пропишу что мне необходимо: В 3 документах убрать из основного соде…"
type textarea "x"
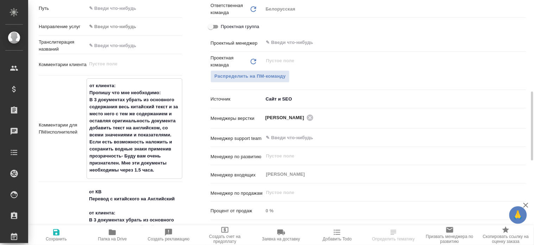
type textarea "x"
paste textarea "L ipsumdo sit amet con adi. E sedd eiusmo t inc, u laboree dolorem aliquaen adm…"
type textarea "lo ipsumdo: Sitamet con adi elitseddoe: T 7 incididunt utlabo et doloremag aliq…"
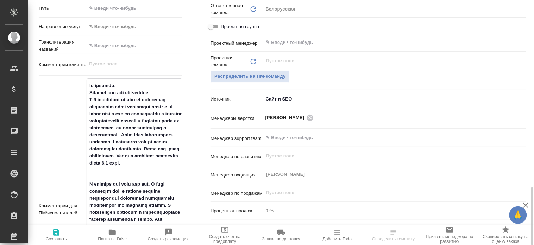
type textarea "x"
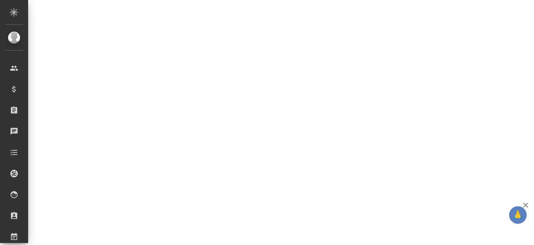
select select "RU"
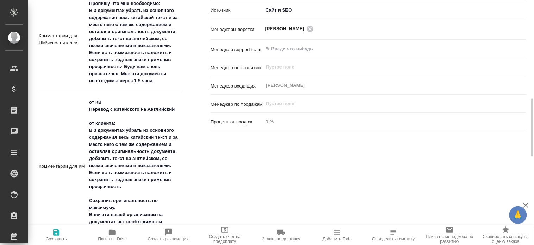
type textarea "x"
click at [222, 157] on div "Ответственные Клиентские менеджеры ​ Ответственная команда Обновить Белорусская…" at bounding box center [368, 88] width 344 height 449
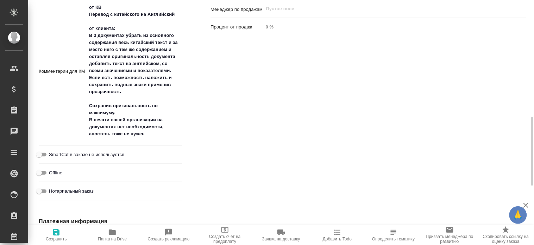
scroll to position [532, 0]
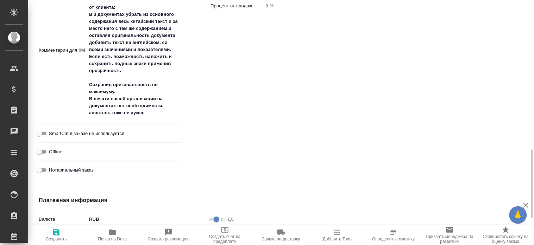
type textarea "x"
click at [149, 109] on textarea "от КВ Перевод с китайского на Английский от клиента: В 3 документах убрать из о…" at bounding box center [134, 50] width 95 height 139
type textarea "от КВ Перевод с китайского на Английский от клиента: В 3 документах убрать из о…"
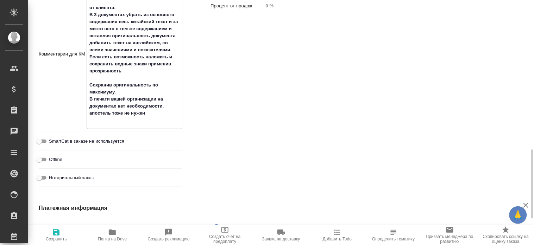
type textarea "x"
paste textarea "Я объясню для чего мне это. У меня бизнес в сша, и сегодня приедет комиссия для…"
type textarea "lo IP Dolorsi a consectetu ad Elitseddoe te incidid: U 9 laboreetdo magnaa en a…"
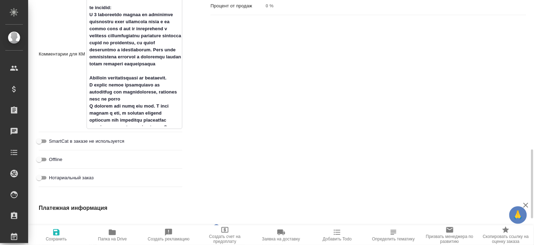
type textarea "x"
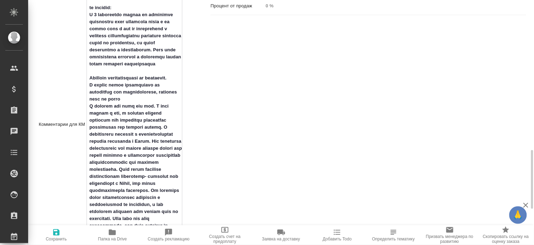
scroll to position [550, 0]
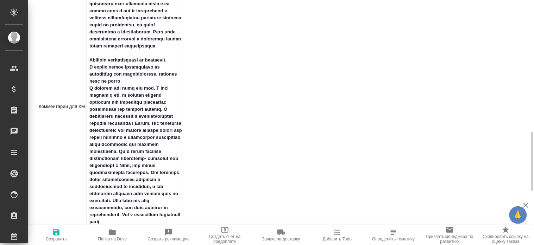
drag, startPoint x: 147, startPoint y: 94, endPoint x: 87, endPoint y: 64, distance: 66.6
click at [87, 64] on textarea at bounding box center [134, 106] width 95 height 286
type textarea "lo IP Dolorsi a consectetu ad Elitseddoe te incidid: U 9 laboreetdo magnaa en a…"
click at [51, 236] on span "Сохранить" at bounding box center [56, 234] width 48 height 13
type textarea "x"
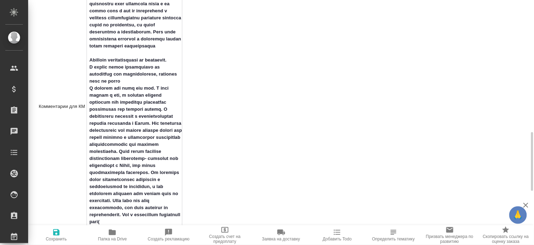
type textarea "x"
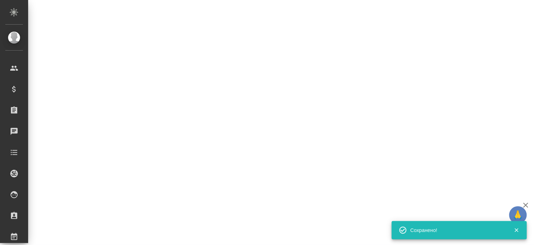
select select "RU"
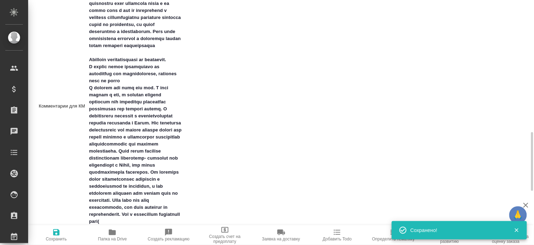
type textarea "x"
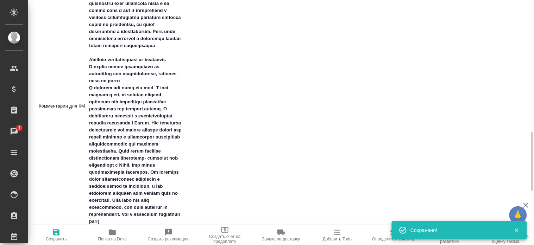
type textarea "x"
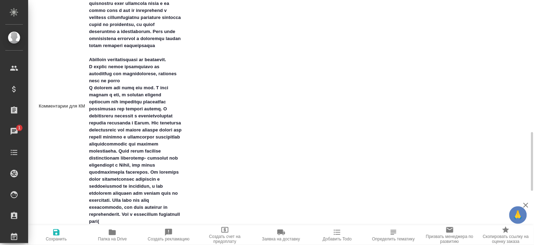
click at [237, 82] on div "Ответственные Клиентские менеджеры ​ Ответственная команда Обновить Белорусская…" at bounding box center [368, 28] width 344 height 596
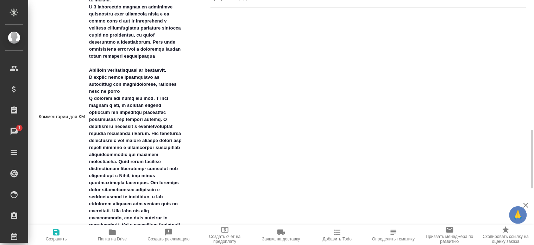
scroll to position [497, 0]
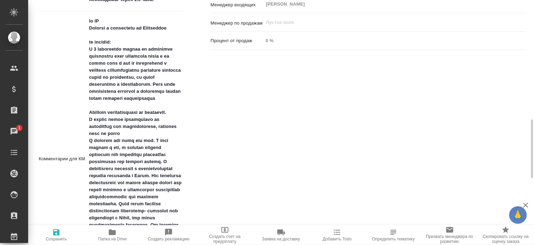
type textarea "x"
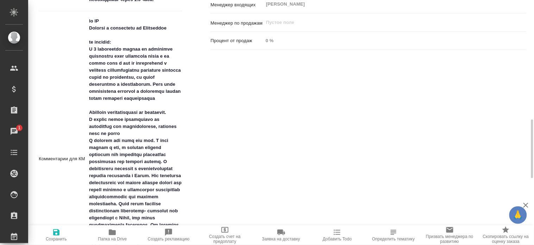
type textarea "x"
drag, startPoint x: 148, startPoint y: 145, endPoint x: 88, endPoint y: 48, distance: 114.0
click at [88, 48] on textarea at bounding box center [134, 158] width 95 height 286
paste textarea "ропишу что мне необходимо: В 3 документах убрать из основного содержания весь к…"
type textarea "от КВ Перевод с китайского на Английский от клиента: Пропишу что мне необходимо…"
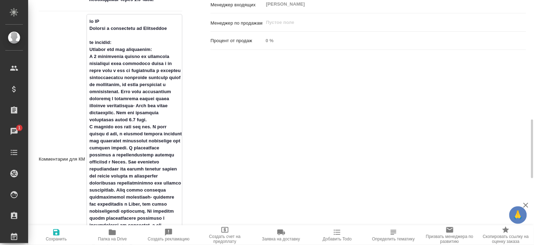
type textarea "x"
type textarea "от КВ Перевод с китайского на Английский от клиента: Пропишу что мне необходимо…"
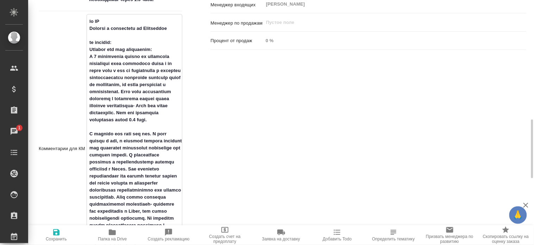
type textarea "x"
drag, startPoint x: 160, startPoint y: 46, endPoint x: 86, endPoint y: 47, distance: 73.9
click at [87, 47] on div "x" at bounding box center [135, 152] width 96 height 277
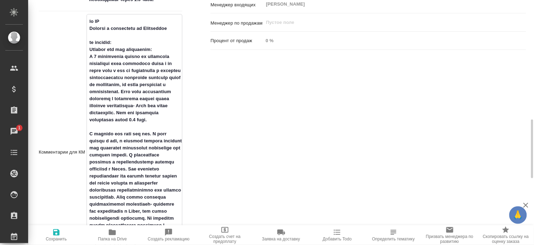
type textarea "от КВ Перевод с китайского на Английский от клиента: В 3 документах убрать из о…"
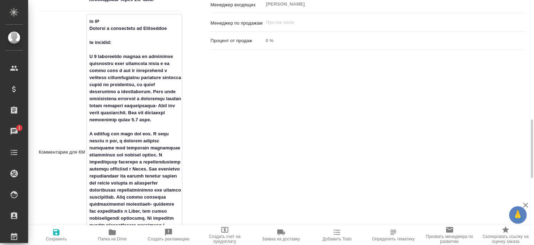
type textarea "x"
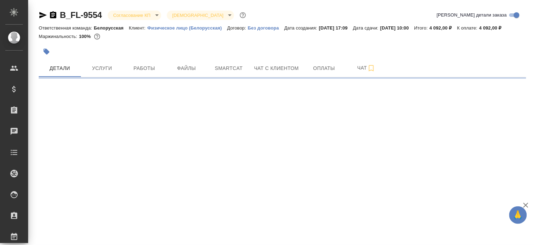
select select "RU"
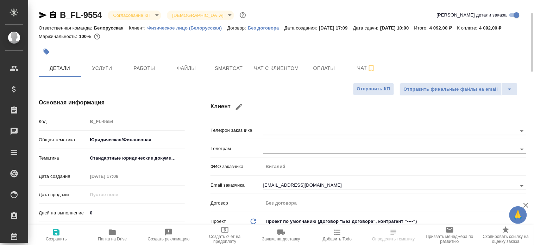
type textarea "x"
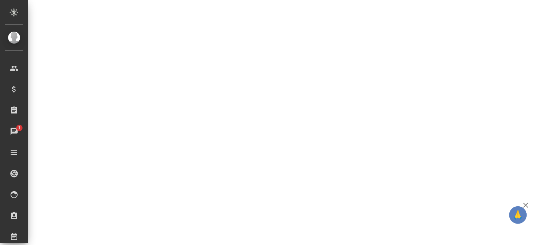
scroll to position [581, 0]
select select "RU"
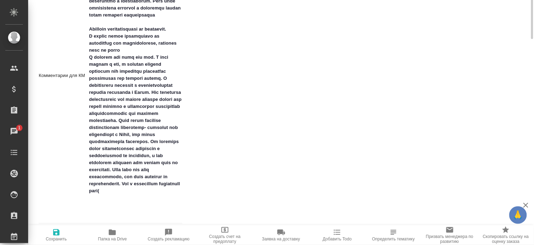
type textarea "x"
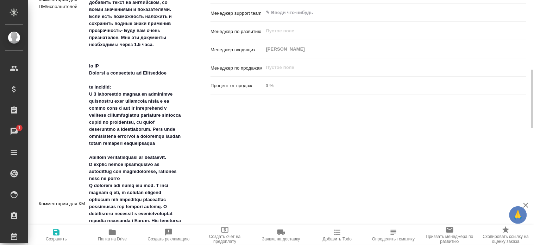
scroll to position [400, 0]
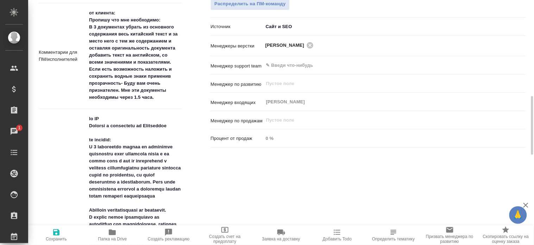
type textarea "x"
click at [156, 97] on textarea "от клиента: Пропишу что мне необходимо: В 3 документах убрать из основного соде…" at bounding box center [135, 55] width 96 height 96
type textarea "от клиента: Пропишу что мне необходимо: В 3 документах убрать из основного соде…"
type textarea "x"
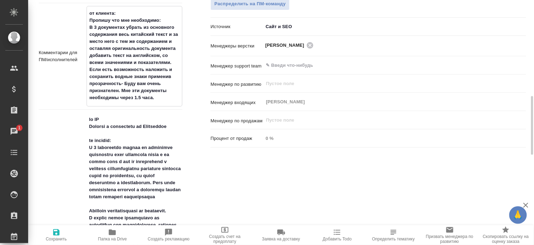
type textarea "x"
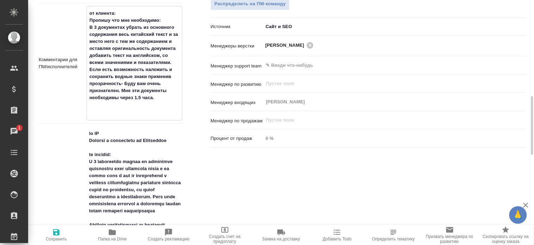
paste textarea "Пропишу что мне необходимо: В 3 документах убрать из основного содержания весь …"
type textarea "lo ipsumdo: Sitamet con adi elitseddoe: T 9 incididunt utlabo et doloremag aliq…"
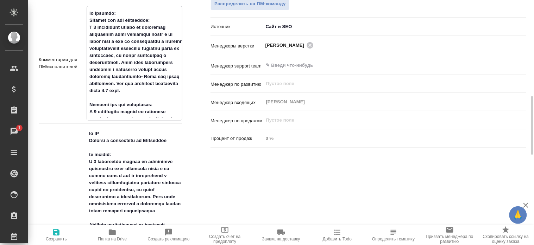
type textarea "x"
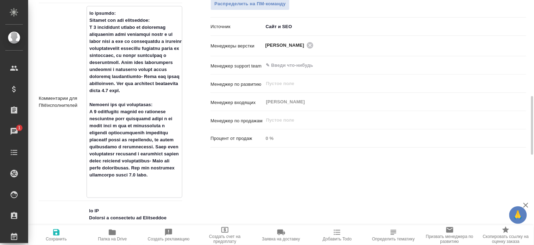
type textarea "lo ipsumdo: Sitamet con adi elitseddoe: T 9 incididunt utlabo et doloremag aliq…"
type textarea "x"
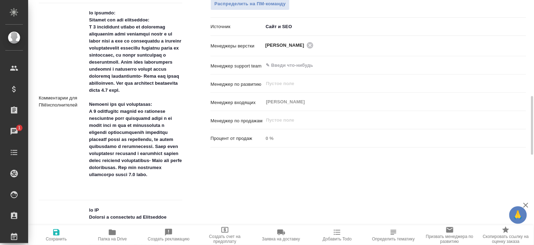
type textarea "x"
drag, startPoint x: 163, startPoint y: 185, endPoint x: 88, endPoint y: 113, distance: 103.8
click at [88, 113] on textarea at bounding box center [134, 101] width 95 height 188
paste textarea "loremip dol sita con adi. E sedd eiusmo t inc, u laboree dolorem aliquaen adm v…"
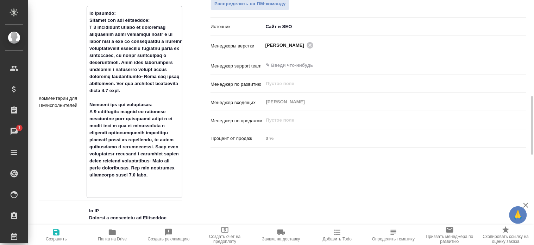
type textarea "lo ipsumdo: Sitamet con adi elitseddoe: T 5 incididunt utlabo et doloremag aliq…"
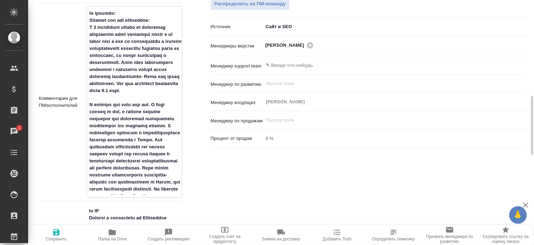
type textarea "x"
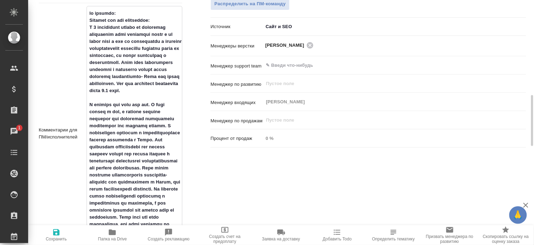
scroll to position [409, 0]
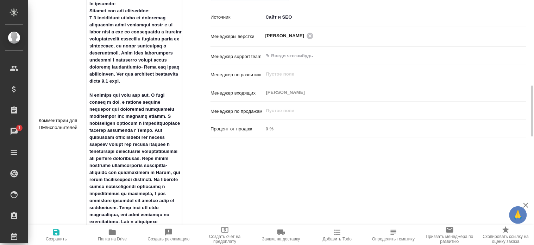
type textarea "lo ipsumdo: Sitamet con adi elitseddoe: T 5 incididunt utlabo et doloremag aliq…"
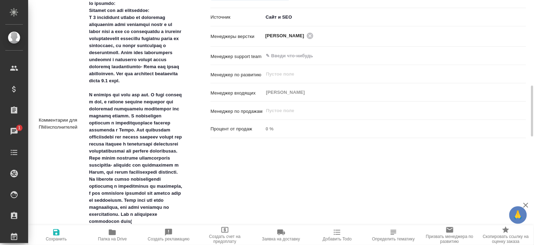
type textarea "x"
click at [224, 176] on div "Ответственные Клиентские менеджеры ​ Ответственная команда Обновить Белорусская…" at bounding box center [368, 246] width 344 height 751
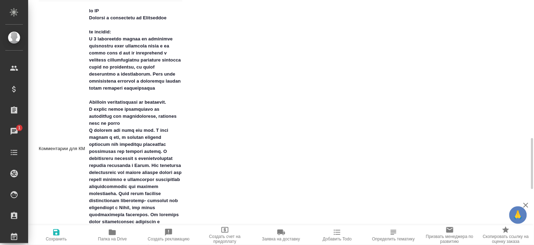
scroll to position [726, 0]
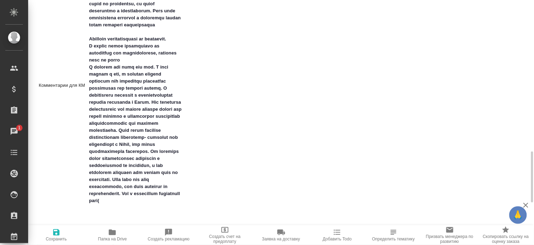
type textarea "x"
click at [94, 45] on textarea at bounding box center [134, 85] width 95 height 286
drag, startPoint x: 121, startPoint y: 52, endPoint x: 89, endPoint y: 46, distance: 32.2
click at [89, 46] on textarea at bounding box center [134, 85] width 95 height 286
paste textarea "loremip dol sita con adi. E sedd eiusmo t inc, u laboree dolorem aliquaen adm v…"
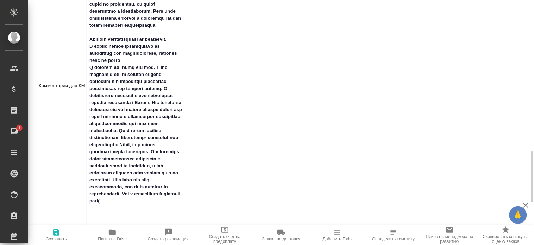
type textarea "lo IP Dolorsi a consectetu ad Elitseddoe te incidid: U 3 laboreetdo magnaa en a…"
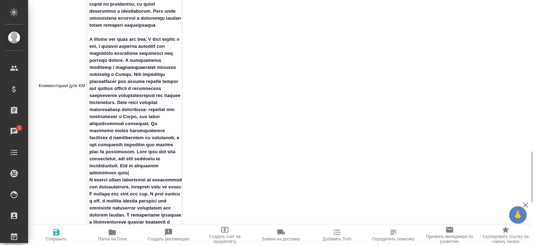
type textarea "x"
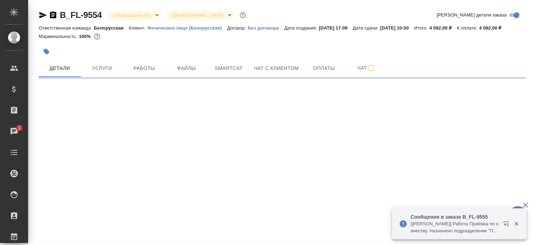
click at [261, 38] on div "Маржинальность: 100%" at bounding box center [282, 36] width 487 height 9
select select "RU"
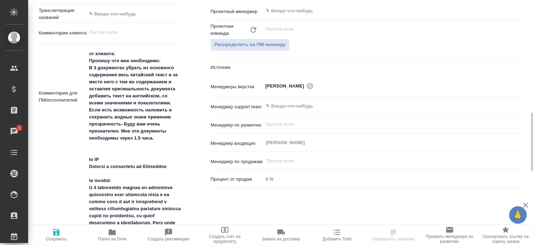
scroll to position [391, 0]
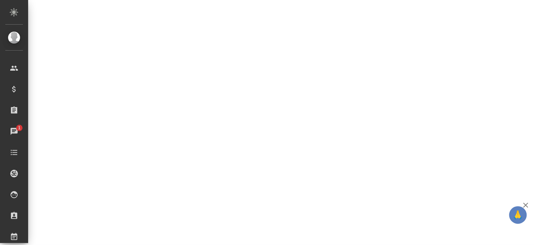
click at [163, 107] on div ".cls-1 fill:#fff; AWATERA [PERSON_NAME] Спецификации Заказы 1 Чаты Todo Проекты…" at bounding box center [267, 122] width 534 height 245
select select "RU"
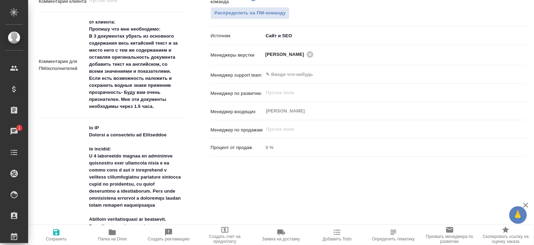
type textarea "x"
click at [160, 103] on textarea "от клиента: Пропишу что мне необходимо: В 3 документах убрать из основного соде…" at bounding box center [135, 64] width 96 height 96
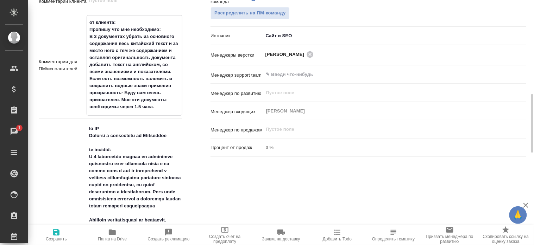
type textarea "от клиента: Пропишу что мне необходимо: В 3 документах убрать из основного соде…"
type textarea "x"
type textarea "от клиента: Пропишу что мне необходимо: В 3 документах убрать из основного соде…"
type textarea "x"
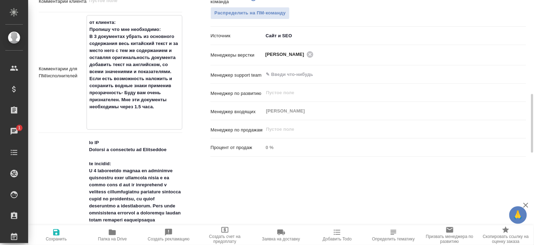
paste textarea "Я объясню для чего мне это. У меня бизнес в сша, и сегодня приедет комиссия для…"
type textarea "от клиента: Пропишу что мне необходимо: В 3 документах убрать из основного соде…"
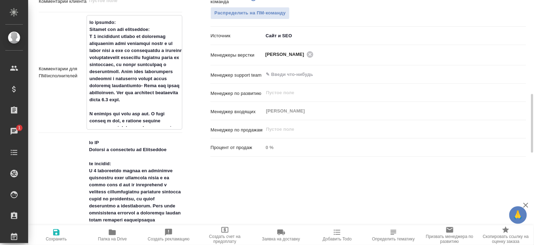
type textarea "x"
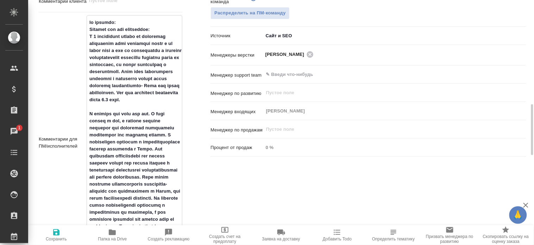
scroll to position [409, 0]
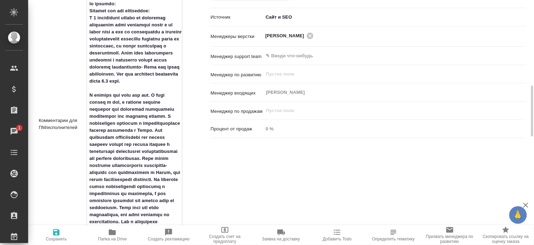
type textarea "от клиента: Пропишу что мне необходимо: В 3 документах убрать из основного соде…"
type textarea "x"
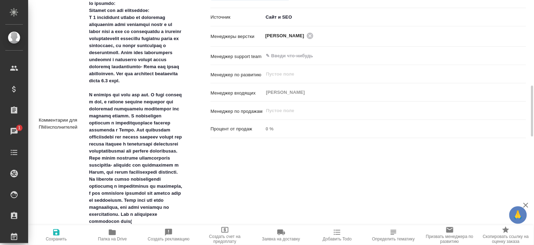
click at [222, 175] on div "Ответственные Клиентские менеджеры ​ Ответственная команда Обновить Белорусская…" at bounding box center [368, 246] width 344 height 751
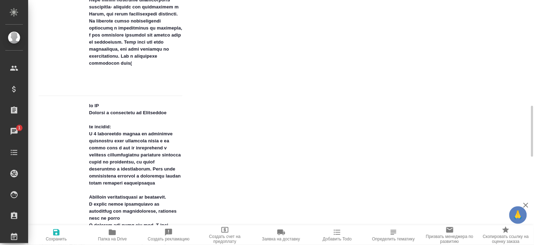
scroll to position [610, 0]
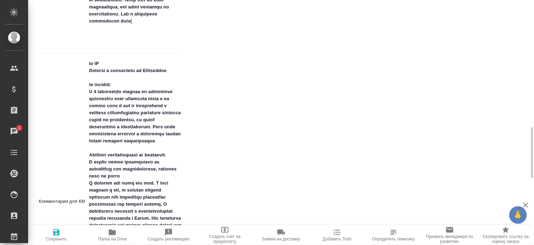
type textarea "x"
drag, startPoint x: 120, startPoint y: 166, endPoint x: 92, endPoint y: 158, distance: 29.5
click at [92, 158] on textarea at bounding box center [134, 201] width 95 height 286
type textarea "x"
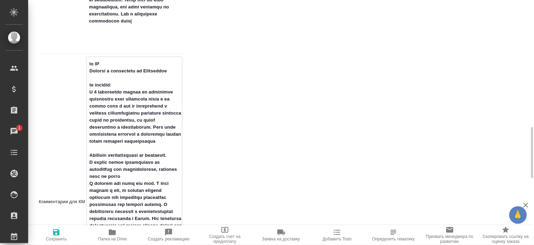
type textarea "от клиента: Пропишу что мне необходимо: В 3 документах убрать из основного соде…"
type textarea "x"
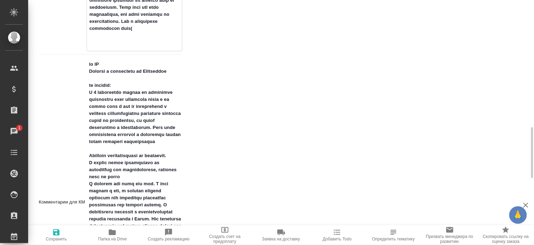
type textarea "от клиента: Пропишу что мне необходимо: В 3 документах убрать из основного соде…"
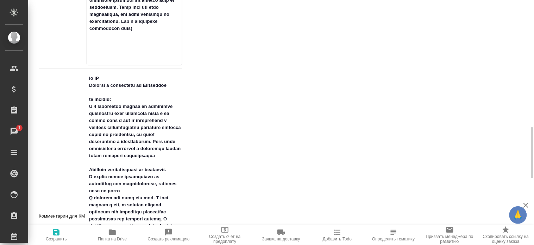
type textarea "x"
paste textarea "Сохранив оригинальность по максимуму."
type textarea "от клиента: Пропишу что мне необходимо: В 3 документах убрать из основного соде…"
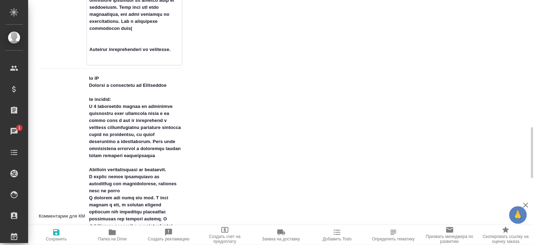
type textarea "x"
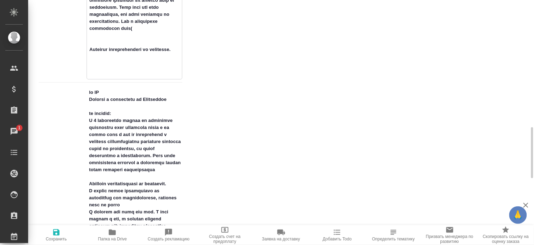
type textarea "от клиента: Пропишу что мне необходимо: В 3 документах убрать из основного соде…"
type textarea "x"
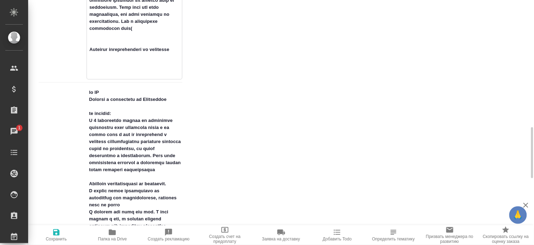
type textarea "от клиента: Пропишу что мне необходимо: В 3 документах убрать из основного соде…"
type textarea "x"
type textarea "от клиента: Пропишу что мне необходимо: В 3 документах убрать из основного соде…"
type textarea "x"
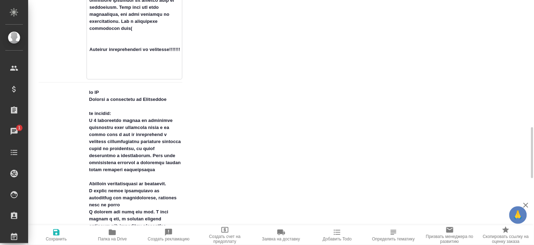
type textarea "x"
type textarea "от клиента: Пропишу что мне необходимо: В 3 документах убрать из основного соде…"
click at [54, 237] on span "Сохранить" at bounding box center [56, 239] width 21 height 5
type textarea "x"
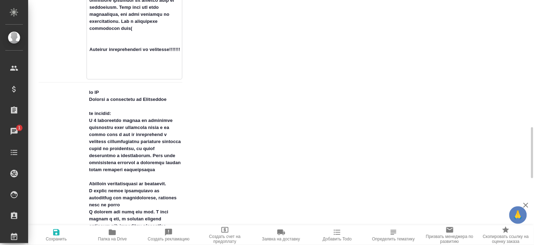
type textarea "x"
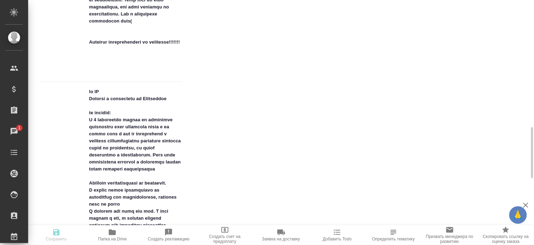
click at [54, 237] on span "Сохранить" at bounding box center [56, 239] width 21 height 5
type textarea "x"
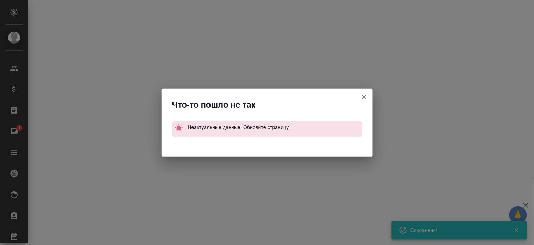
select select "RU"
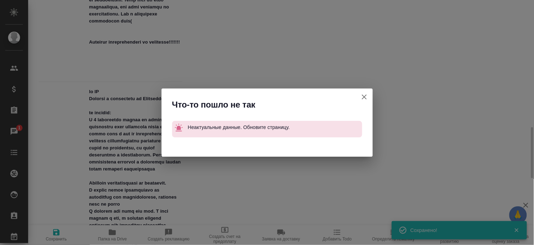
type textarea "x"
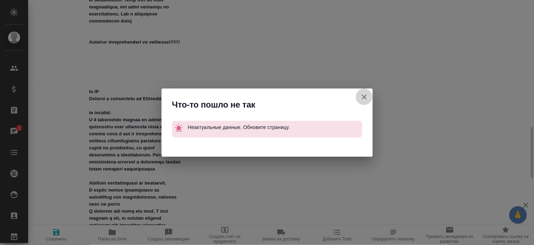
click at [361, 98] on icon "button" at bounding box center [364, 97] width 8 height 8
type textarea "x"
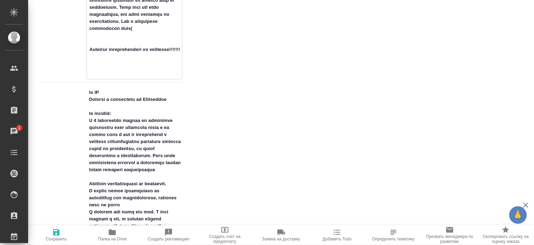
drag, startPoint x: 146, startPoint y: 72, endPoint x: 117, endPoint y: -39, distance: 114.9
click at [117, 0] on html "🙏 .cls-1 fill:#fff; AWATERA Bogomolova Anastasiya Клиенты Спецификации Заказы 1…" at bounding box center [267, 122] width 534 height 245
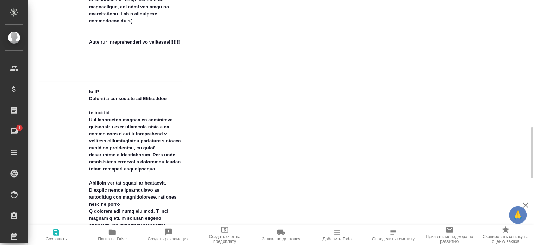
click at [253, 71] on div "Ответственные Клиентские менеджеры ​ Ответственная команда Обновить Белорусская…" at bounding box center [368, 59] width 344 height 779
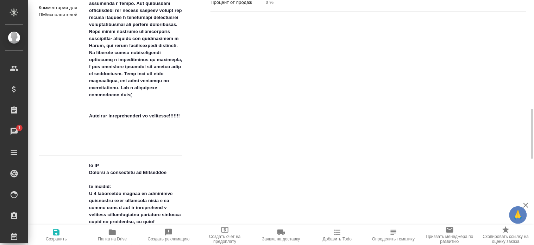
scroll to position [472, 0]
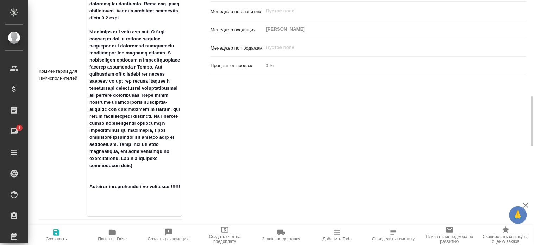
drag, startPoint x: 129, startPoint y: 207, endPoint x: 88, endPoint y: 40, distance: 171.4
click at [88, 40] on textarea at bounding box center [134, 74] width 95 height 279
type textarea "x"
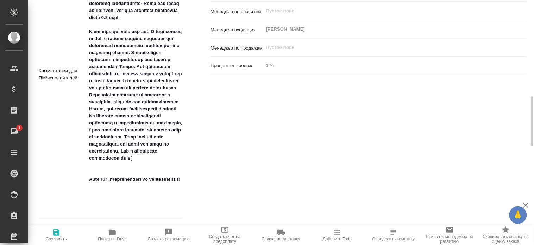
click at [381, 160] on div "Ответственные Клиентские менеджеры ​ Ответственная команда Обновить Белорусская…" at bounding box center [368, 197] width 344 height 779
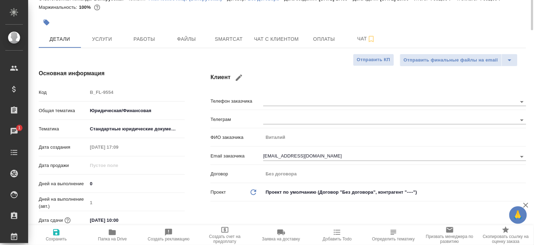
scroll to position [0, 0]
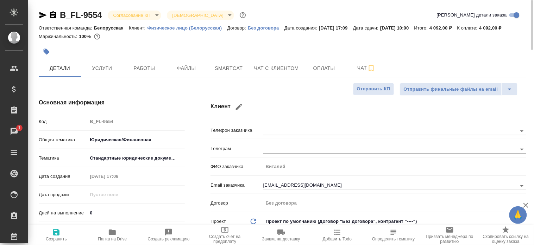
type textarea "x"
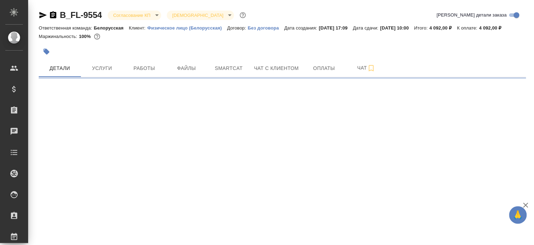
select select "RU"
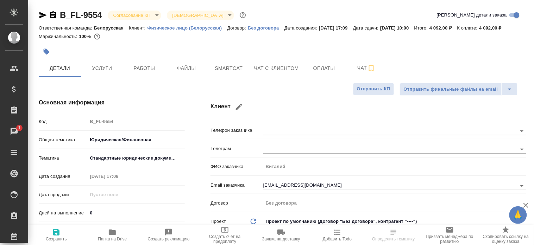
type textarea "x"
click at [242, 51] on div at bounding box center [201, 51] width 325 height 15
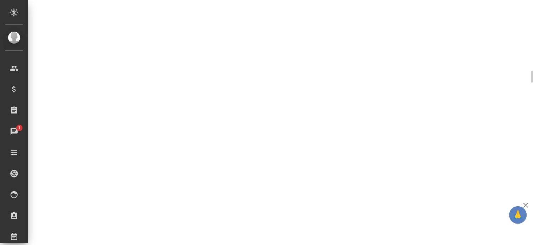
scroll to position [465, 0]
select select "RU"
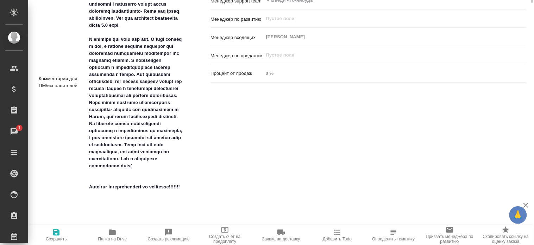
scroll to position [347, 0]
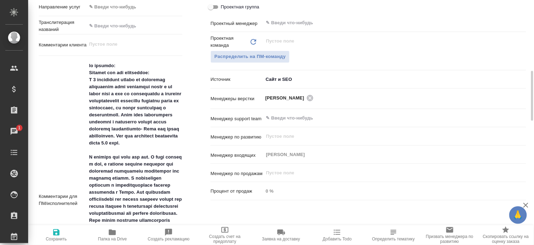
type textarea "x"
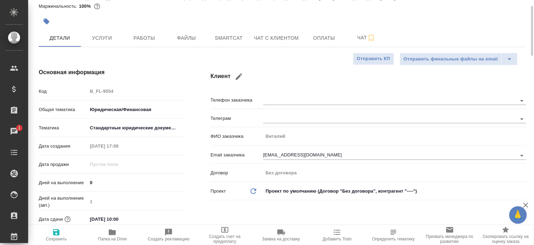
scroll to position [0, 0]
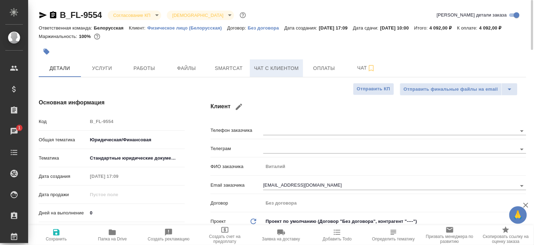
click at [277, 71] on span "Чат с клиентом" at bounding box center [276, 68] width 45 height 9
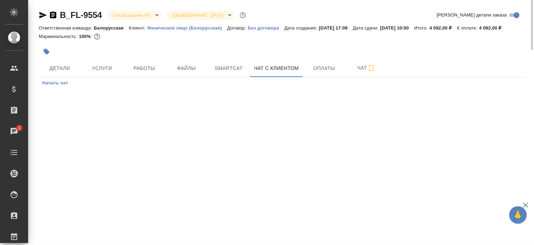
click at [324, 54] on div at bounding box center [201, 51] width 325 height 15
click at [324, 57] on div at bounding box center [201, 51] width 325 height 15
click at [322, 67] on span "Оплаты" at bounding box center [324, 68] width 34 height 9
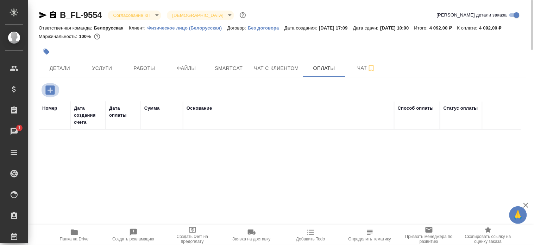
click at [50, 90] on icon "button" at bounding box center [50, 90] width 12 height 12
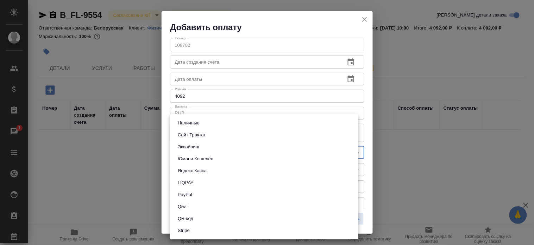
click at [202, 155] on body "🙏 .cls-1 fill:#fff; AWATERA [PERSON_NAME] Спецификации Заказы 1 Чаты Todo Проек…" at bounding box center [267, 122] width 534 height 245
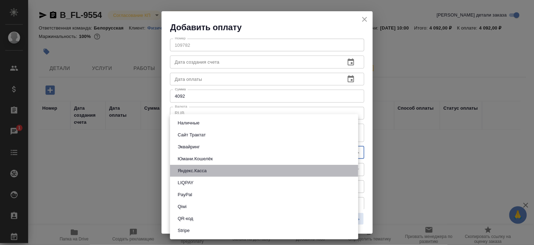
click at [214, 166] on li "Яндекс.Касса" at bounding box center [264, 171] width 188 height 12
type input "yandex-kassa"
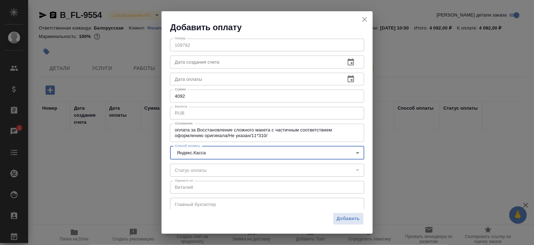
click at [329, 217] on div "Добавить" at bounding box center [266, 221] width 211 height 25
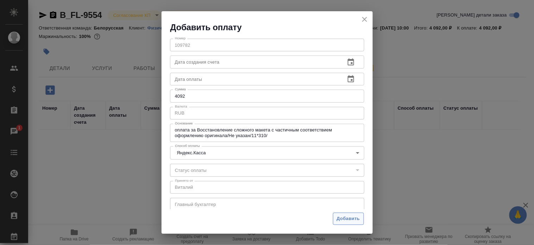
click at [342, 219] on span "Добавить" at bounding box center [348, 219] width 23 height 8
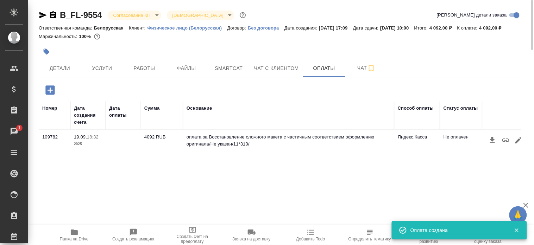
click at [501, 139] on button "button" at bounding box center [505, 140] width 13 height 13
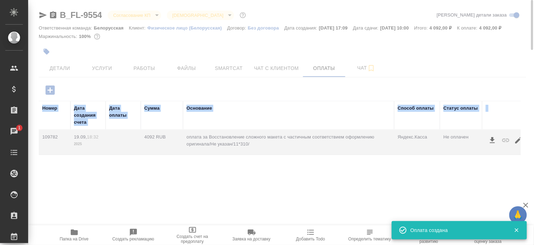
click at [501, 139] on div at bounding box center [281, 176] width 506 height 140
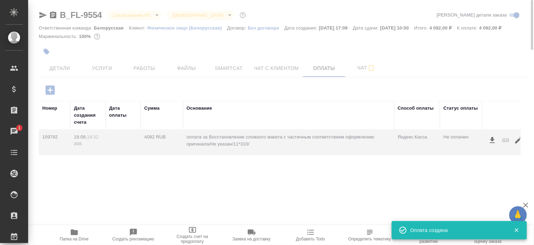
click at [501, 139] on div at bounding box center [281, 176] width 506 height 140
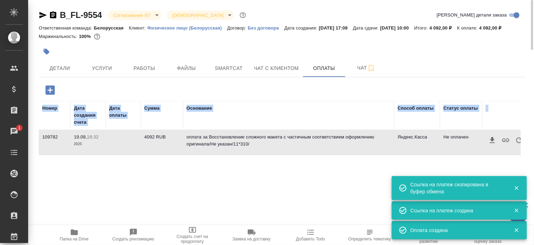
click at [502, 140] on icon "button" at bounding box center [505, 141] width 7 height 4
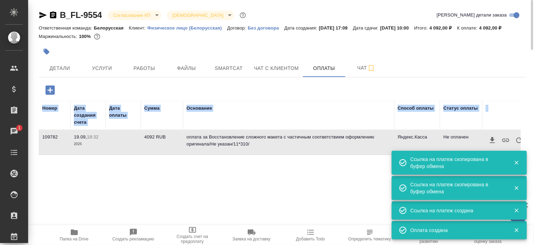
click at [502, 140] on icon "button" at bounding box center [505, 141] width 7 height 4
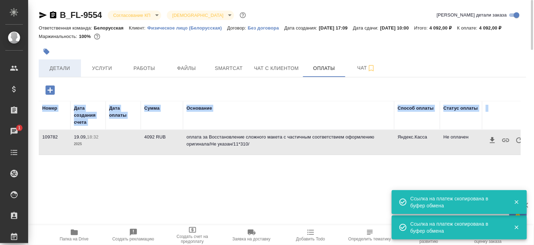
click at [61, 66] on span "Детали" at bounding box center [60, 68] width 34 height 9
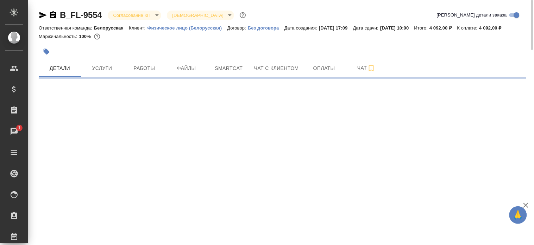
select select "RU"
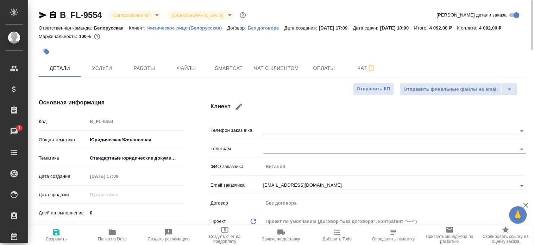
type textarea "x"
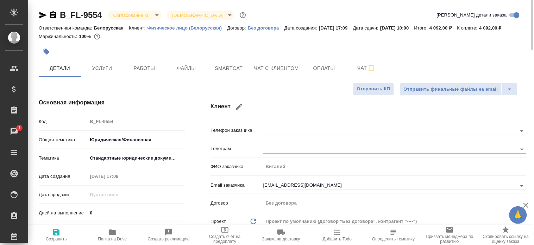
type textarea "x"
click at [202, 90] on div "Клиент Телефон заказчика [PERSON_NAME] заказчика [PERSON_NAME] Email заказчика …" at bounding box center [368, 189] width 344 height 210
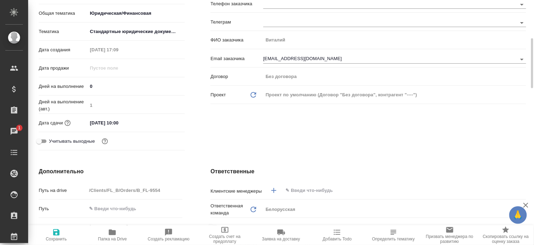
scroll to position [137, 0]
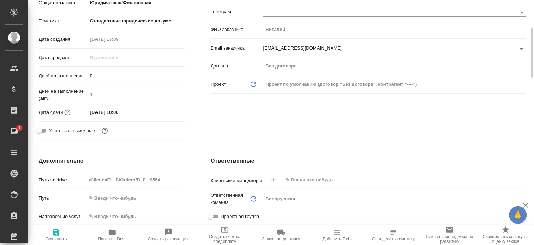
click at [129, 110] on input "[DATE] 10:00" at bounding box center [118, 112] width 62 height 10
click at [163, 111] on icon "button" at bounding box center [164, 112] width 8 height 8
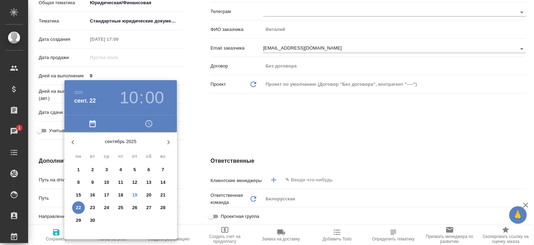
click at [236, 124] on div at bounding box center [267, 122] width 534 height 245
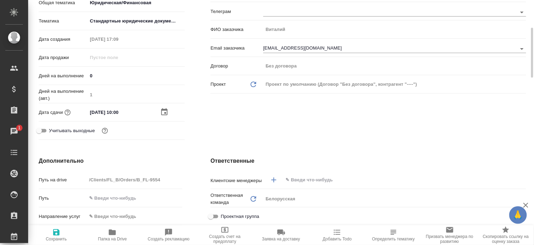
click at [58, 229] on icon "button" at bounding box center [56, 232] width 8 height 8
type textarea "x"
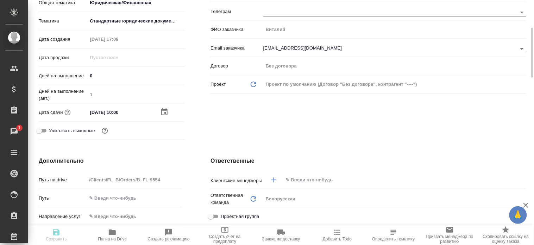
type textarea "x"
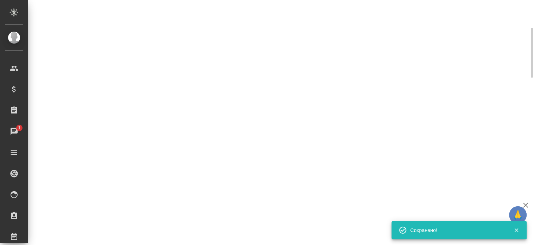
select select "RU"
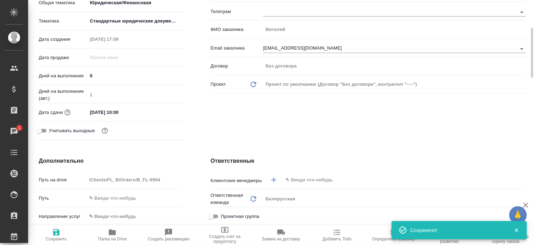
type textarea "x"
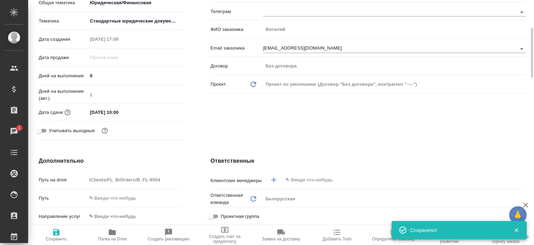
type textarea "x"
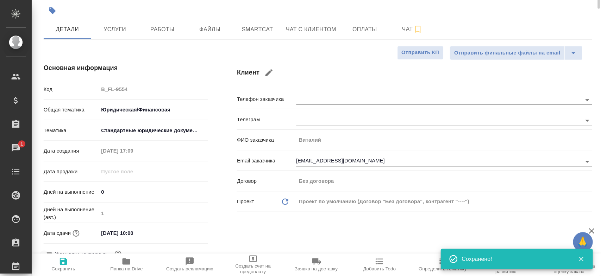
scroll to position [0, 0]
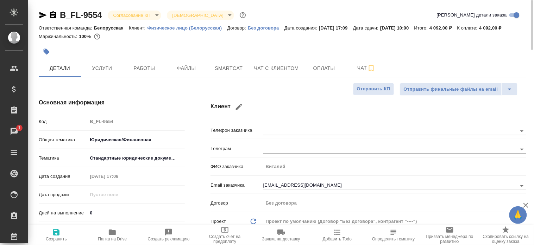
type textarea "x"
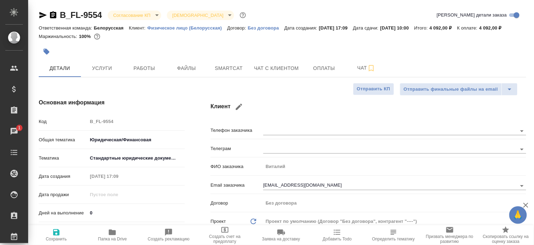
type textarea "x"
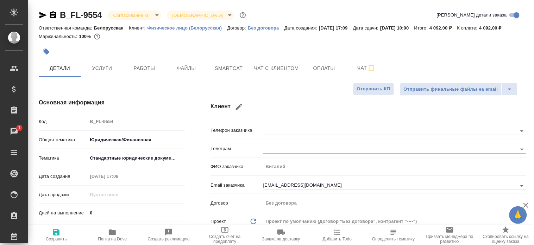
click at [39, 13] on icon "button" at bounding box center [43, 15] width 8 height 8
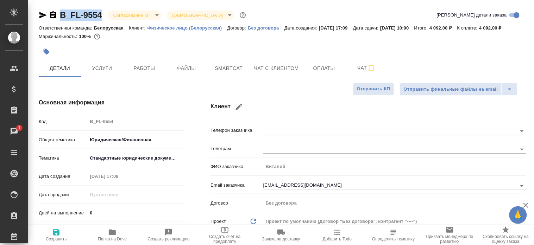
copy link "B_FL-9554"
click at [39, 13] on icon "button" at bounding box center [43, 15] width 8 height 8
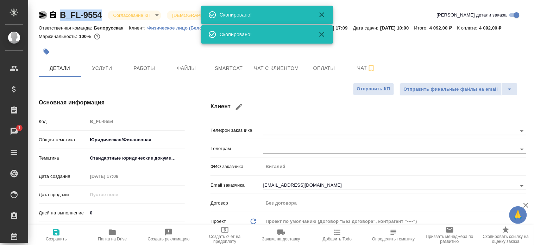
click at [39, 13] on icon "button" at bounding box center [43, 15] width 8 height 8
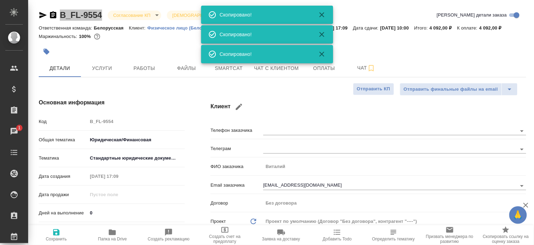
type textarea "x"
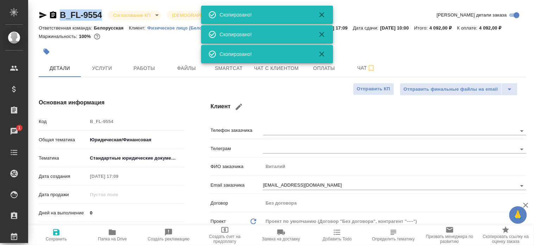
type textarea "x"
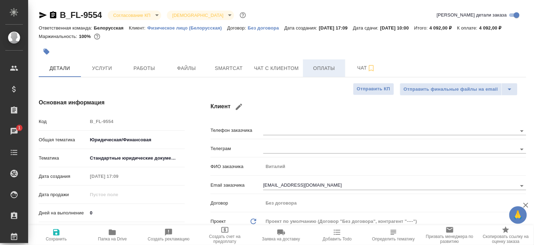
click at [314, 73] on span "Оплаты" at bounding box center [324, 68] width 34 height 9
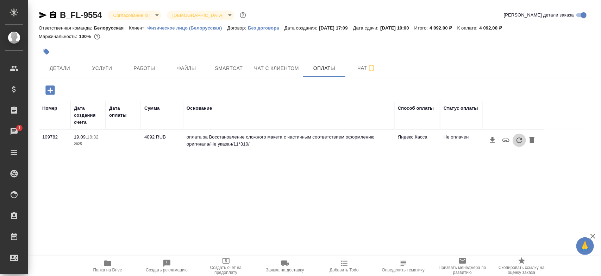
click at [517, 141] on icon "button" at bounding box center [519, 140] width 8 height 8
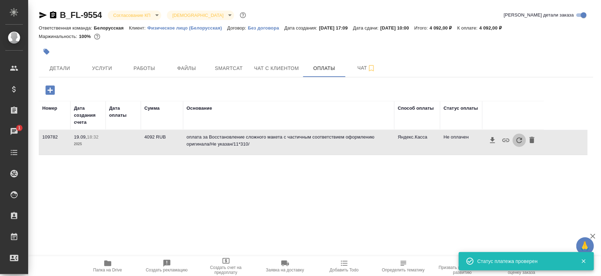
click at [517, 141] on icon "button" at bounding box center [519, 140] width 8 height 8
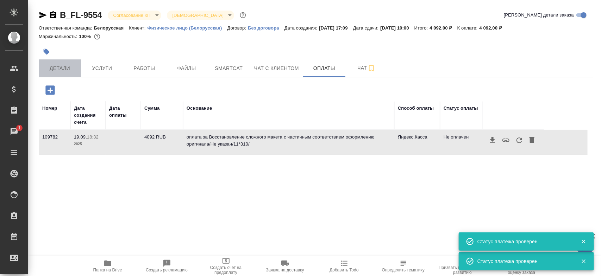
click at [60, 67] on span "Детали" at bounding box center [60, 68] width 34 height 9
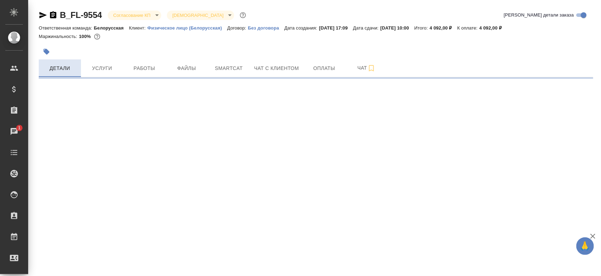
select select "RU"
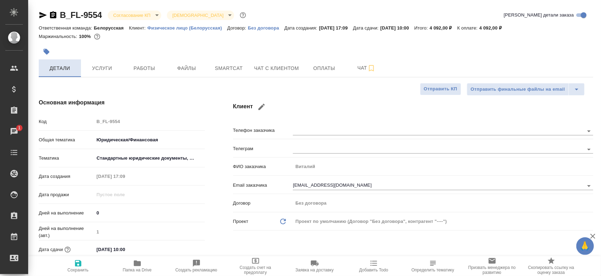
type textarea "x"
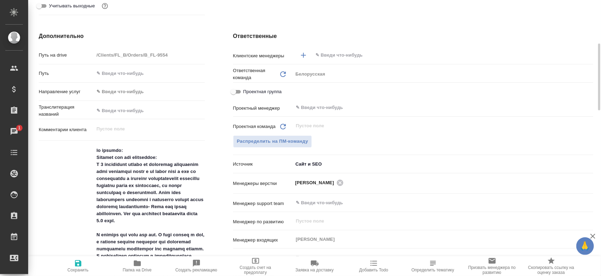
scroll to position [246, 0]
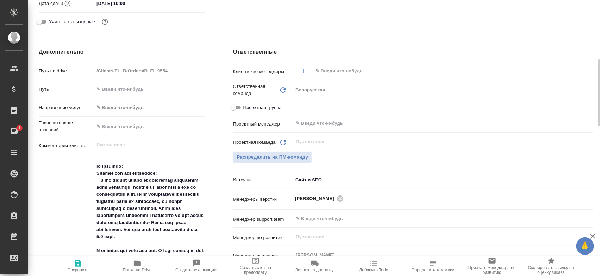
click at [320, 68] on input "text" at bounding box center [441, 71] width 253 height 8
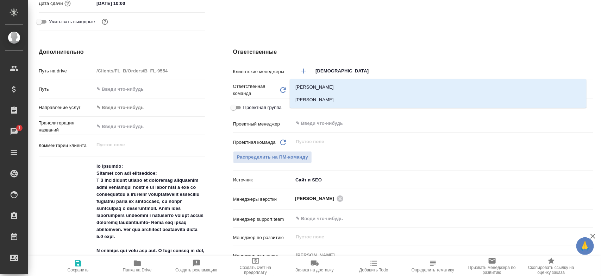
type input "бого"
click at [294, 101] on li "[PERSON_NAME]" at bounding box center [438, 100] width 297 height 13
type textarea "x"
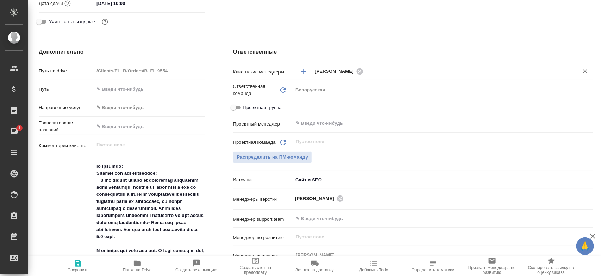
click at [71, 245] on span "Сохранить" at bounding box center [78, 270] width 21 height 5
type textarea "x"
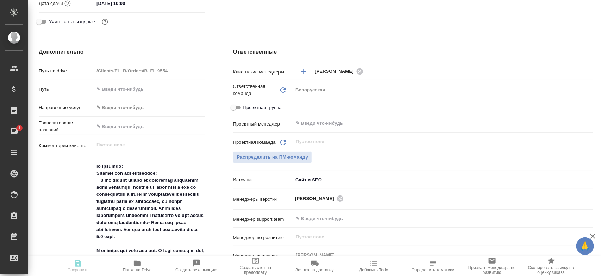
type textarea "x"
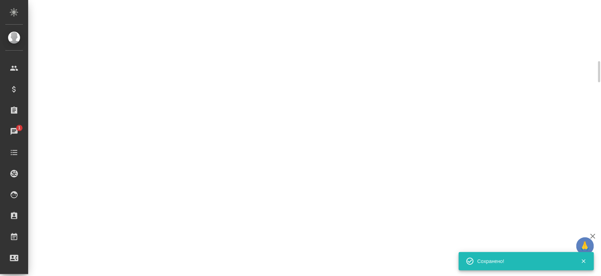
scroll to position [240, 0]
select select "RU"
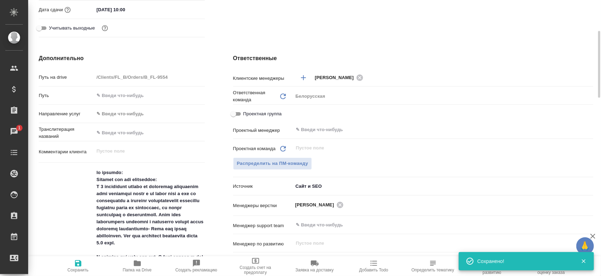
type textarea "x"
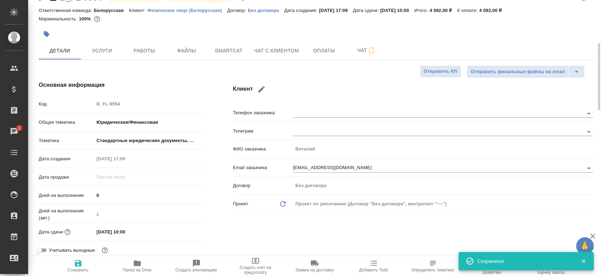
scroll to position [0, 0]
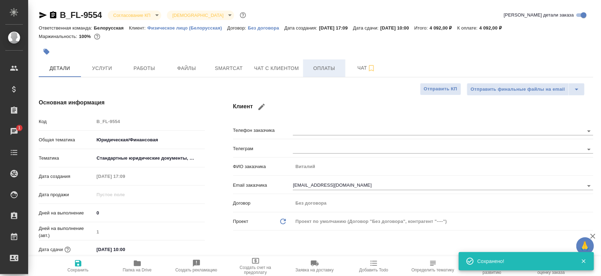
click at [321, 74] on button "Оплаты" at bounding box center [324, 68] width 42 height 18
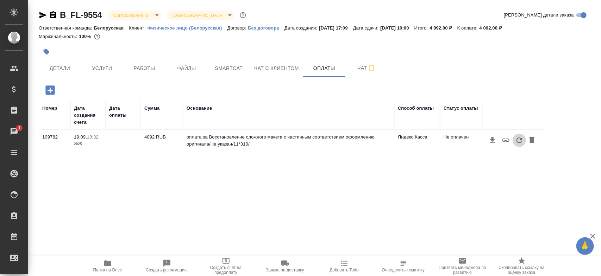
click at [517, 142] on icon "button" at bounding box center [519, 141] width 6 height 6
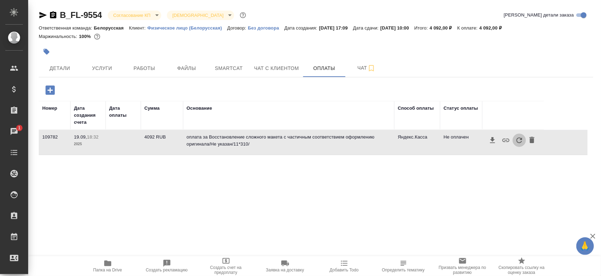
click at [517, 142] on icon "button" at bounding box center [519, 141] width 6 height 6
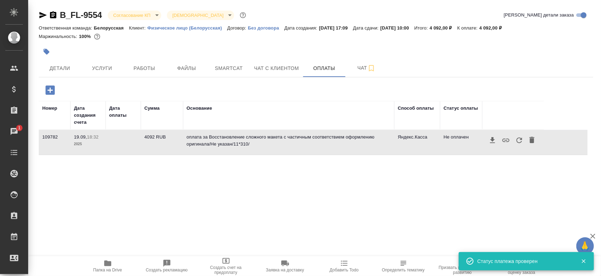
click at [517, 142] on icon "button" at bounding box center [519, 141] width 6 height 6
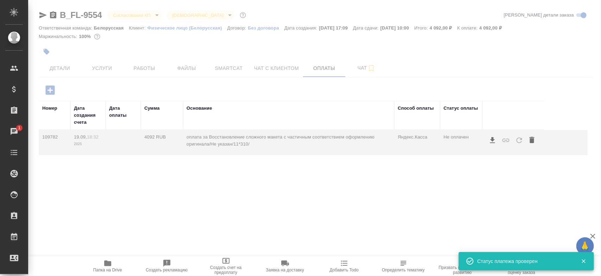
click at [517, 142] on div at bounding box center [314, 191] width 572 height 171
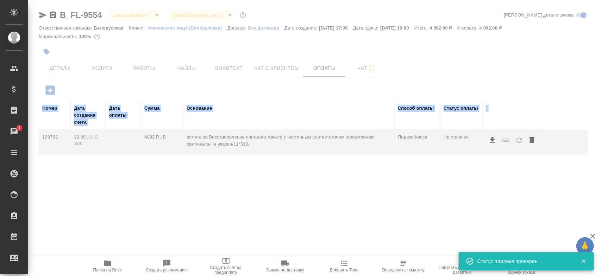
click at [517, 142] on div at bounding box center [314, 191] width 572 height 171
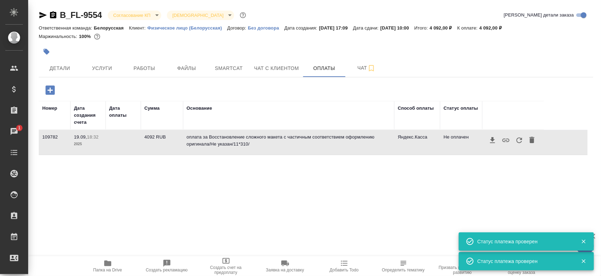
click at [517, 142] on icon "button" at bounding box center [519, 141] width 6 height 6
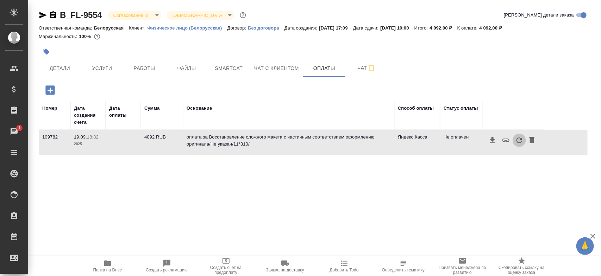
click at [515, 142] on icon "button" at bounding box center [519, 140] width 8 height 8
click at [57, 65] on span "Детали" at bounding box center [60, 68] width 34 height 9
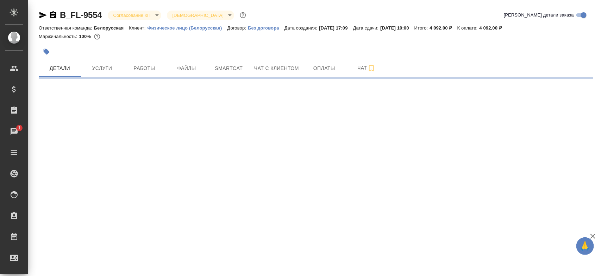
select select "RU"
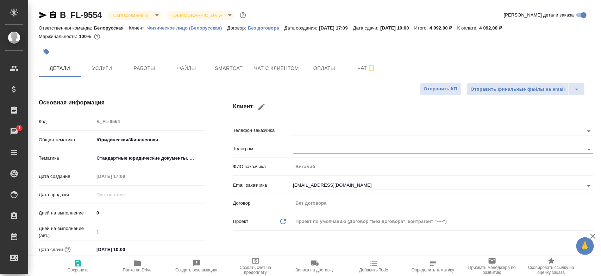
click at [351, 39] on div "Маржинальность: 100%" at bounding box center [316, 36] width 554 height 9
type textarea "x"
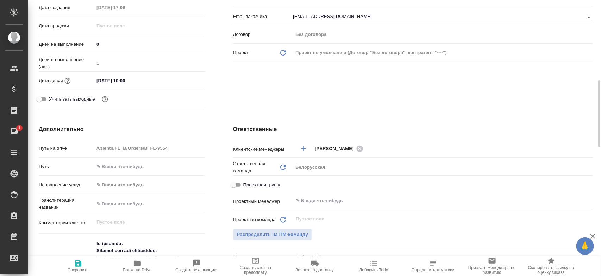
scroll to position [222, 0]
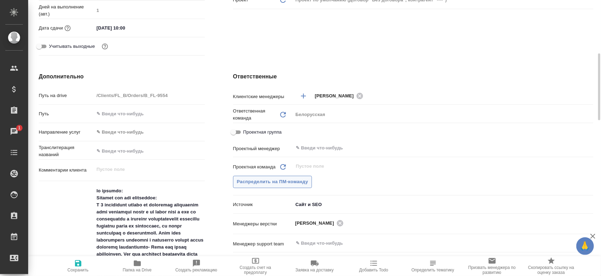
click at [269, 183] on span "Распределить на ПМ-команду" at bounding box center [272, 182] width 71 height 8
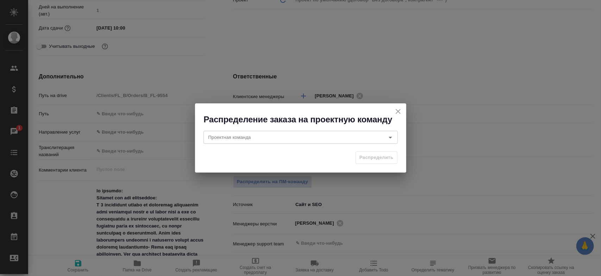
click at [299, 127] on div "Проектная команда Проектная команда" at bounding box center [300, 136] width 211 height 23
click at [296, 140] on input "Проектная команда" at bounding box center [288, 137] width 166 height 8
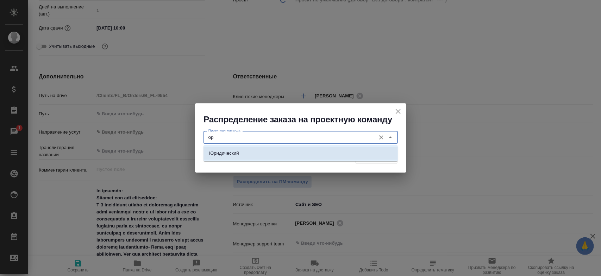
click at [297, 151] on li "Юридический" at bounding box center [300, 153] width 194 height 13
type input "Юридический"
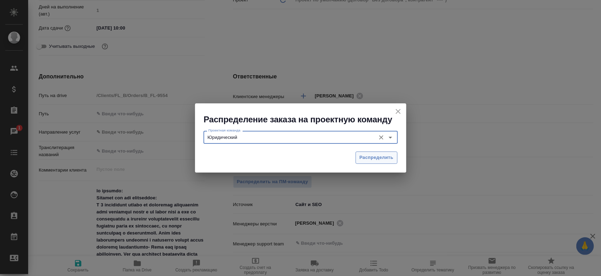
click at [357, 157] on button "Распределить" at bounding box center [376, 158] width 42 height 12
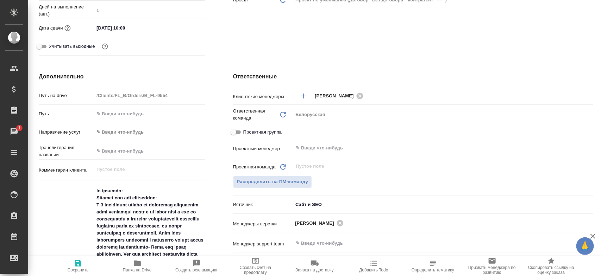
type textarea "x"
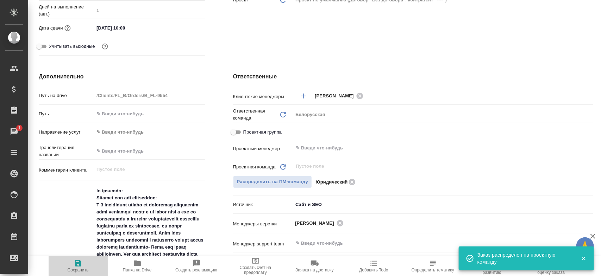
click at [83, 245] on span "Сохранить" at bounding box center [78, 270] width 21 height 5
type textarea "x"
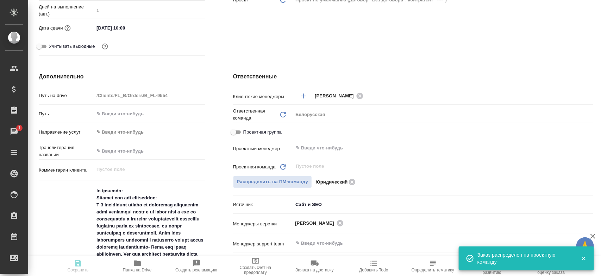
type textarea "x"
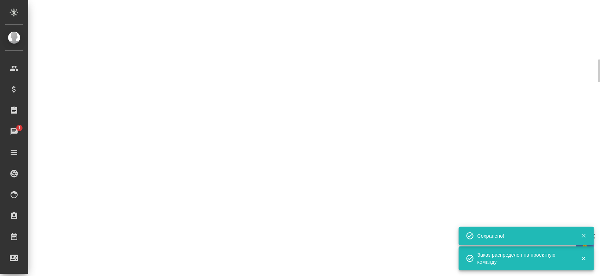
click at [245, 55] on div "B_FL-9554 Согласование КП kpNegotiation Святая троица holyTrinity Кратко детали…" at bounding box center [314, 41] width 572 height 83
select select "RU"
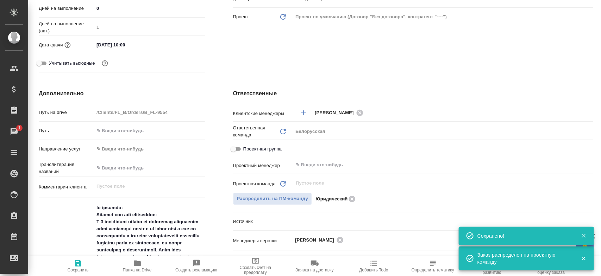
scroll to position [0, 0]
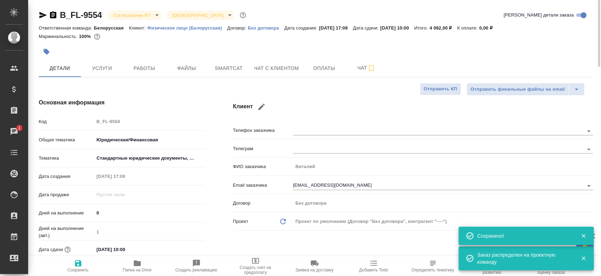
type textarea "x"
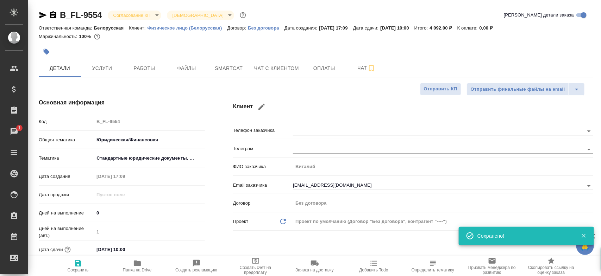
click at [140, 17] on body "🙏 .cls-1 fill:#fff; AWATERA Bogomolova Anastasiya Клиенты Спецификации Заказы 1…" at bounding box center [300, 138] width 601 height 276
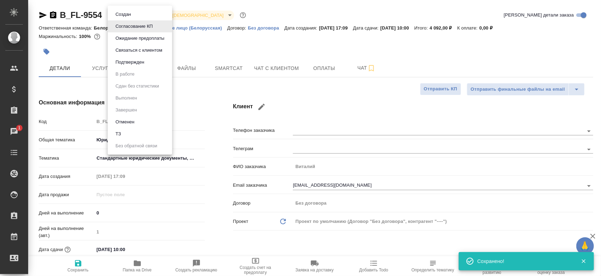
click at [133, 57] on li "Подтвержден" at bounding box center [140, 62] width 64 height 12
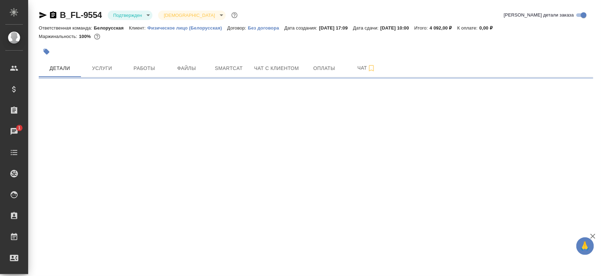
select select "RU"
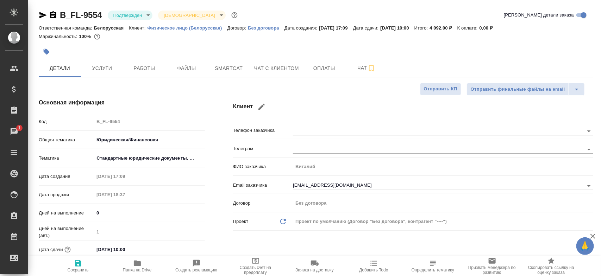
type textarea "x"
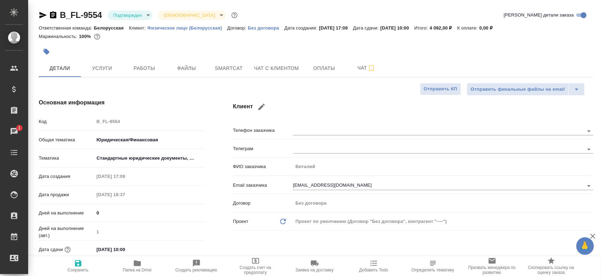
type textarea "x"
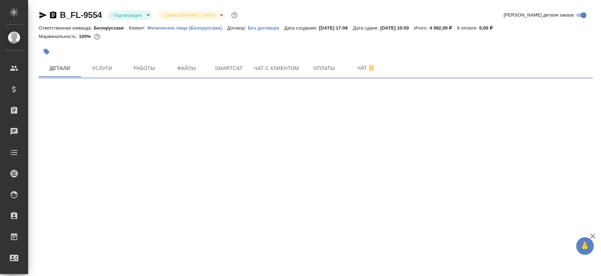
select select "RU"
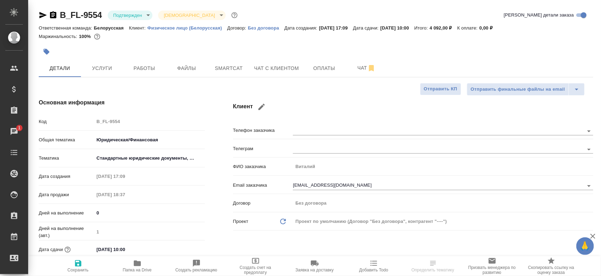
type textarea "x"
type input "[PERSON_NAME]"
type textarea "x"
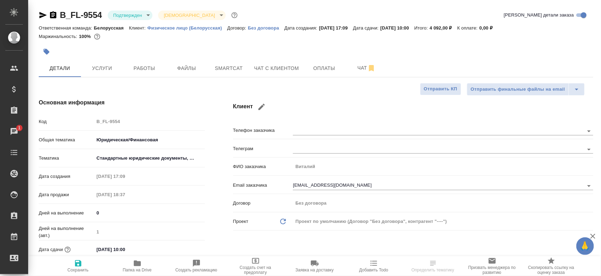
type textarea "x"
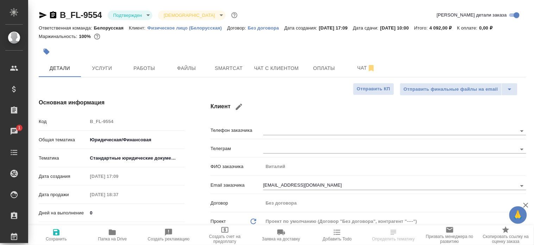
type textarea "x"
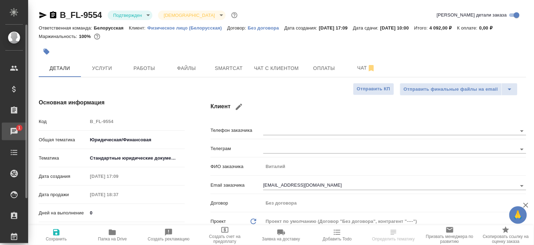
type textarea "x"
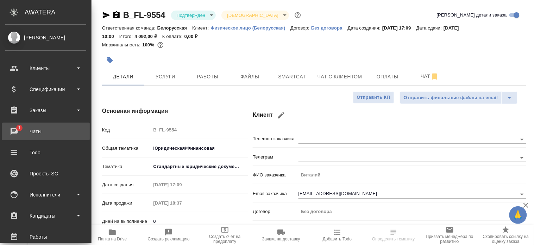
click at [15, 132] on div "Чаты" at bounding box center [45, 131] width 81 height 11
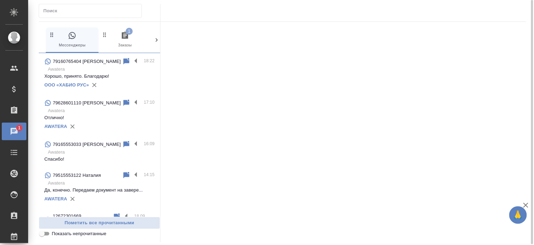
click at [125, 41] on span "1 Заказы" at bounding box center [124, 39] width 47 height 17
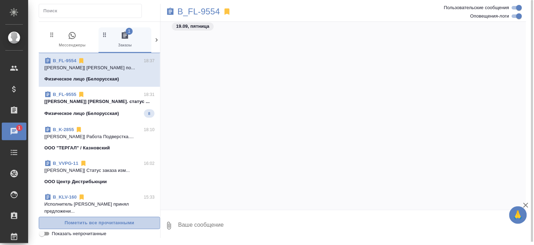
click at [128, 224] on span "Пометить все прочитанными" at bounding box center [100, 223] width 114 height 8
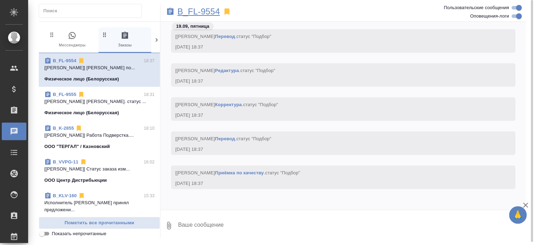
click at [188, 14] on p "B_FL-9554" at bounding box center [198, 11] width 43 height 7
click at [79, 45] on span "0 Мессенджеры" at bounding box center [72, 39] width 47 height 17
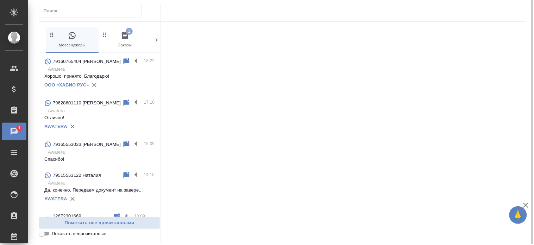
click at [126, 29] on span "1" at bounding box center [129, 31] width 7 height 7
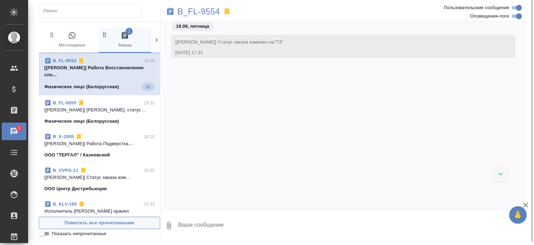
click at [141, 223] on span "Пометить все прочитанными" at bounding box center [100, 223] width 114 height 8
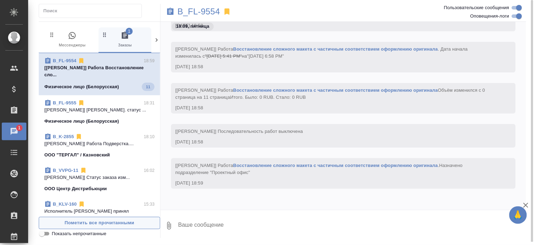
click at [141, 223] on span "Пометить все прочитанными" at bounding box center [100, 223] width 114 height 8
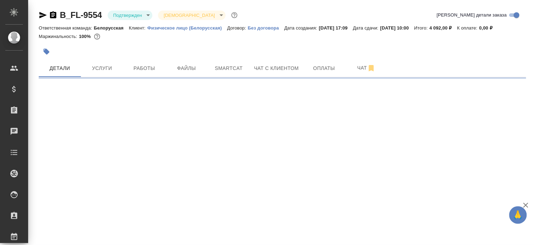
click at [199, 46] on div at bounding box center [201, 51] width 325 height 15
select select "RU"
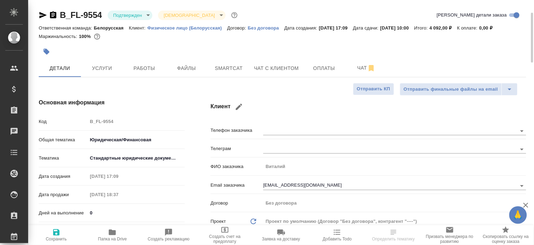
type textarea "x"
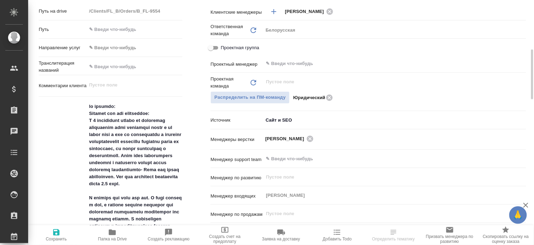
scroll to position [359, 0]
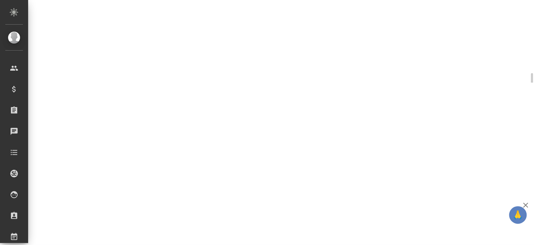
select select "RU"
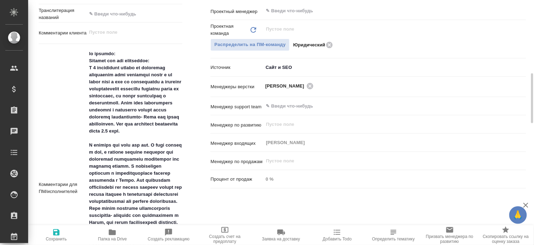
type textarea "x"
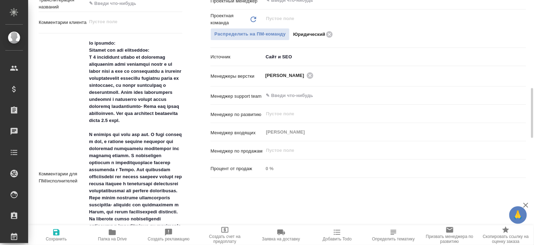
scroll to position [380, 0]
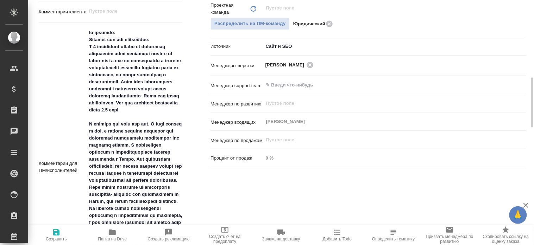
type textarea "x"
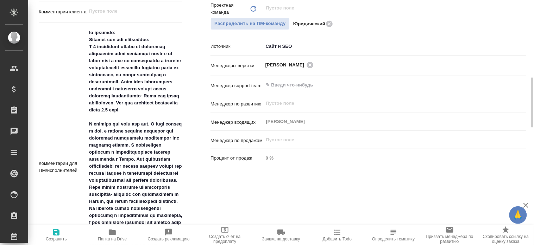
type textarea "x"
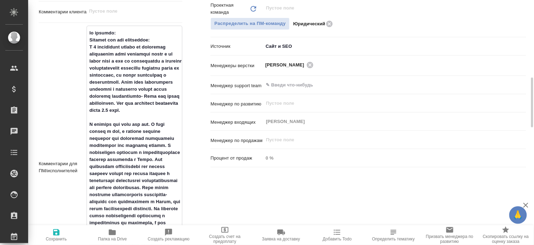
drag, startPoint x: 161, startPoint y: 119, endPoint x: 83, endPoint y: 38, distance: 112.2
click at [83, 38] on div "Комментарии для ПМ/исполнителей x" at bounding box center [111, 168] width 144 height 284
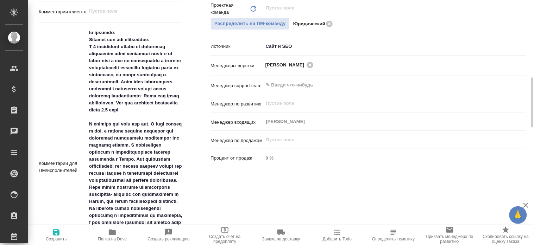
type textarea "x"
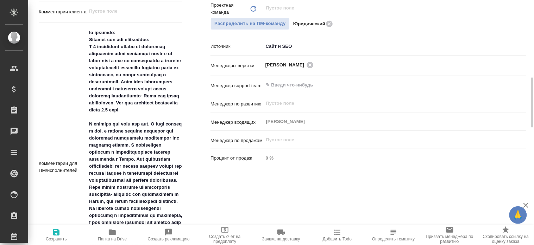
type textarea "x"
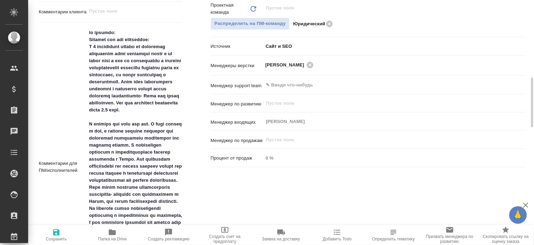
type textarea "x"
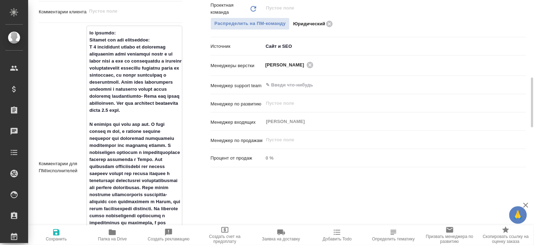
type textarea "x"
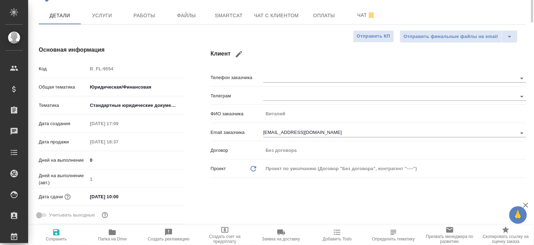
scroll to position [0, 0]
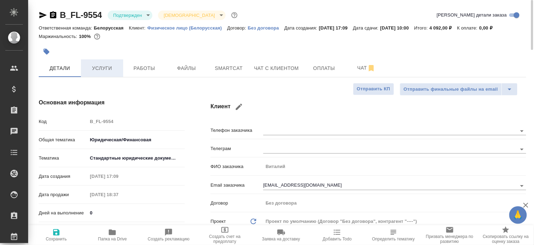
click at [97, 64] on span "Услуги" at bounding box center [102, 68] width 34 height 9
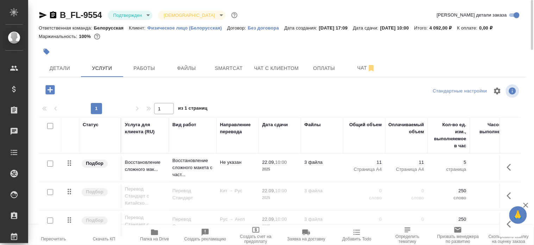
click at [506, 193] on button "button" at bounding box center [510, 196] width 17 height 17
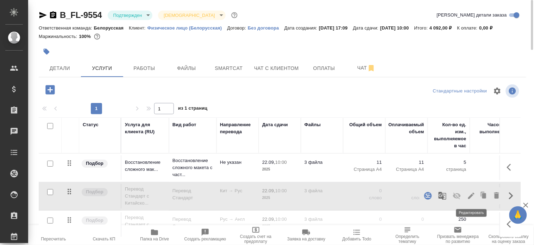
click at [468, 197] on icon "button" at bounding box center [471, 196] width 8 height 8
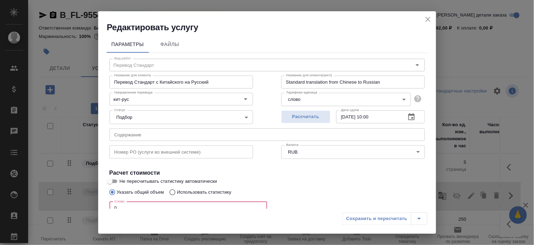
drag, startPoint x: 144, startPoint y: 204, endPoint x: 93, endPoint y: 214, distance: 52.6
click at [93, 214] on div "Редактировать услугу Параметры Файлы Вид работ Перевод Стандарт Вид работ Назва…" at bounding box center [267, 122] width 534 height 245
type input "-1"
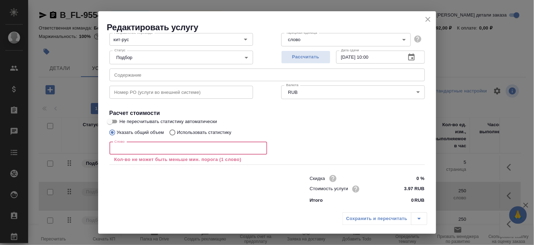
type input "-1"
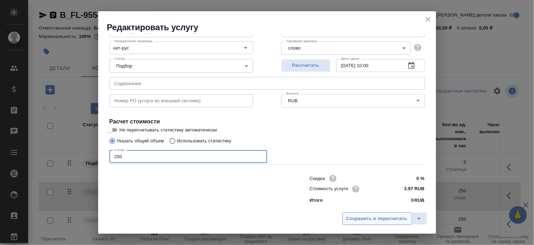
type input "250"
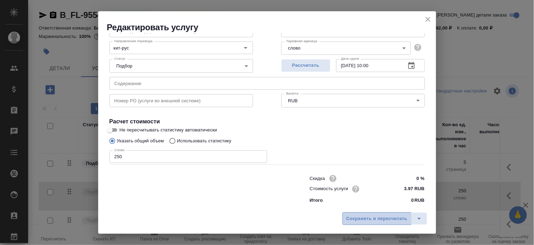
click at [360, 217] on span "Сохранить и пересчитать" at bounding box center [376, 219] width 61 height 8
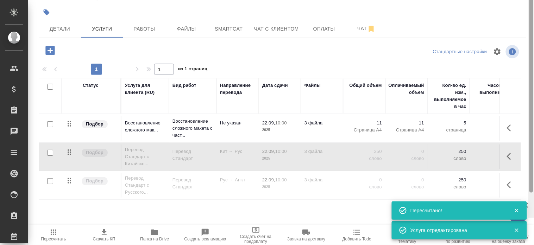
scroll to position [41, 0]
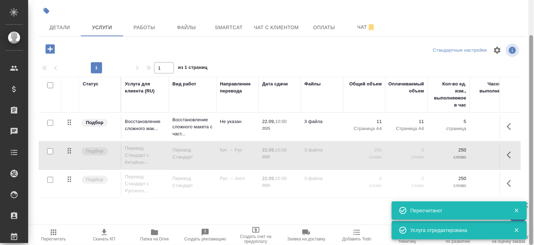
drag, startPoint x: 530, startPoint y: 41, endPoint x: 532, endPoint y: 60, distance: 19.1
click at [532, 60] on div at bounding box center [531, 140] width 4 height 210
click at [505, 183] on button "button" at bounding box center [510, 183] width 17 height 17
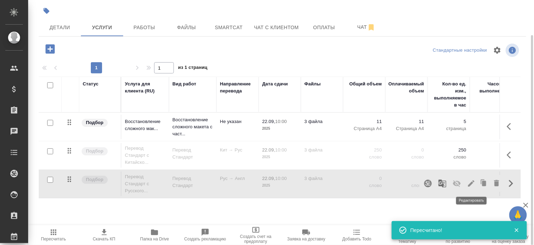
click at [472, 183] on icon "button" at bounding box center [471, 183] width 6 height 6
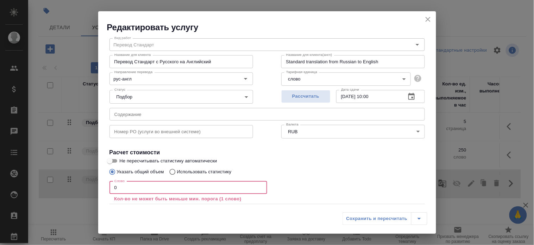
drag, startPoint x: 139, startPoint y: 206, endPoint x: 43, endPoint y: 202, distance: 96.5
click at [43, 202] on div "Редактировать услугу Параметры SmartCat Файлы Вид работ Перевод Стандарт Вид ра…" at bounding box center [267, 122] width 534 height 245
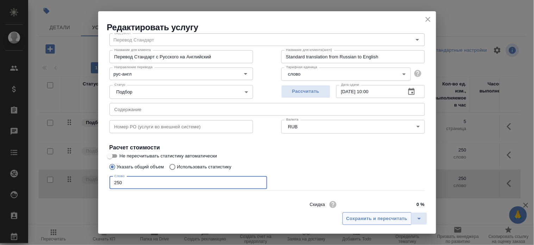
type input "250"
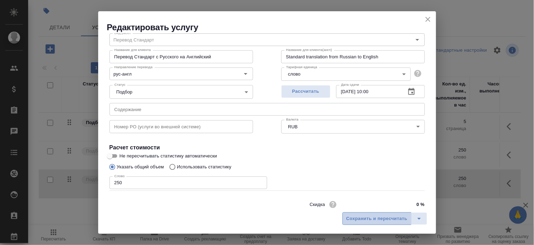
click at [345, 219] on button "Сохранить и пересчитать" at bounding box center [376, 219] width 69 height 13
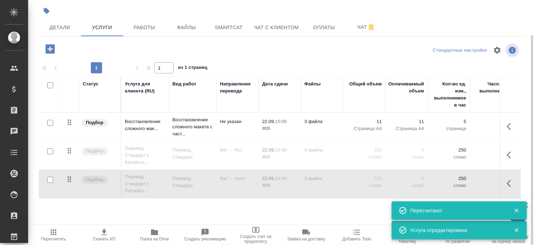
click at [46, 178] on div at bounding box center [50, 180] width 16 height 10
click at [46, 149] on div at bounding box center [50, 152] width 16 height 10
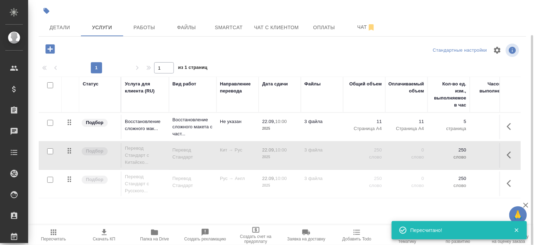
click at [46, 178] on div at bounding box center [50, 180] width 16 height 10
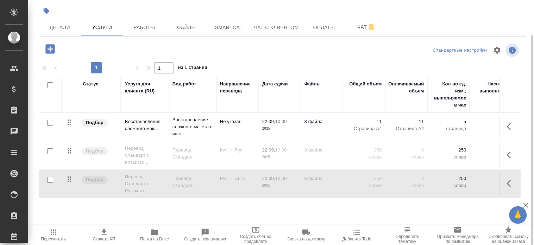
click at [44, 87] on div at bounding box center [48, 86] width 12 height 10
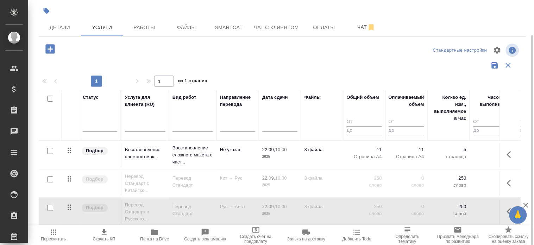
click at [46, 95] on div at bounding box center [48, 99] width 12 height 10
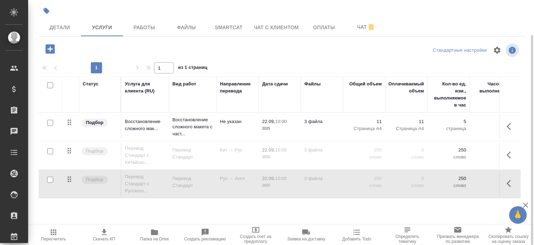
click at [512, 155] on icon "button" at bounding box center [511, 155] width 8 height 8
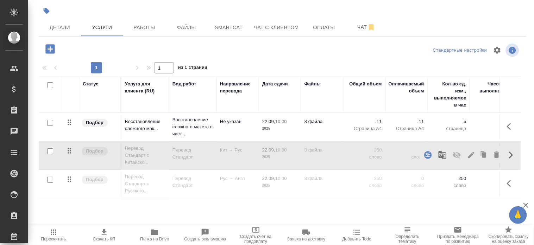
click at [457, 160] on button "button" at bounding box center [456, 155] width 17 height 17
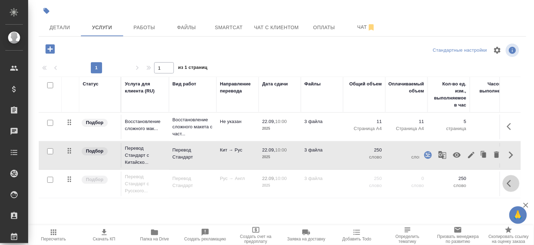
click at [507, 186] on icon "button" at bounding box center [511, 183] width 8 height 8
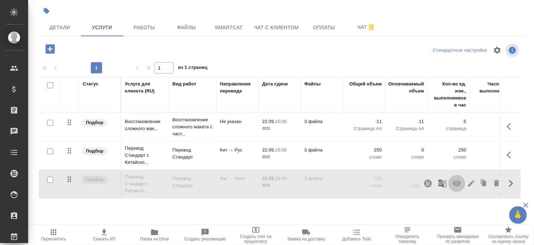
click at [455, 182] on icon "button" at bounding box center [457, 183] width 8 height 7
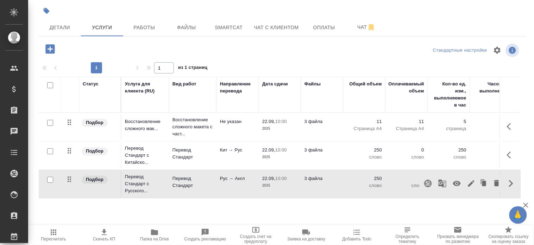
click at [53, 237] on span "Пересчитать" at bounding box center [53, 239] width 25 height 5
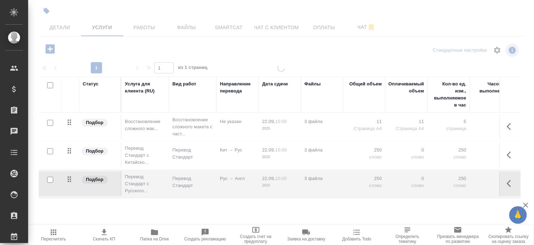
drag, startPoint x: 53, startPoint y: 237, endPoint x: 94, endPoint y: 209, distance: 49.9
click at [94, 209] on div "Стандартные настройки 1 1 из 1 страниц Статус Услуга для клиента (RU) Вид работ…" at bounding box center [282, 135] width 487 height 186
click at [94, 209] on div "Статус Услуга для клиента (RU) Вид работ Направление перевода Дата сдачи Файлы …" at bounding box center [280, 152] width 482 height 151
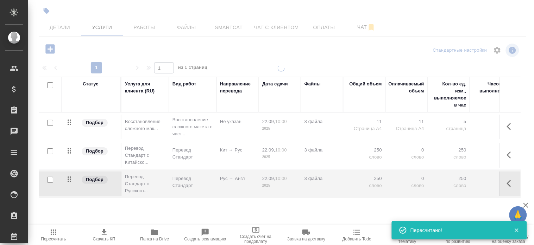
type input "inProgress"
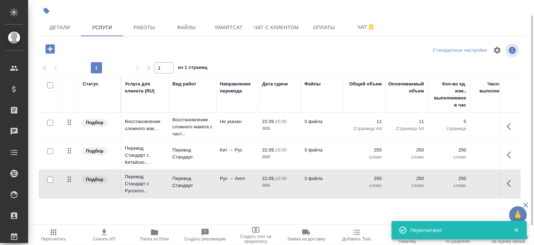
scroll to position [0, 0]
